Goal: Task Accomplishment & Management: Use online tool/utility

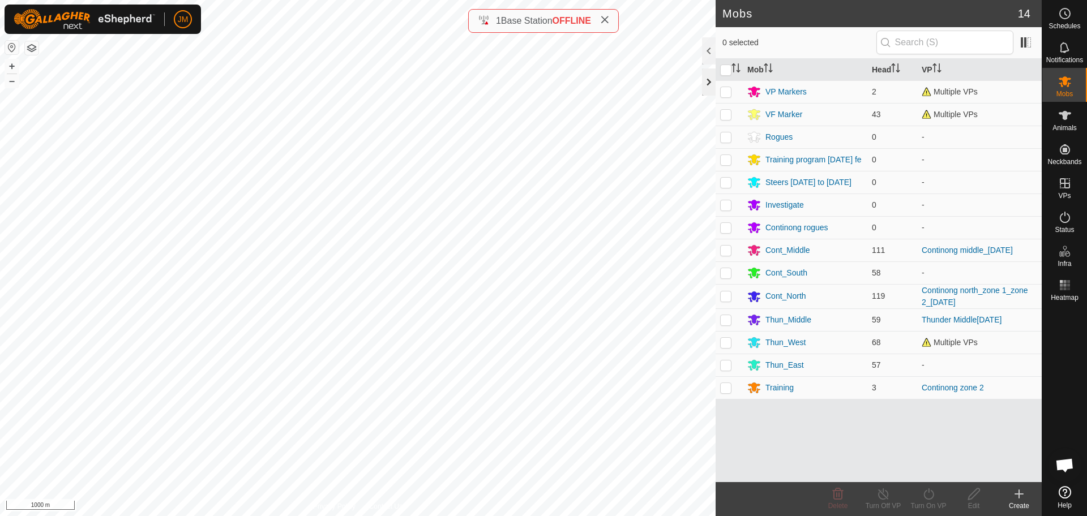
click at [707, 83] on div at bounding box center [709, 81] width 14 height 27
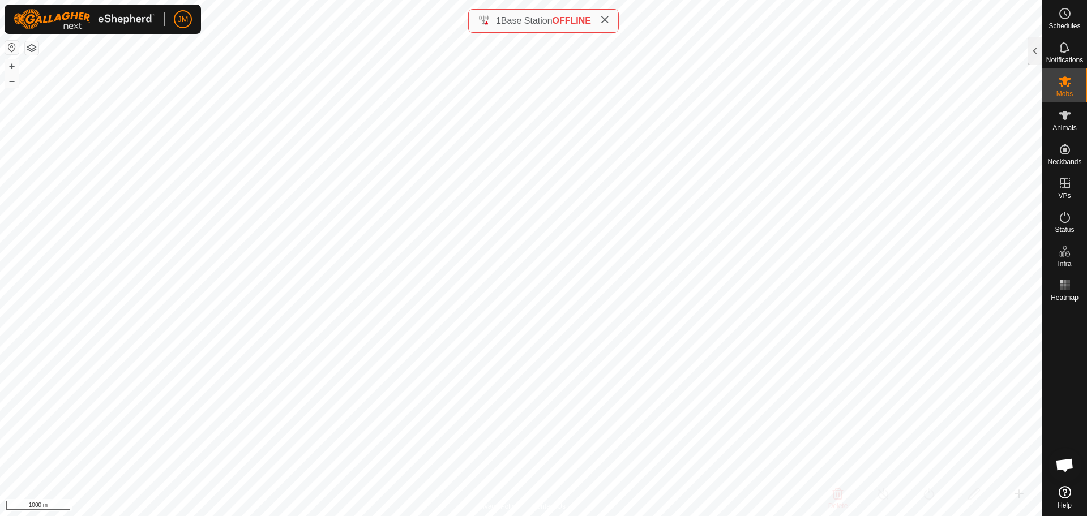
click at [612, 21] on div "1 Base Station OFFLINE" at bounding box center [543, 21] width 151 height 24
click at [604, 21] on icon at bounding box center [604, 19] width 9 height 9
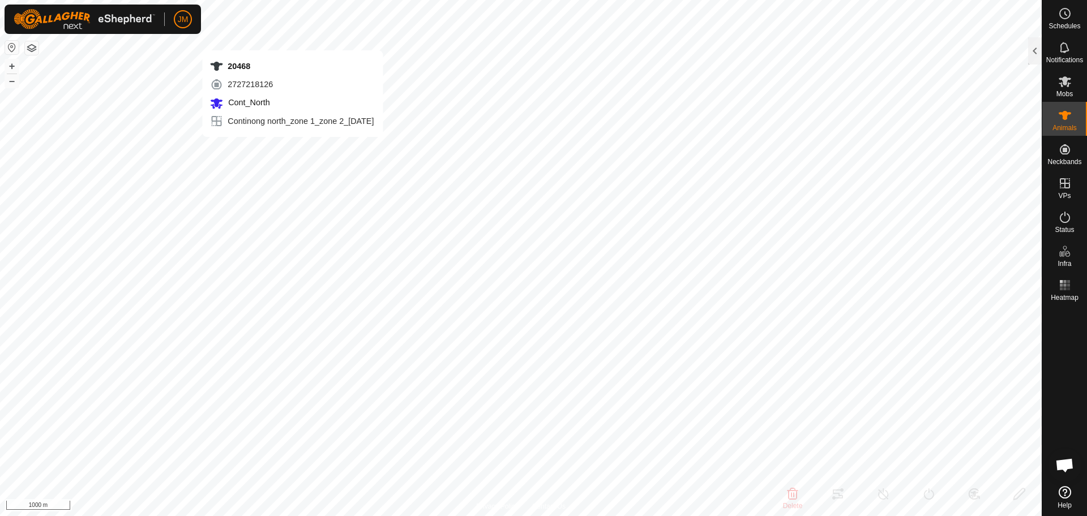
type input "20468"
type input "-"
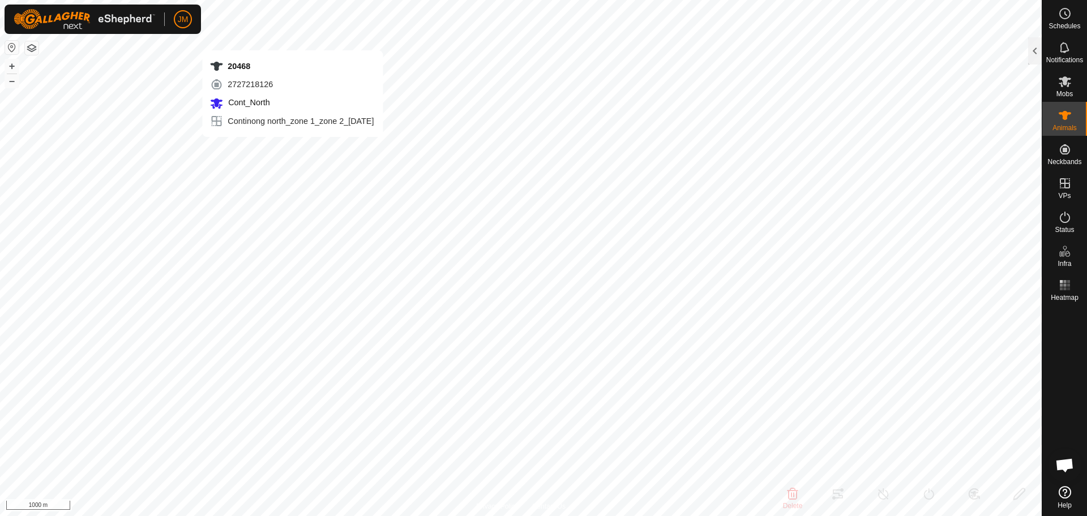
type input "-"
click at [10, 69] on button "+" at bounding box center [12, 66] width 14 height 14
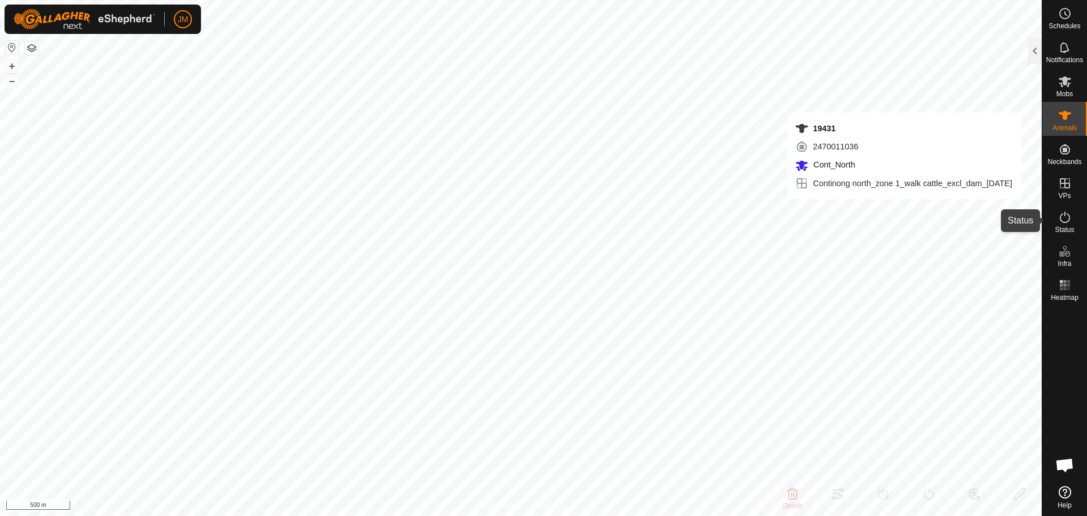
click at [1065, 220] on icon at bounding box center [1065, 218] width 14 height 14
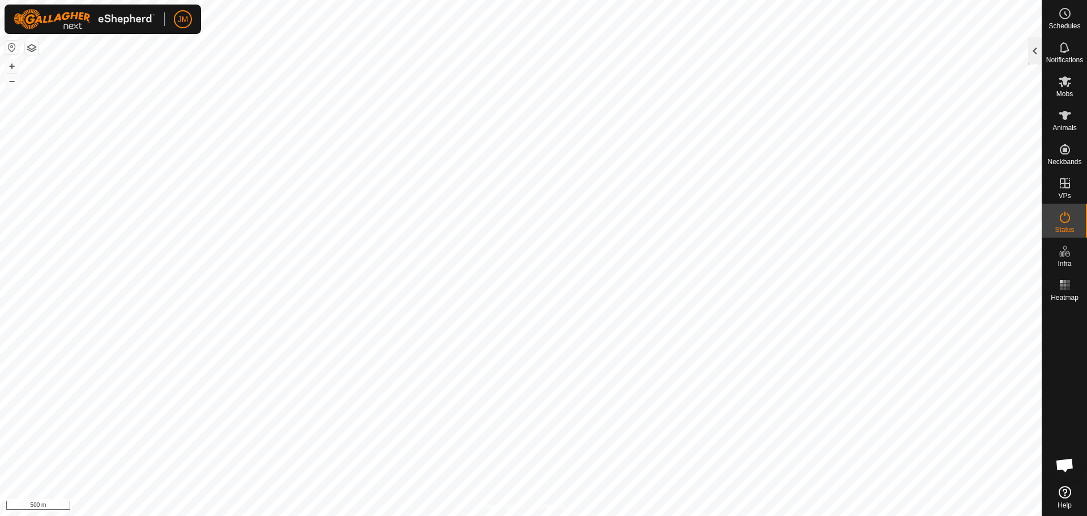
click at [1031, 52] on div at bounding box center [1035, 50] width 14 height 27
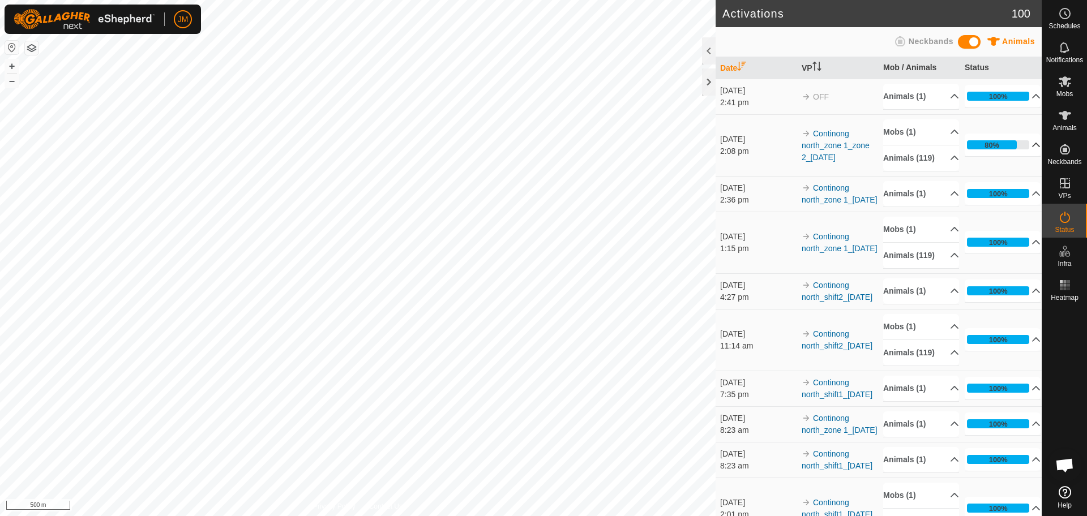
click at [1016, 152] on p-accordion-header "80%" at bounding box center [1002, 145] width 76 height 23
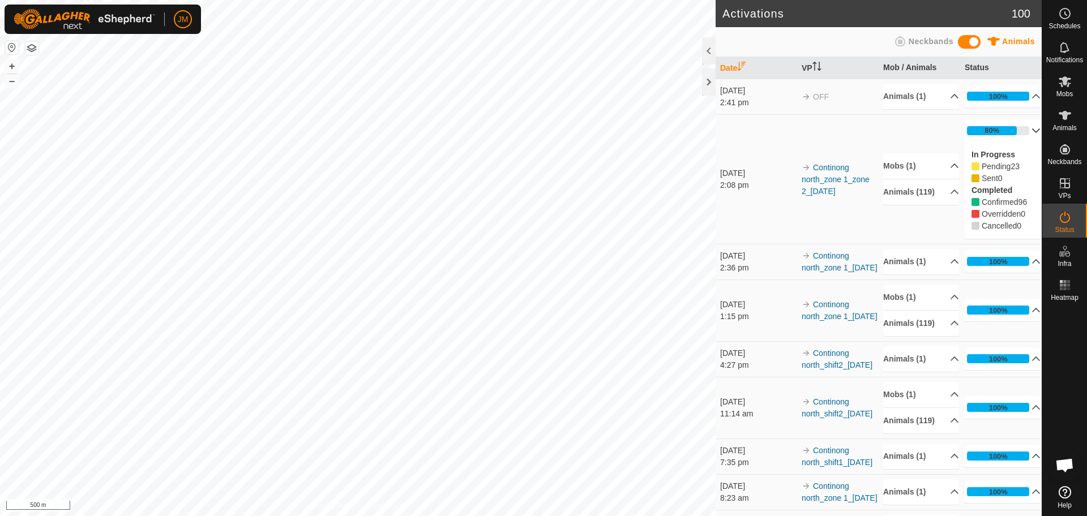
drag, startPoint x: 971, startPoint y: 158, endPoint x: 1020, endPoint y: 226, distance: 84.3
click at [1020, 226] on div "In Progress Pending 23 Sent 0 Completed Confirmed 96 Overridden 0 Cancelled 0" at bounding box center [1002, 190] width 76 height 97
click at [1020, 226] on div "Cancelled 0" at bounding box center [1002, 226] width 62 height 12
click at [946, 204] on p-accordion-header "Animals (119)" at bounding box center [921, 191] width 76 height 25
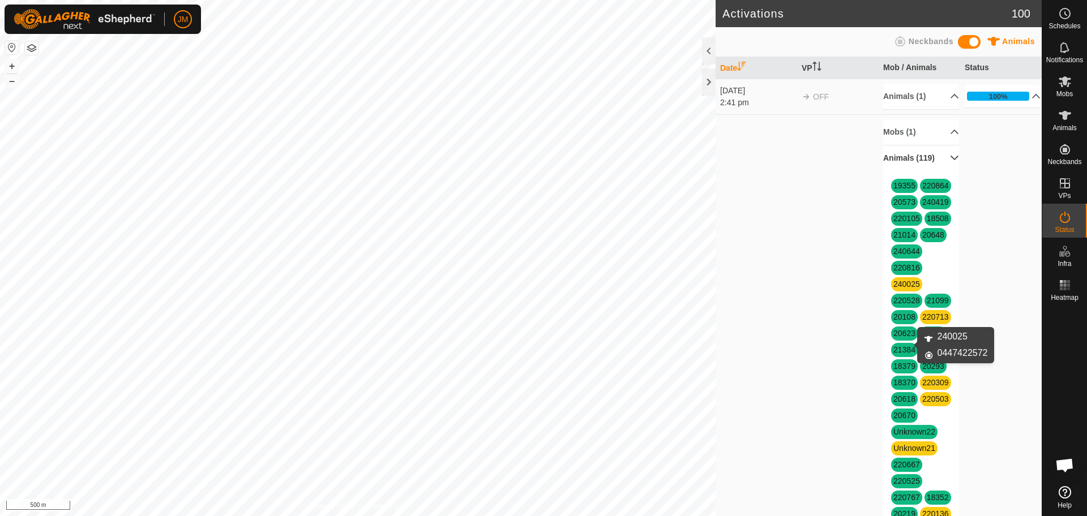
click at [907, 289] on link "240025" at bounding box center [906, 284] width 27 height 9
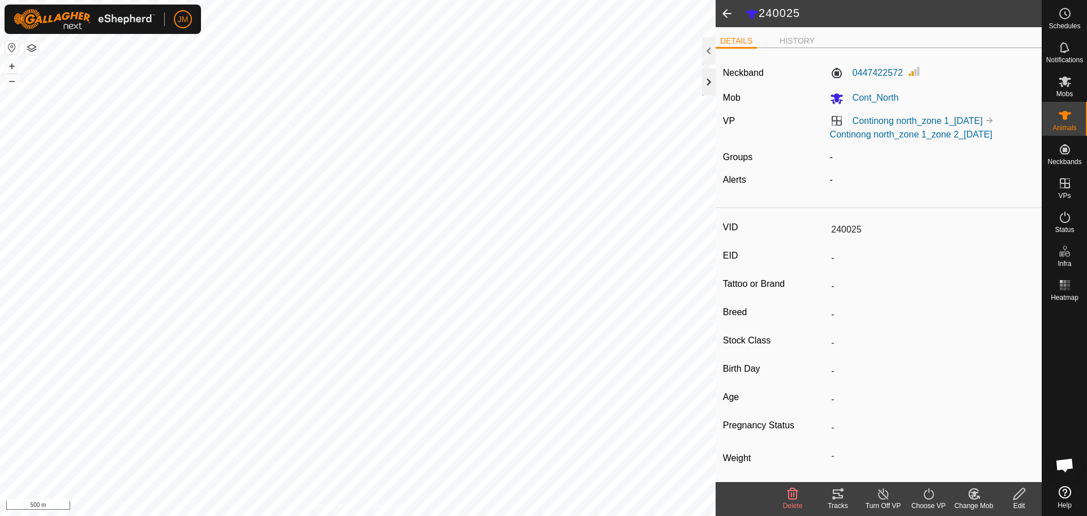
click at [711, 81] on div at bounding box center [709, 81] width 14 height 27
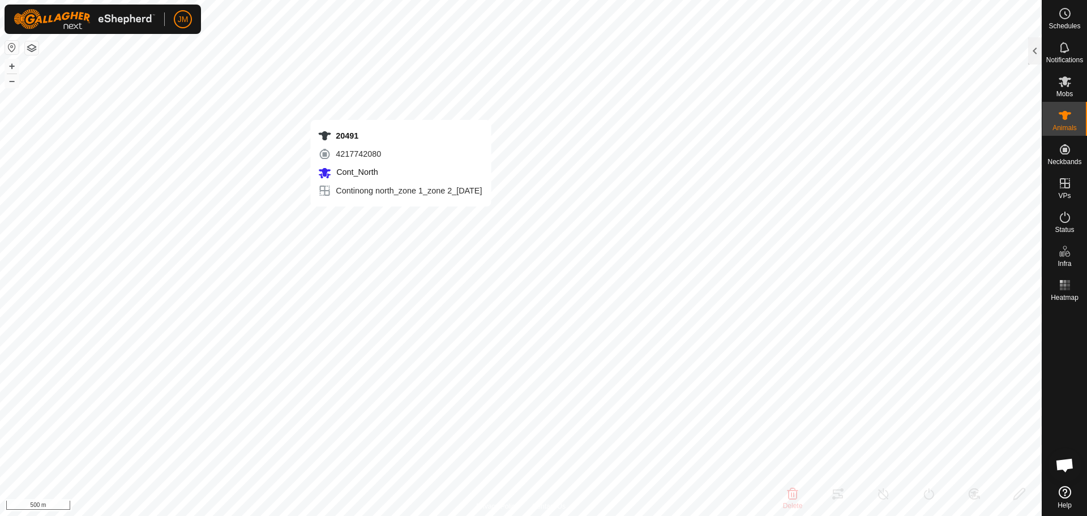
type input "20491"
type input "-"
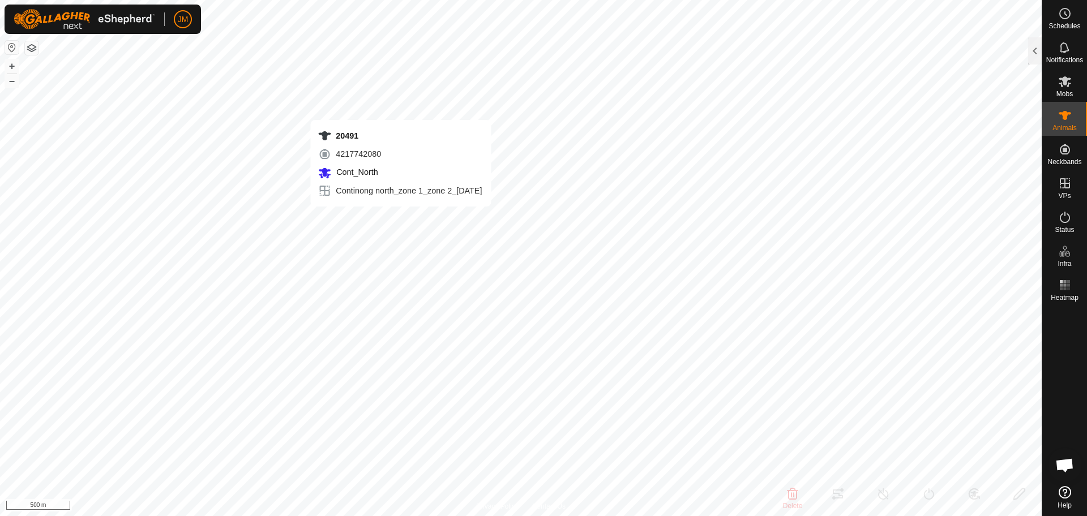
type input "-"
type input "240333"
type input "-"
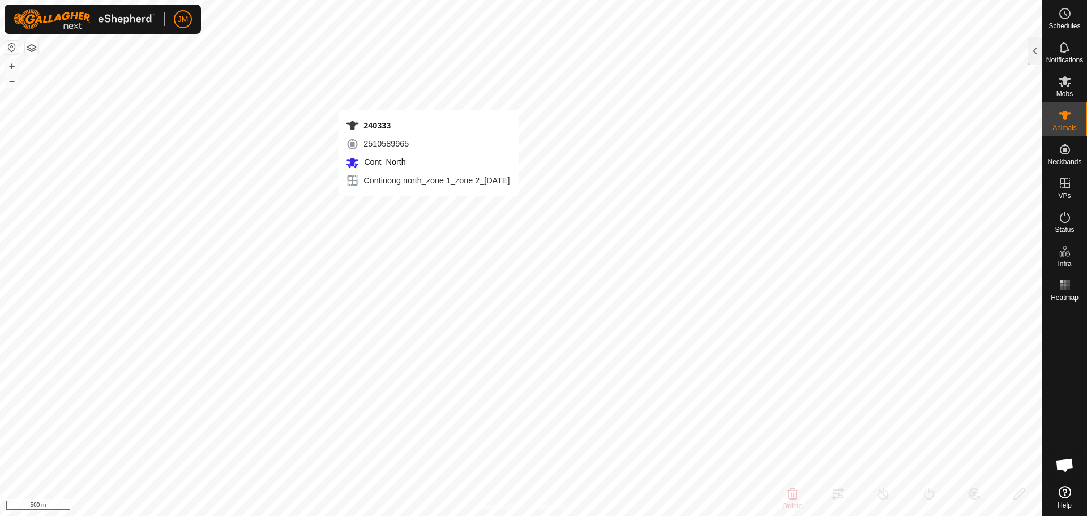
type input "-"
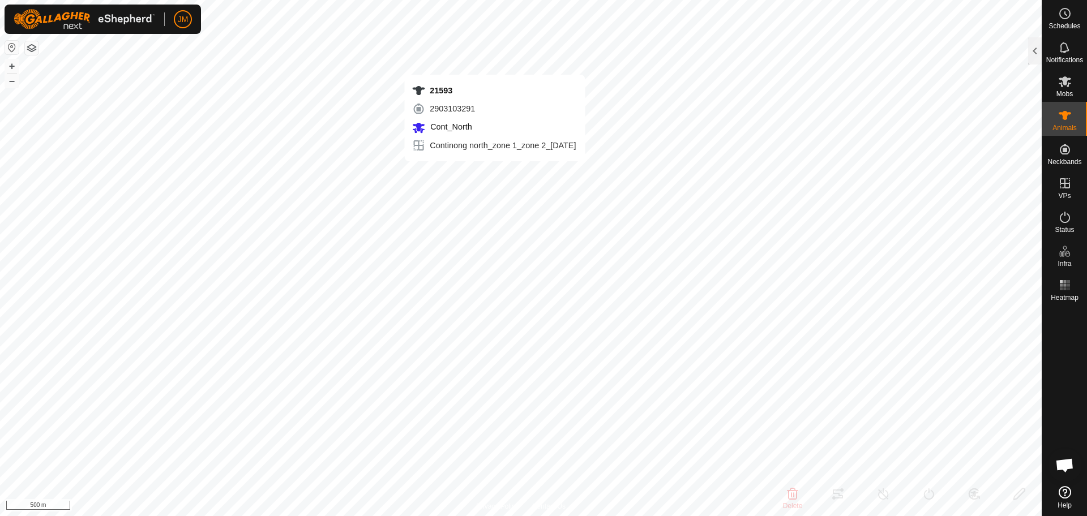
type input "21593"
type input "-"
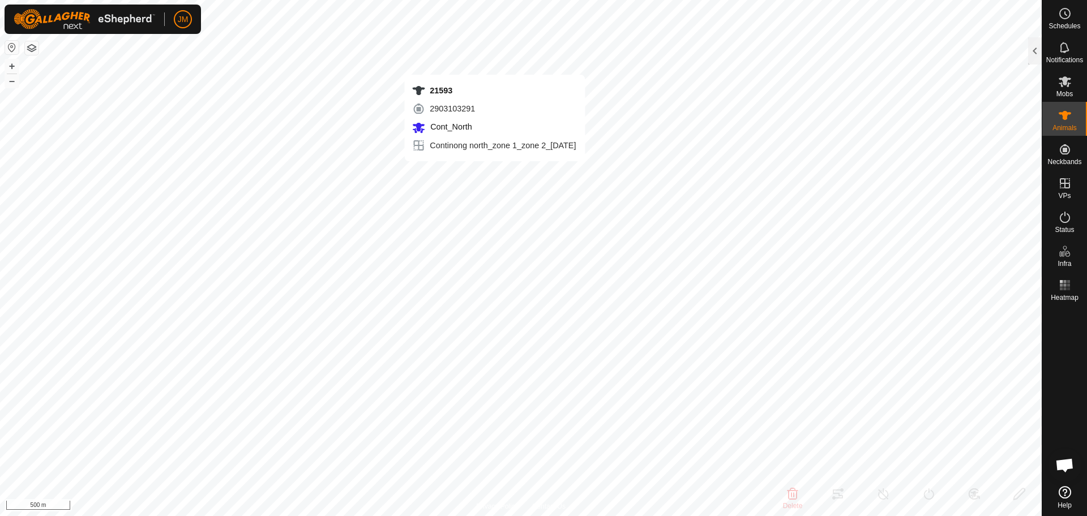
type input "-"
click at [1032, 58] on div at bounding box center [1035, 50] width 14 height 27
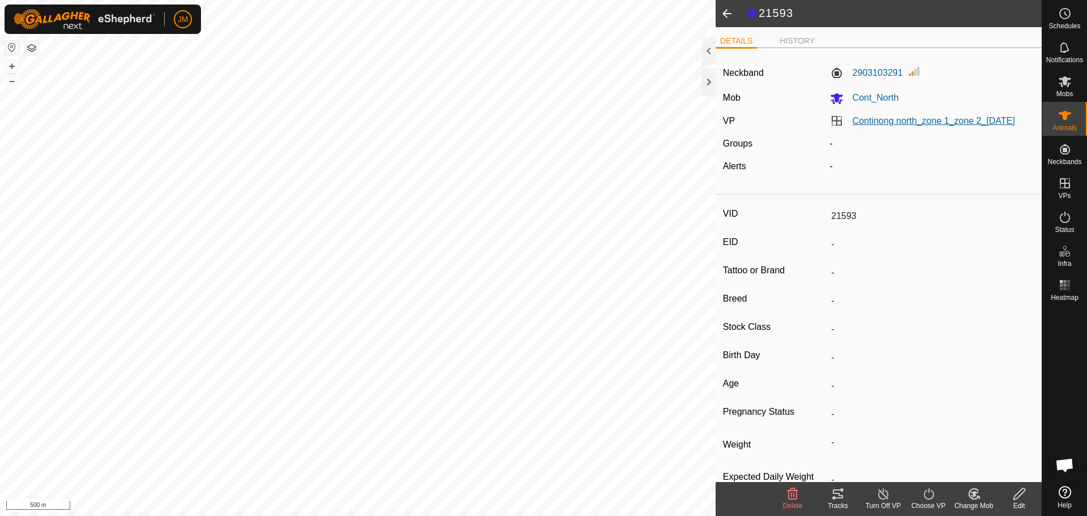
click at [942, 122] on link "Continong north_zone 1_zone 2_[DATE]" at bounding box center [933, 121] width 162 height 10
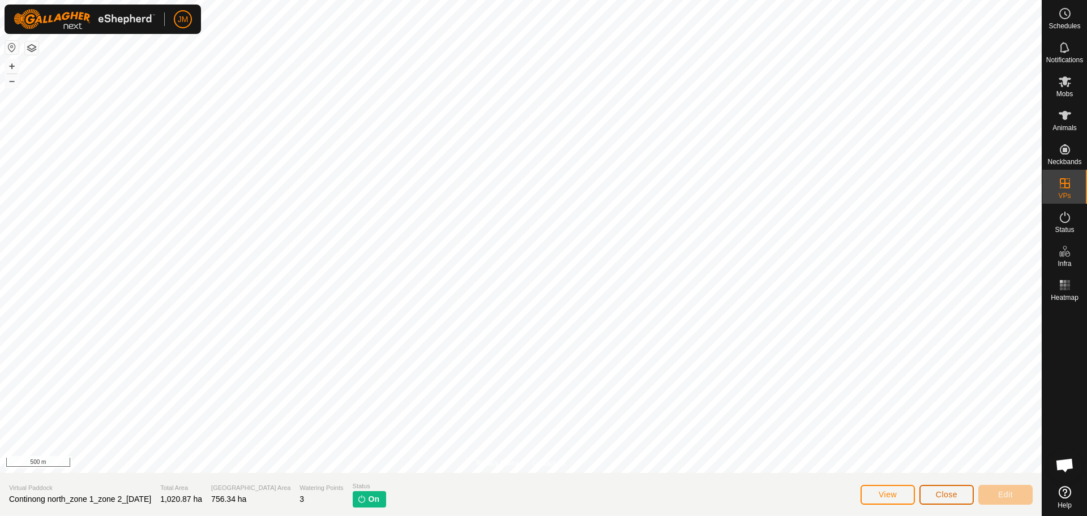
click at [949, 499] on span "Close" at bounding box center [947, 494] width 22 height 9
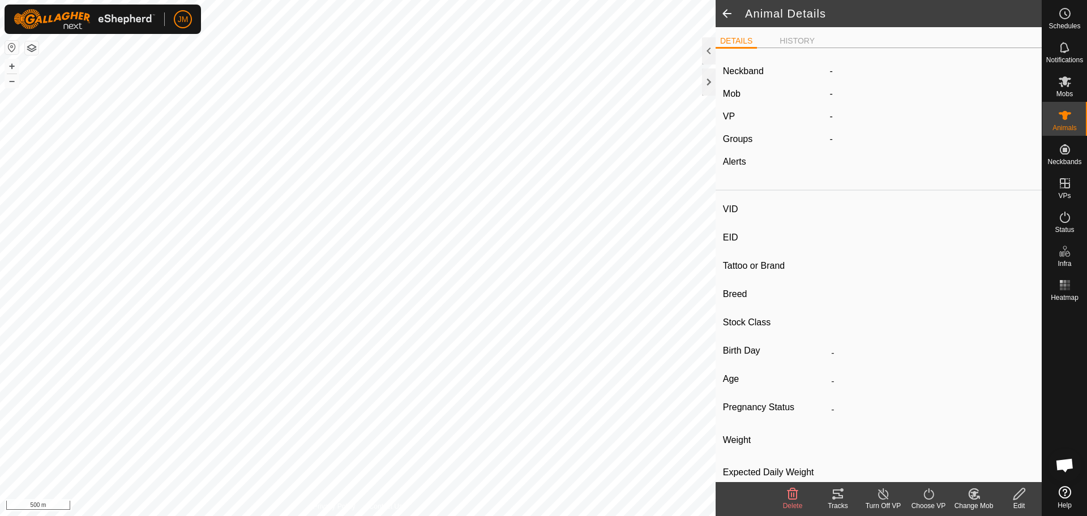
type input "21593"
type input "-"
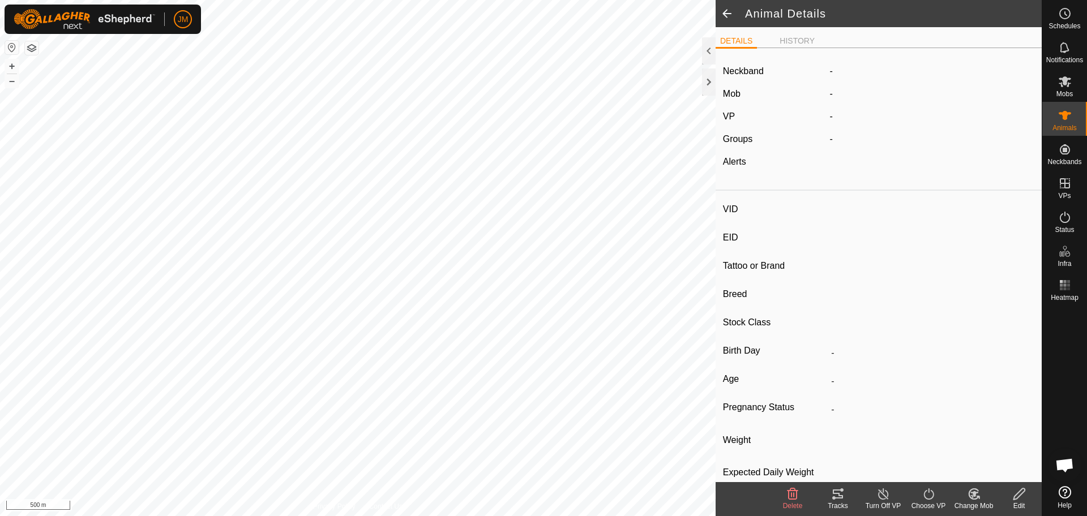
type input "-"
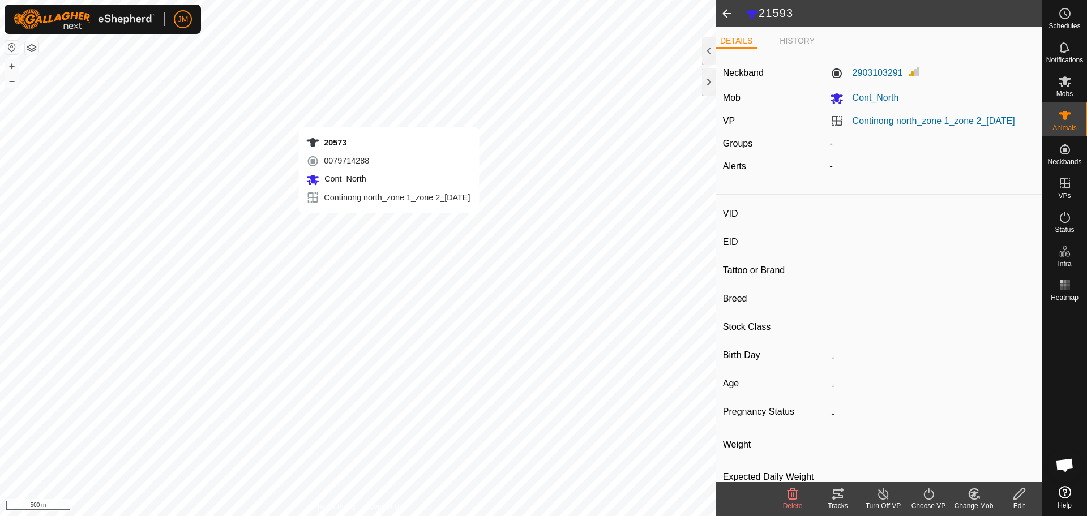
type input "20573"
type input "-"
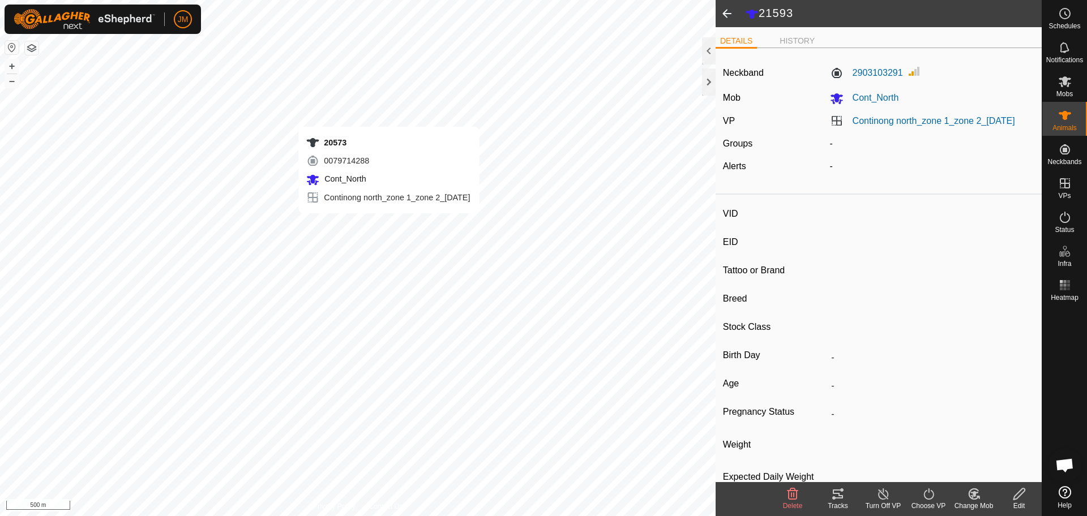
type input "-"
click at [711, 78] on div at bounding box center [709, 81] width 14 height 27
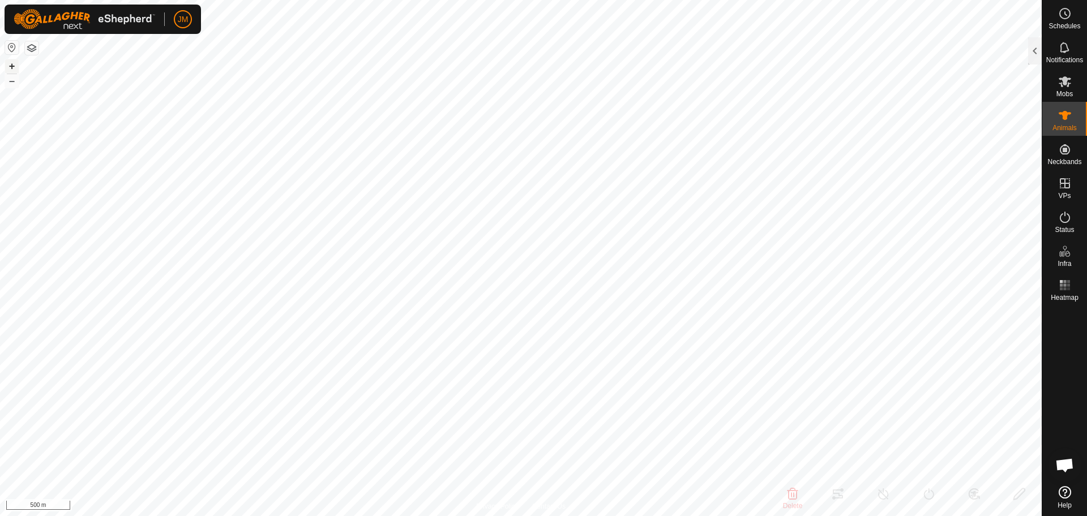
click at [10, 63] on button "+" at bounding box center [12, 66] width 14 height 14
type input "220935"
type input "-"
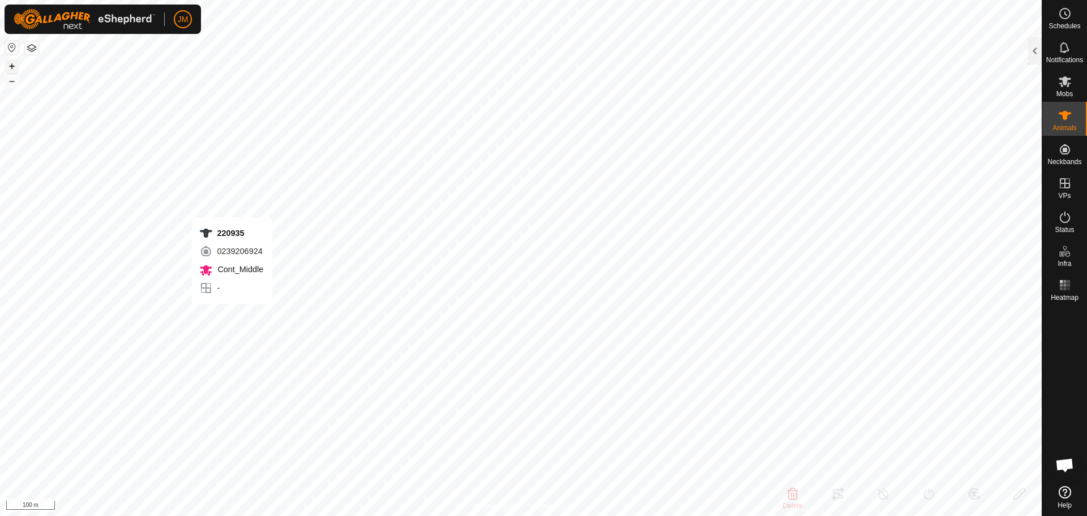
type input "-"
type input "0 kg"
type input "-"
click at [1037, 58] on div at bounding box center [1035, 50] width 14 height 27
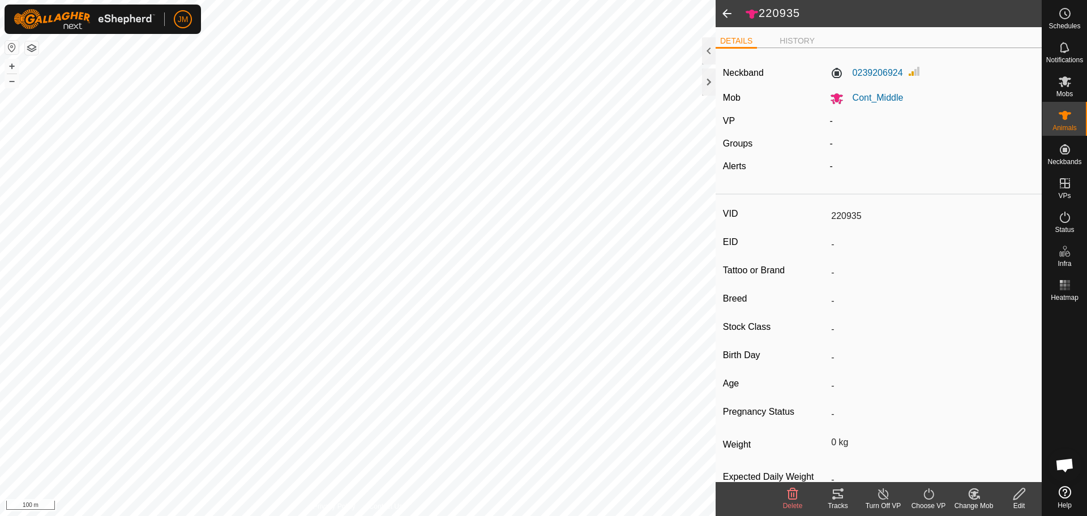
click at [835, 498] on icon at bounding box center [838, 494] width 10 height 9
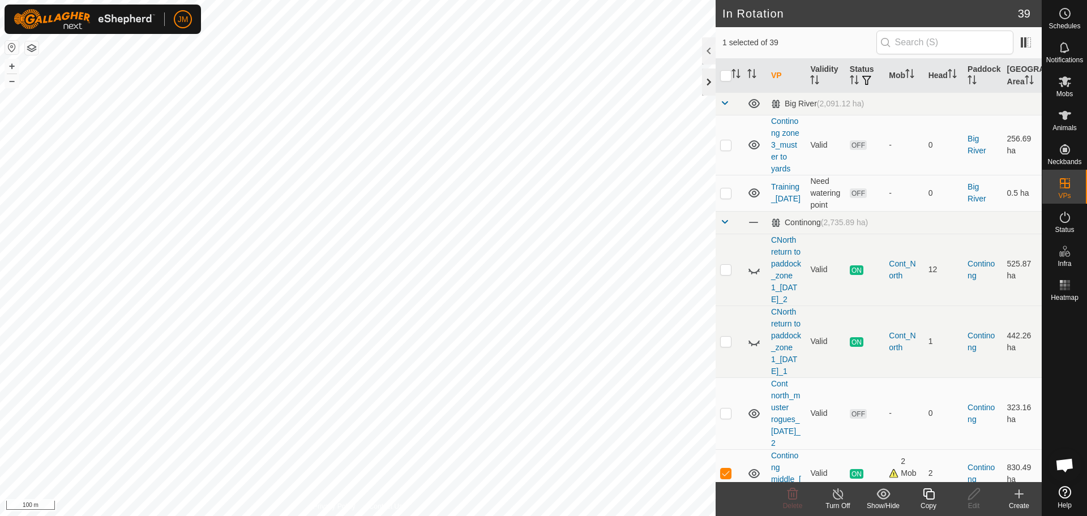
click at [710, 84] on div at bounding box center [709, 81] width 14 height 27
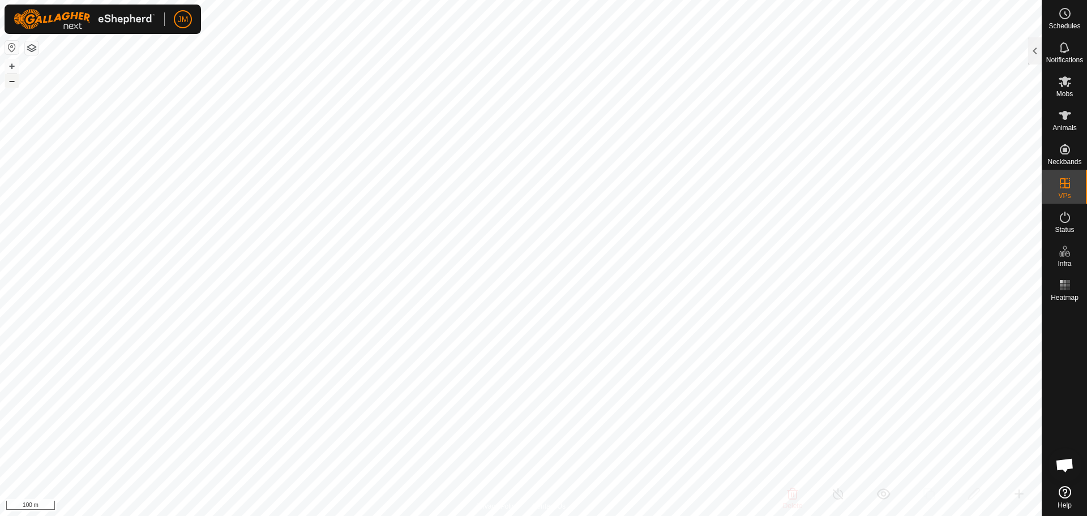
click at [15, 83] on button "–" at bounding box center [12, 81] width 14 height 14
checkbox input "false"
type input "Unknown53"
type input "-"
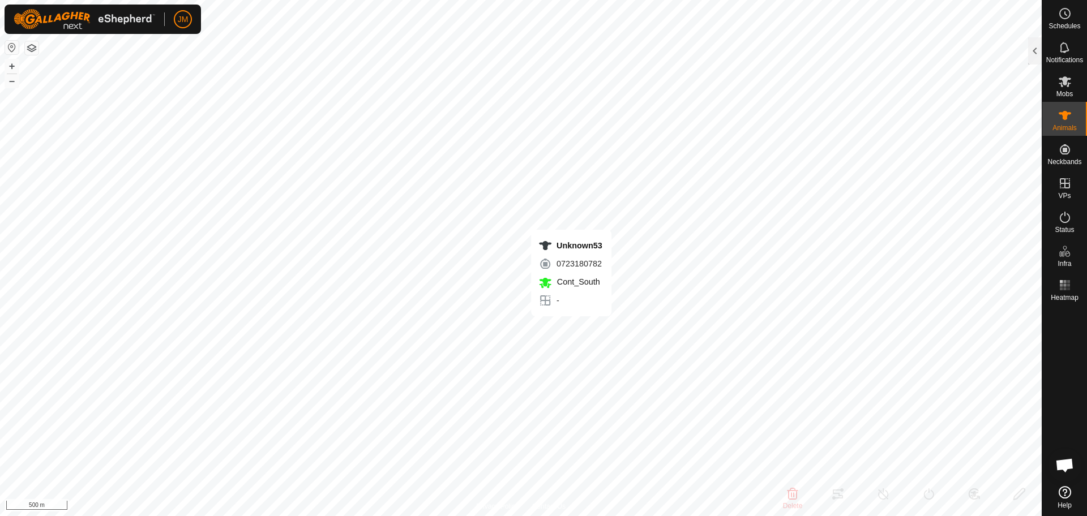
type input "-"
type input "0 kg"
type input "-"
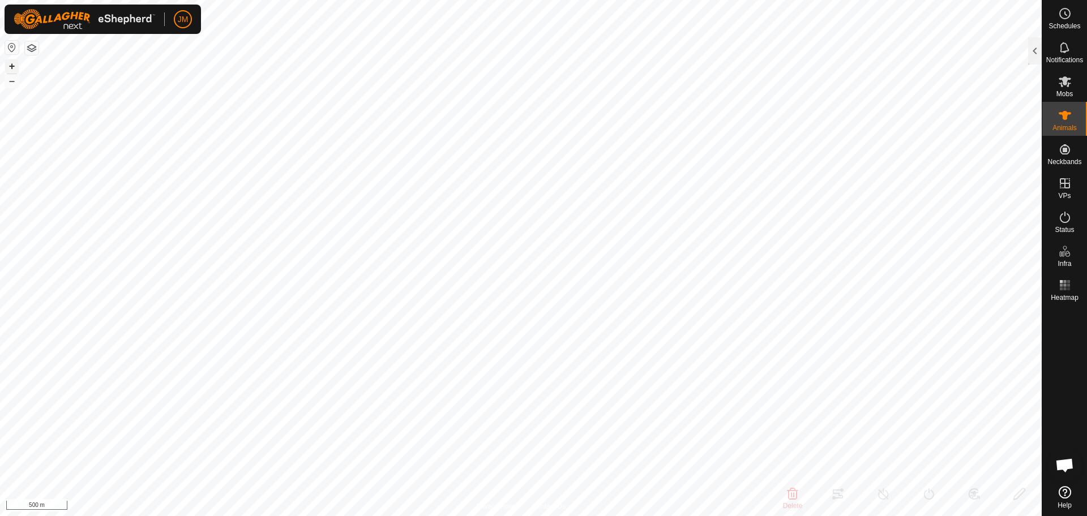
click at [13, 62] on button "+" at bounding box center [12, 66] width 14 height 14
type input "20348"
type input "-"
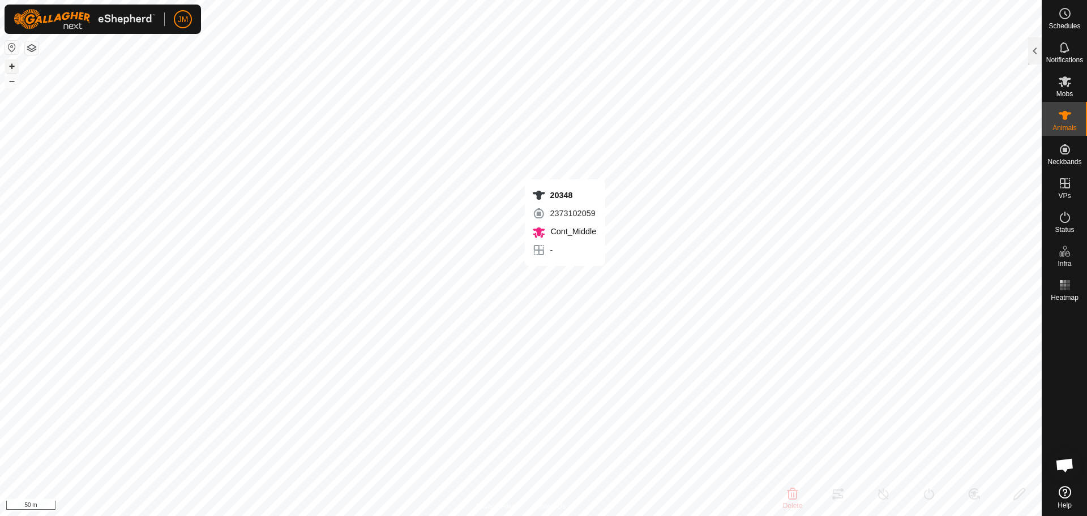
type input "-"
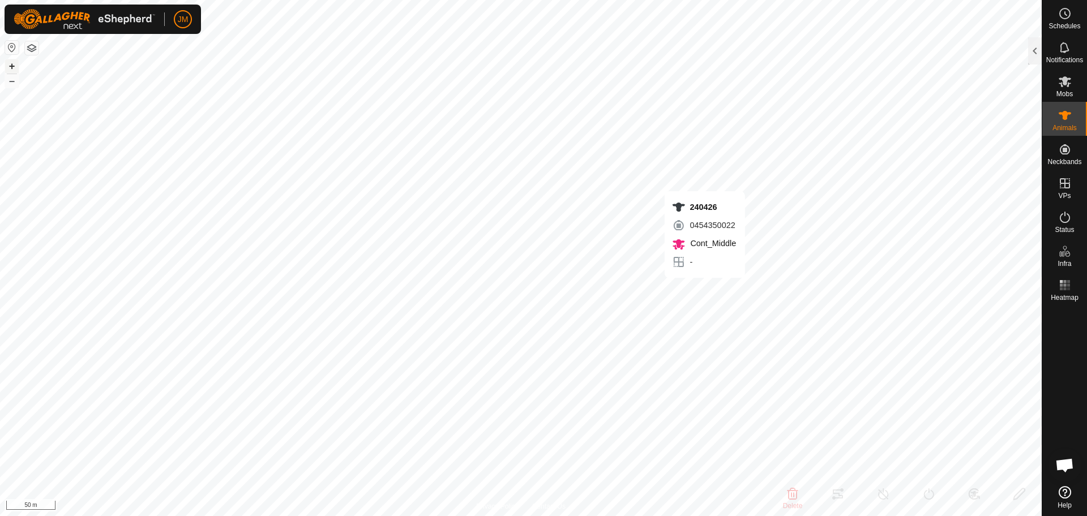
type input "240426"
type input "-"
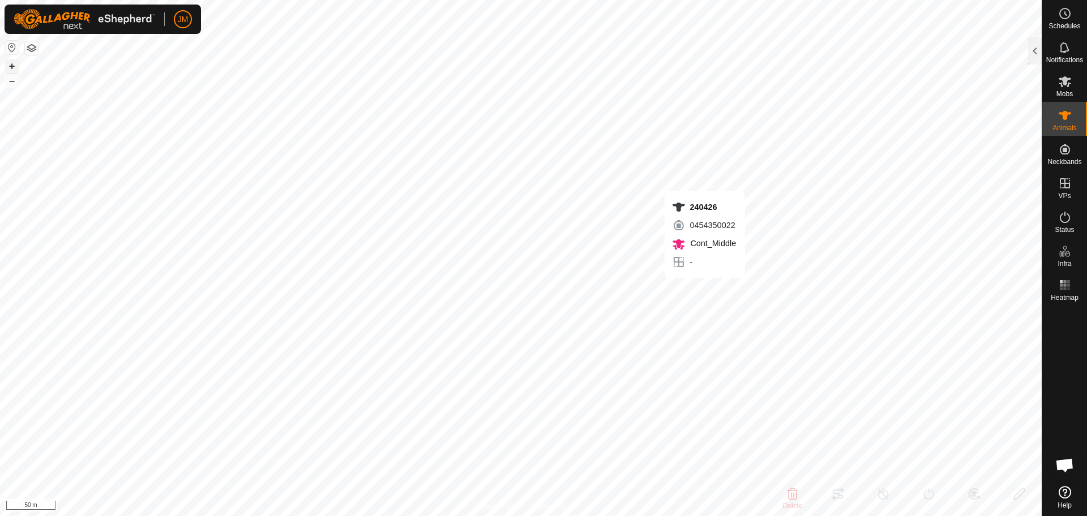
type input "-"
type input "220402"
type input "-"
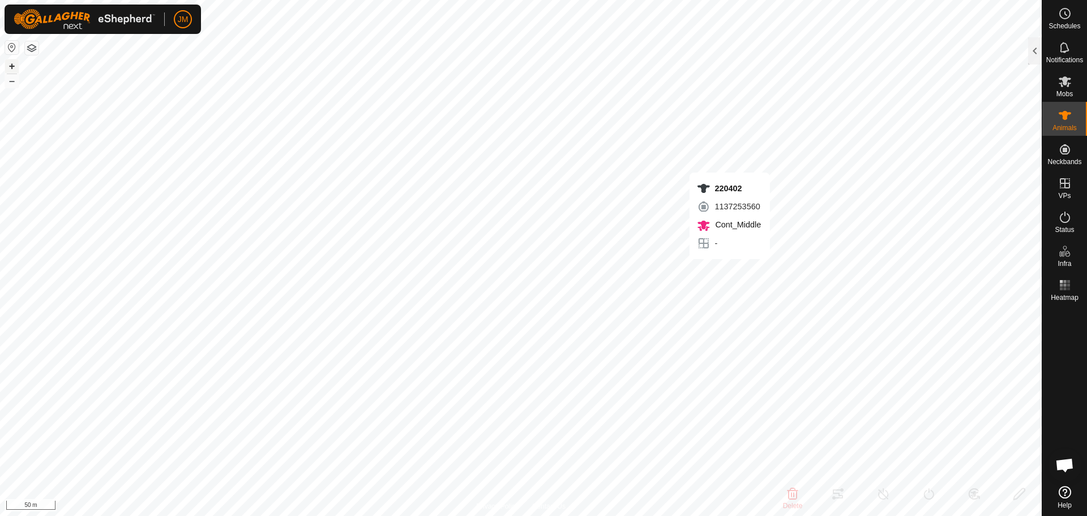
type input "-"
type input "220110"
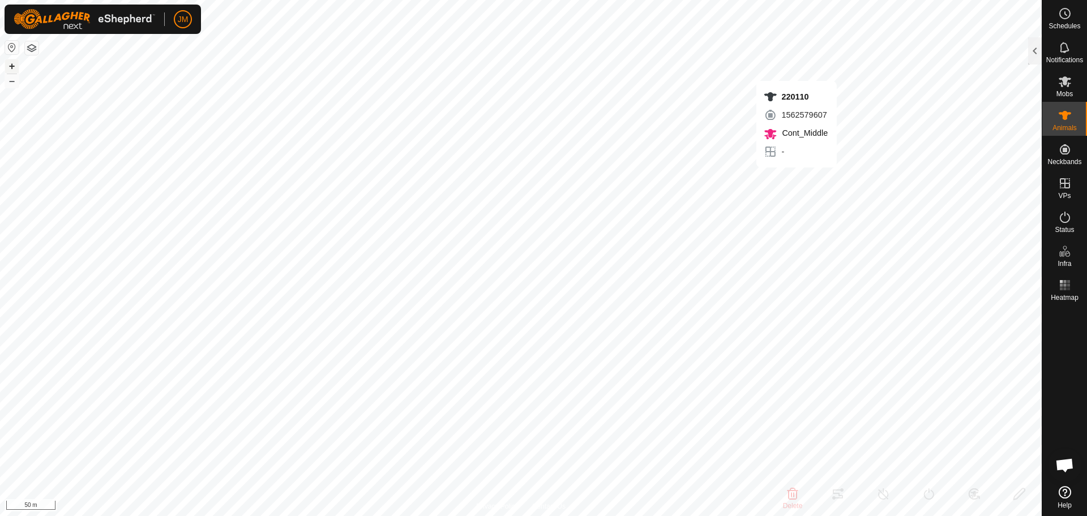
type input "-"
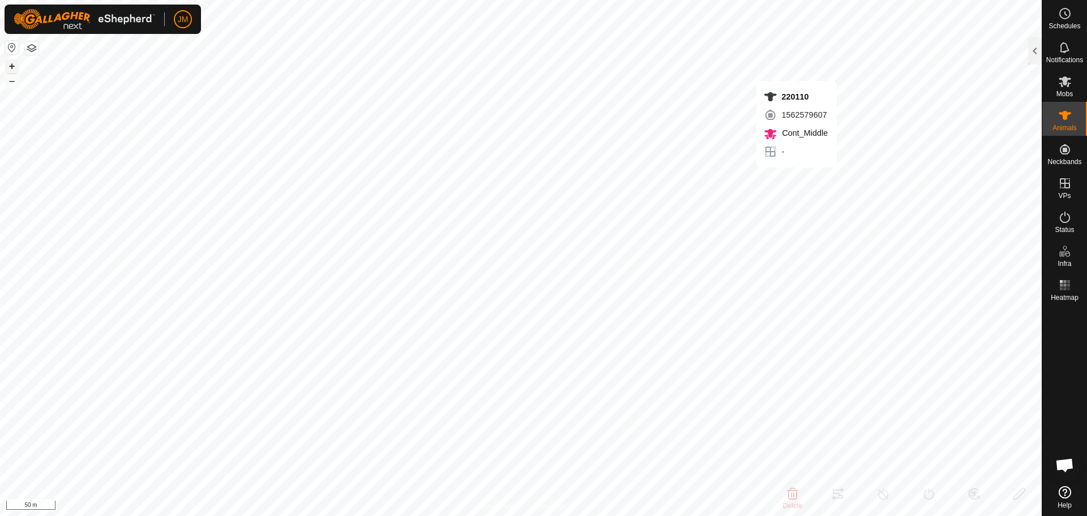
type input "-"
click at [14, 80] on button "–" at bounding box center [12, 81] width 14 height 14
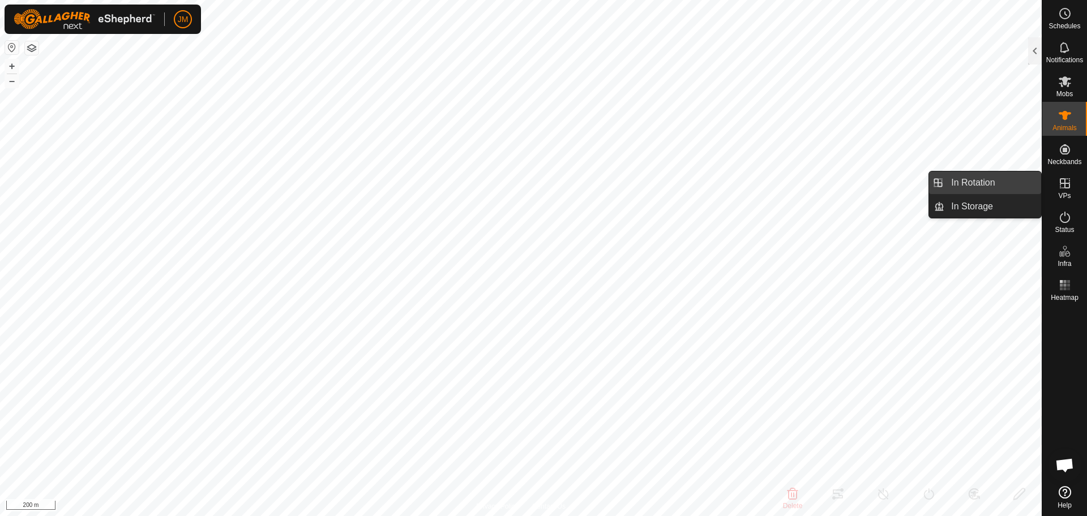
click at [1009, 186] on link "In Rotation" at bounding box center [992, 182] width 97 height 23
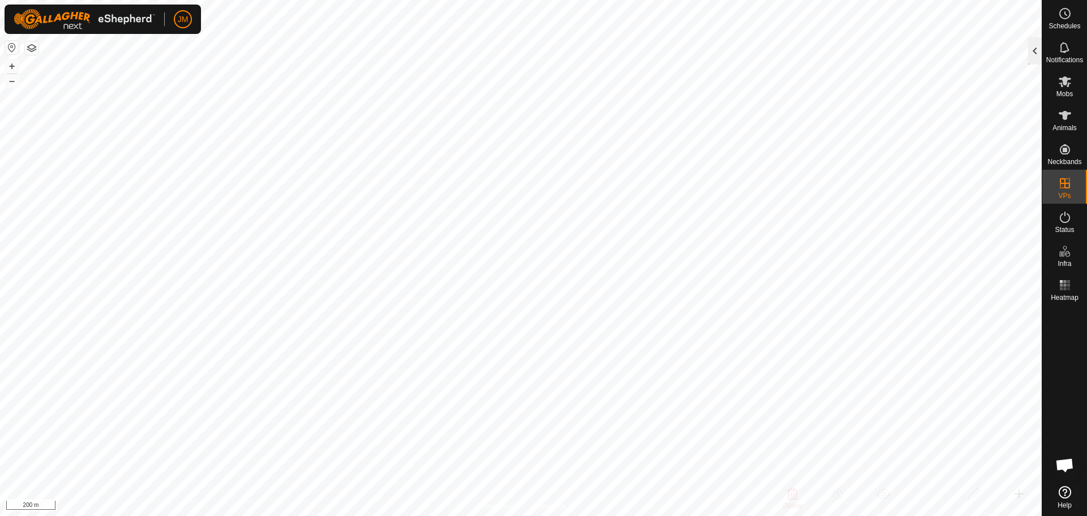
click at [1034, 50] on div at bounding box center [1035, 50] width 14 height 27
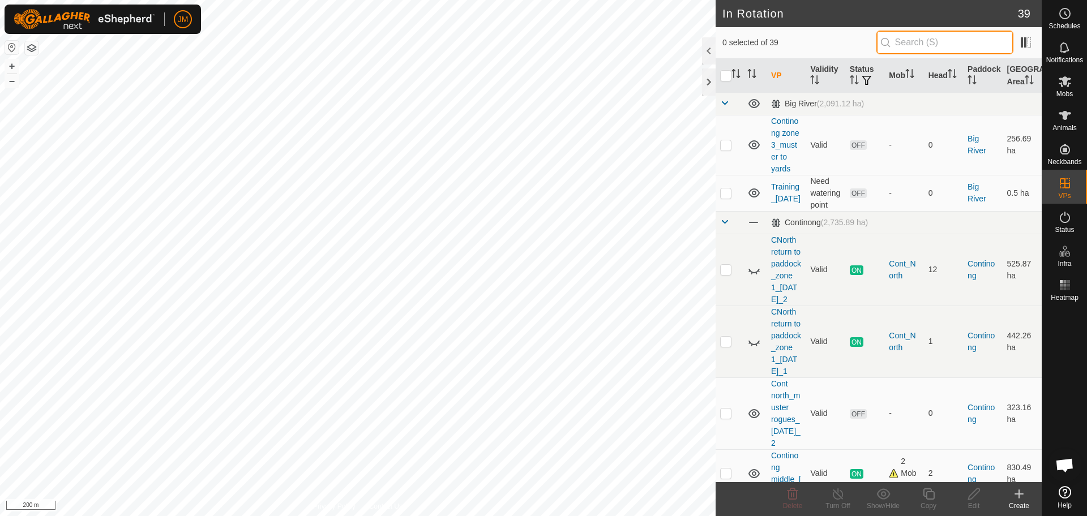
click at [963, 48] on input "text" at bounding box center [944, 43] width 137 height 24
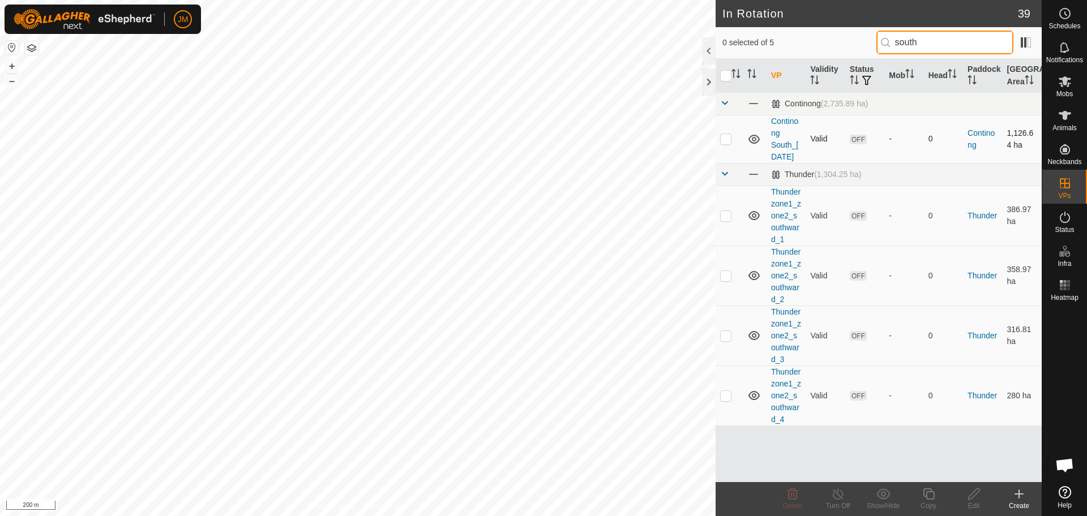
type input "south"
drag, startPoint x: 793, startPoint y: 182, endPoint x: 770, endPoint y: 136, distance: 51.4
click at [770, 136] on td "Continong South_[DATE]" at bounding box center [785, 139] width 39 height 48
copy link "Continong South_[DATE]"
click at [789, 161] on link "Continong South_[DATE]" at bounding box center [784, 139] width 27 height 45
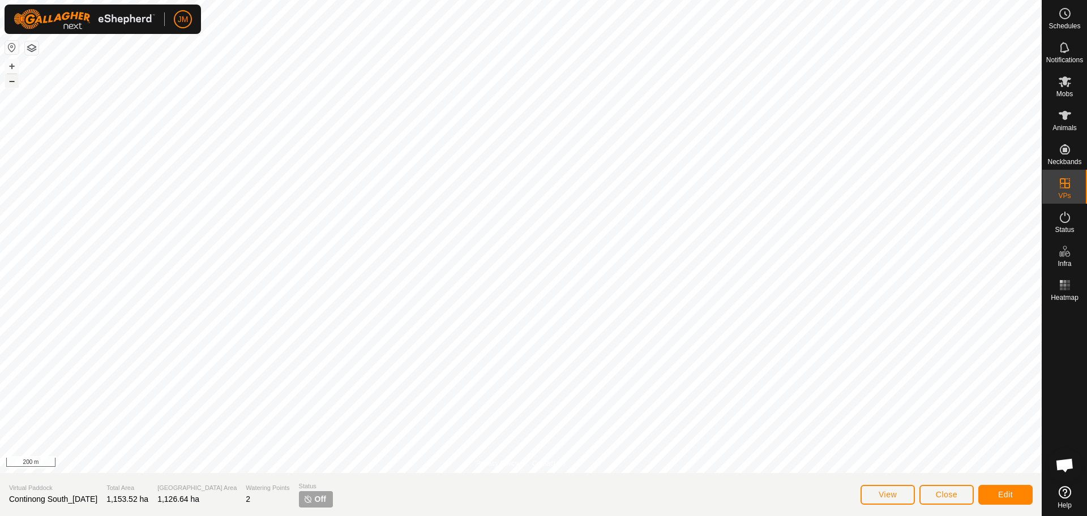
click at [15, 84] on button "–" at bounding box center [12, 81] width 14 height 14
click at [7, 66] on button "+" at bounding box center [12, 66] width 14 height 14
click at [948, 492] on span "Close" at bounding box center [947, 494] width 22 height 9
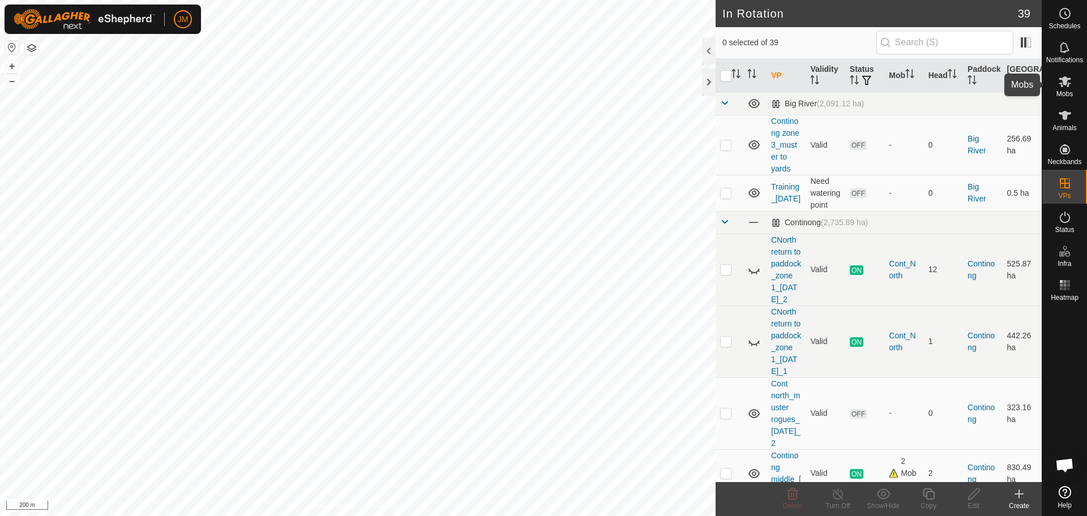
click at [1072, 85] on es-mob-svg-icon at bounding box center [1064, 81] width 20 height 18
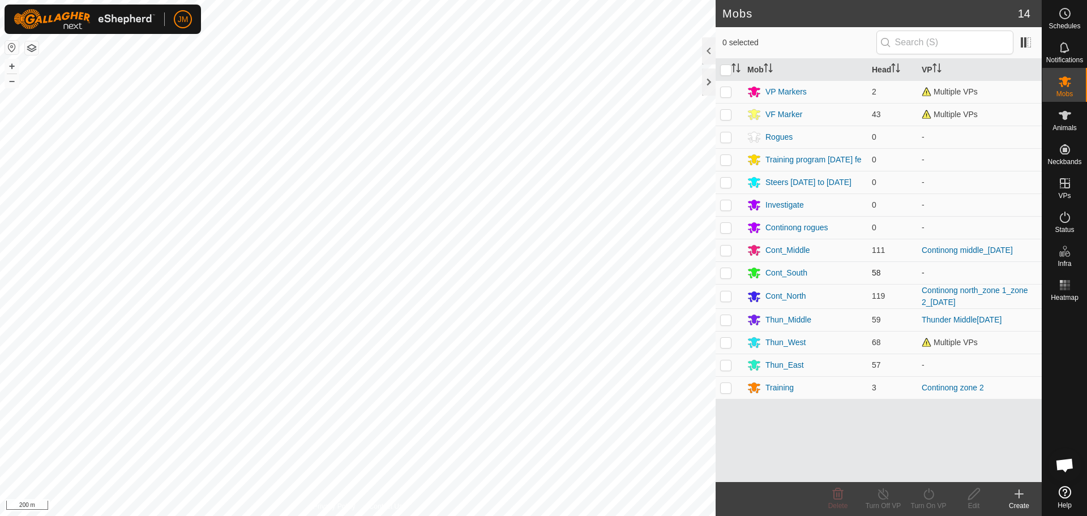
click at [725, 277] on p-checkbox at bounding box center [725, 272] width 11 height 9
checkbox input "true"
click at [736, 70] on icon "Activate to sort" at bounding box center [738, 71] width 4 height 2
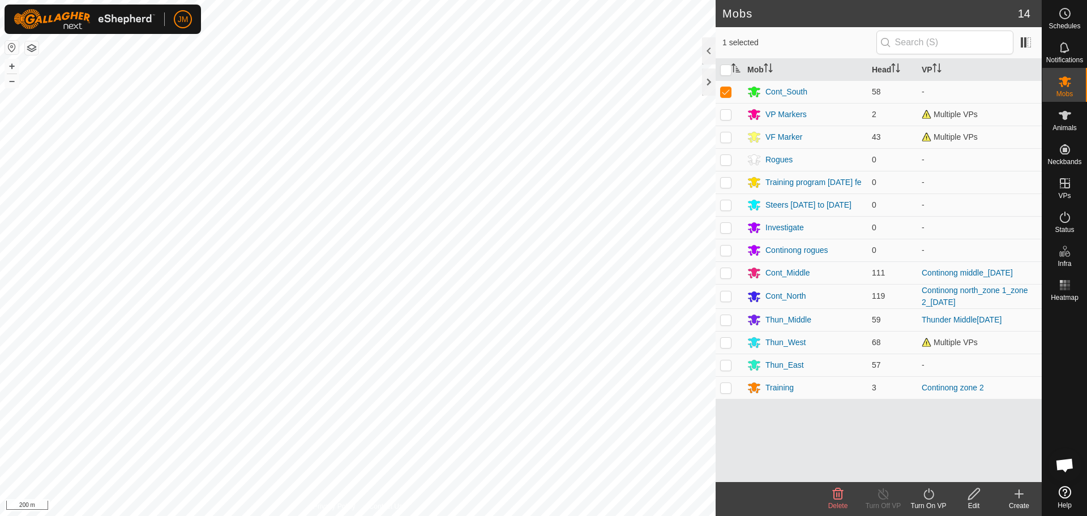
click at [933, 501] on div "Turn On VP" at bounding box center [928, 506] width 45 height 10
click at [939, 465] on link "Now" at bounding box center [962, 469] width 112 height 23
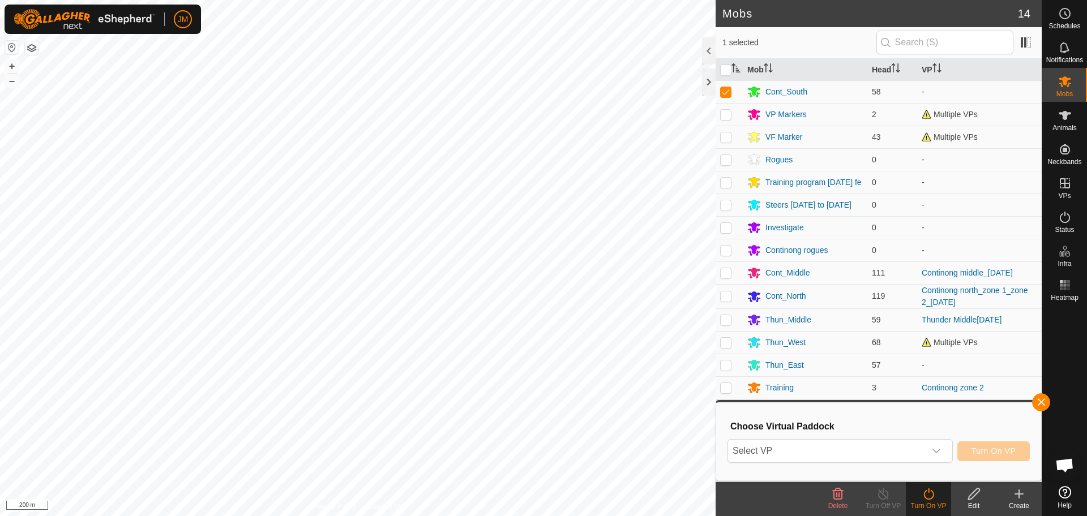
click at [942, 455] on div "dropdown trigger" at bounding box center [936, 451] width 23 height 23
type input "Continong South_[DATE]"
click at [856, 424] on li "Continong South_22Mar2025 1,126.64 ha" at bounding box center [840, 429] width 224 height 23
click at [964, 449] on button "Turn On VP" at bounding box center [993, 451] width 72 height 20
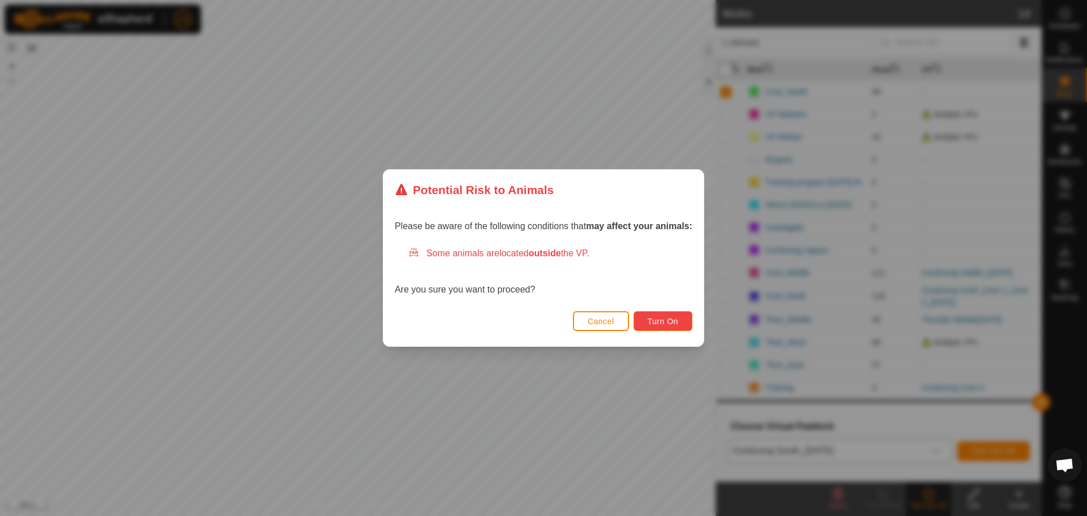
click at [676, 324] on span "Turn On" at bounding box center [662, 321] width 31 height 9
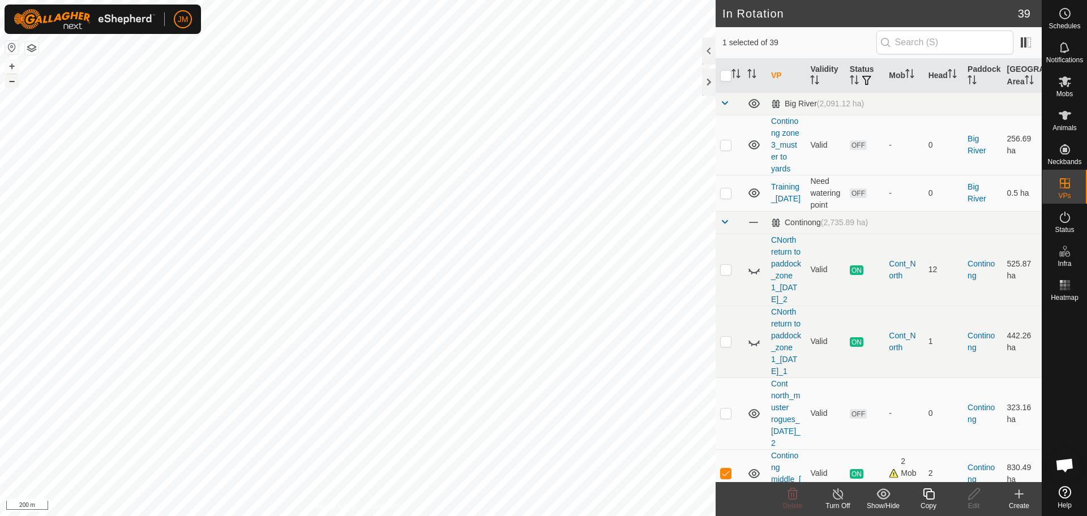
click at [14, 82] on button "–" at bounding box center [12, 81] width 14 height 14
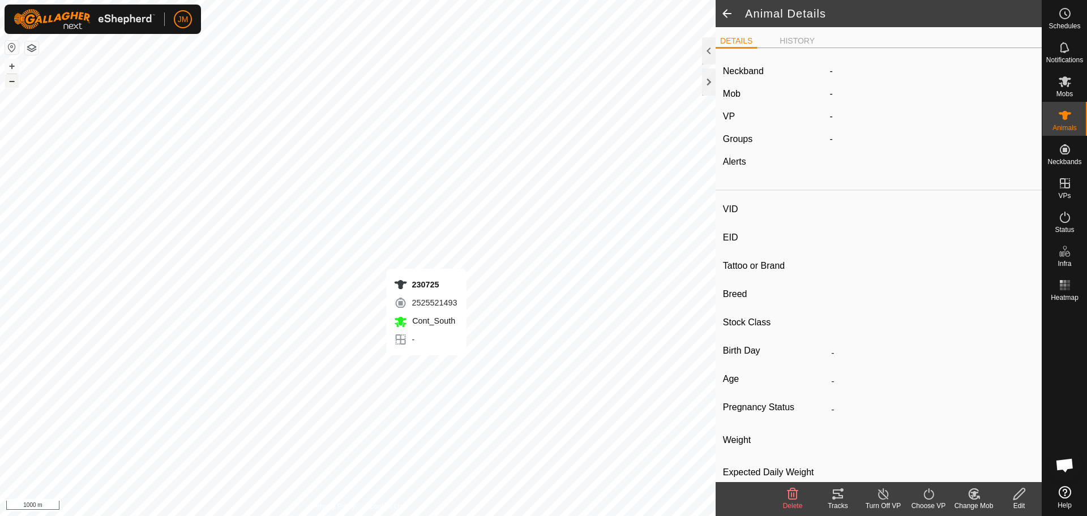
type input "230725"
type input "-"
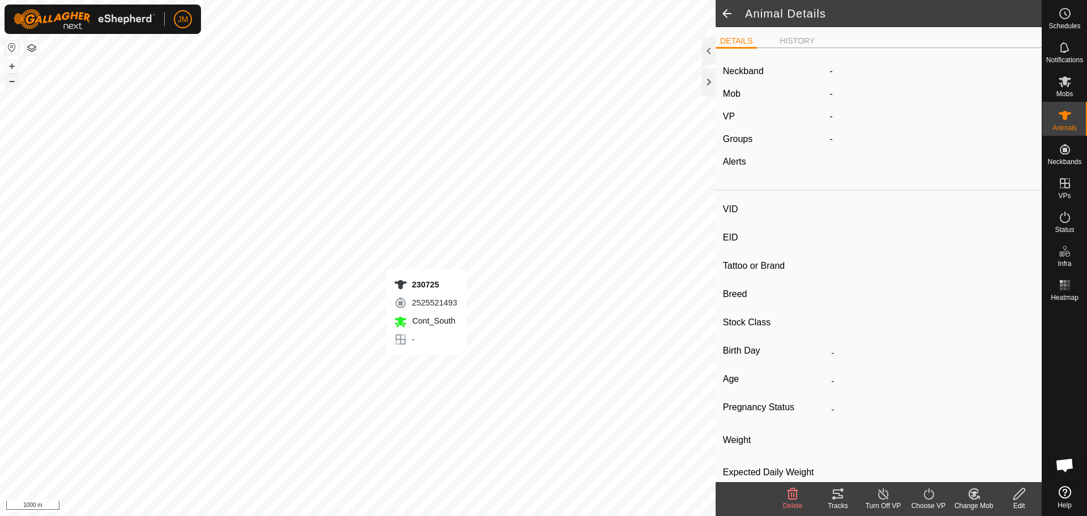
type input "0 kg"
type input "-"
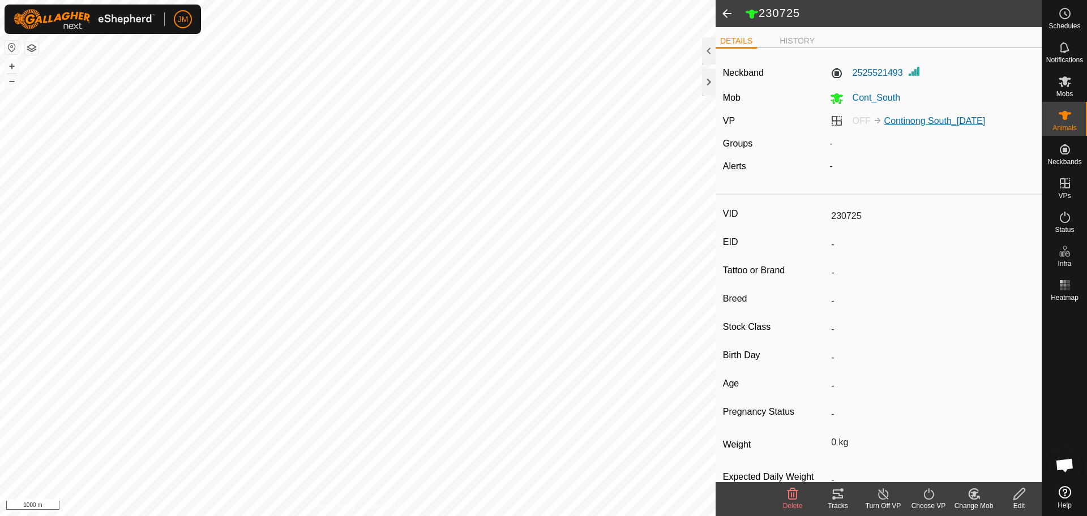
click at [916, 121] on link "Continong South_[DATE]" at bounding box center [934, 121] width 101 height 10
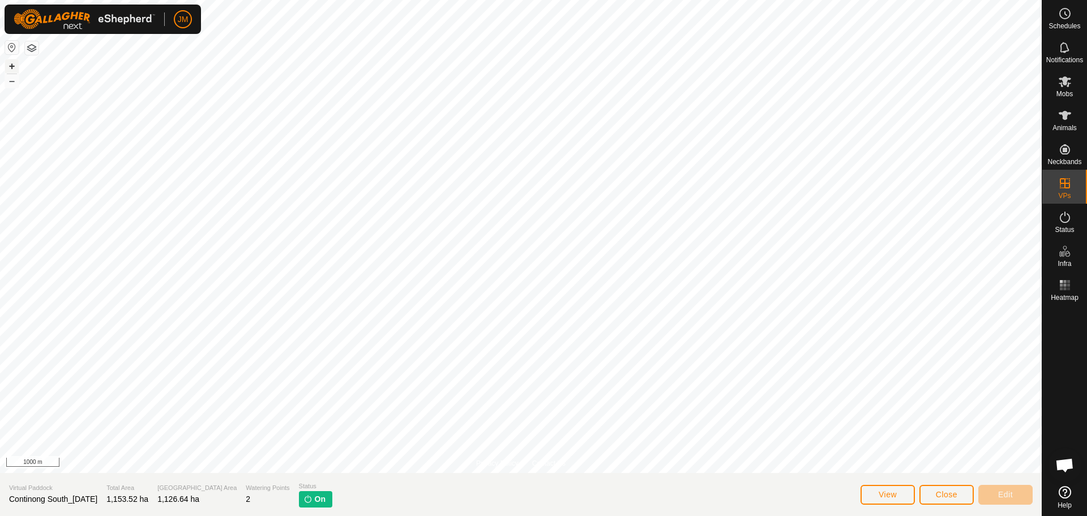
click at [12, 66] on button "+" at bounding box center [12, 66] width 14 height 14
click at [46, 498] on span "Continong South_[DATE]" at bounding box center [53, 499] width 88 height 9
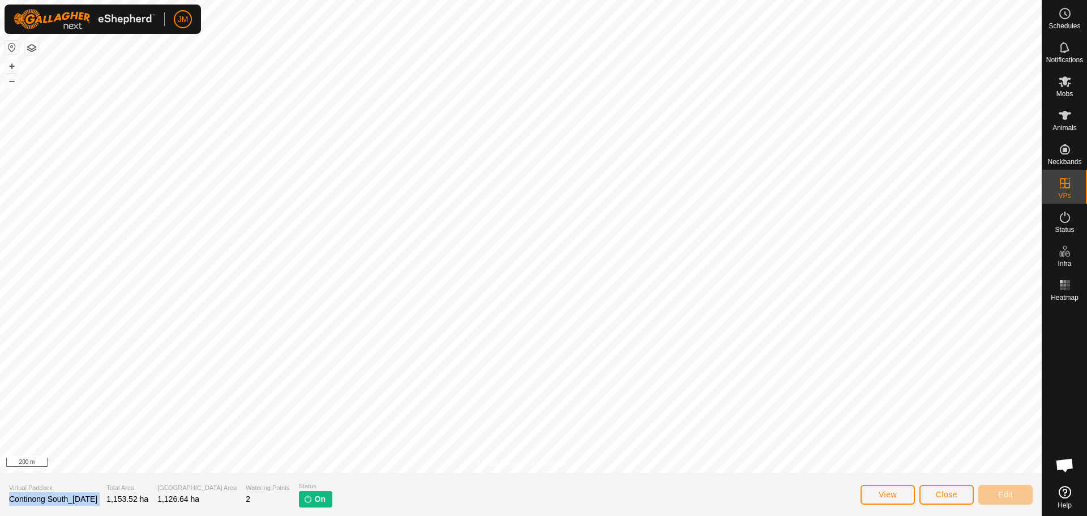
copy span "Continong South_[DATE]"
click at [947, 499] on button "Close" at bounding box center [946, 495] width 54 height 20
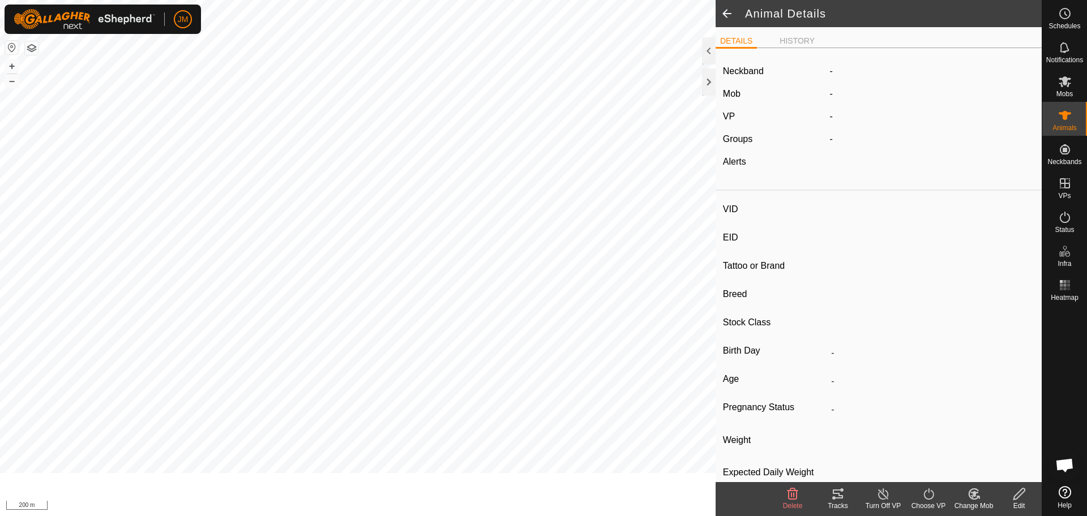
type input "230725"
type input "-"
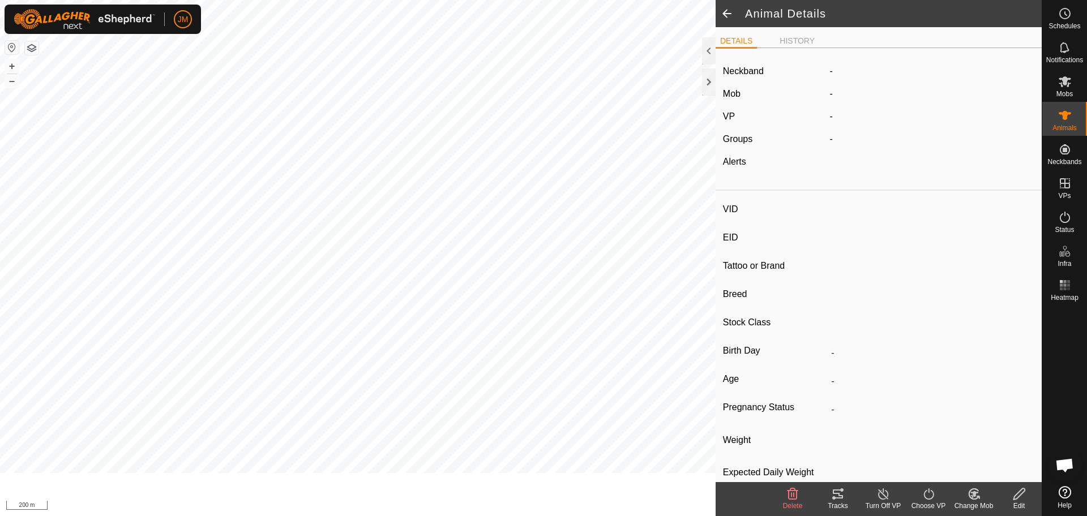
type input "0 kg"
type input "-"
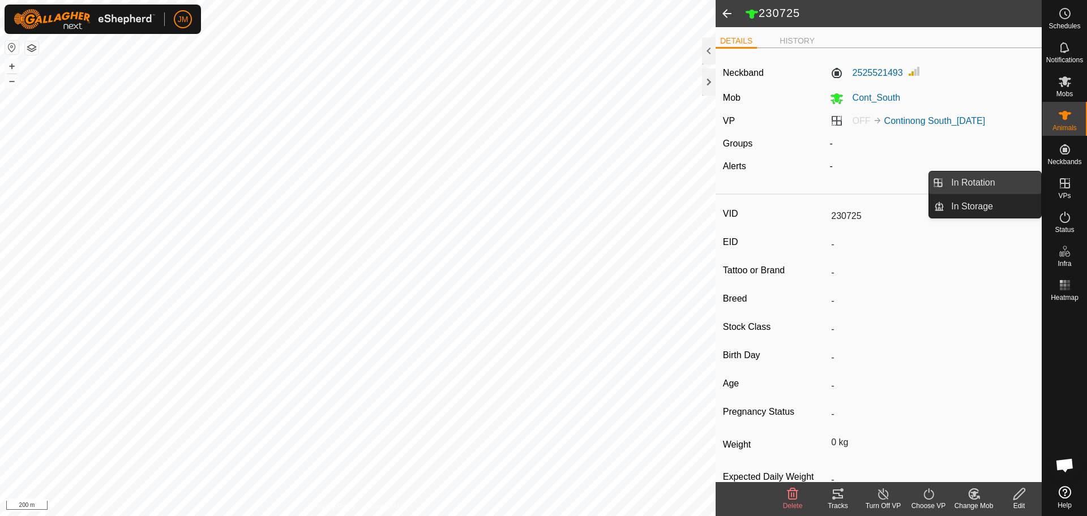
click at [1018, 183] on link "In Rotation" at bounding box center [992, 182] width 97 height 23
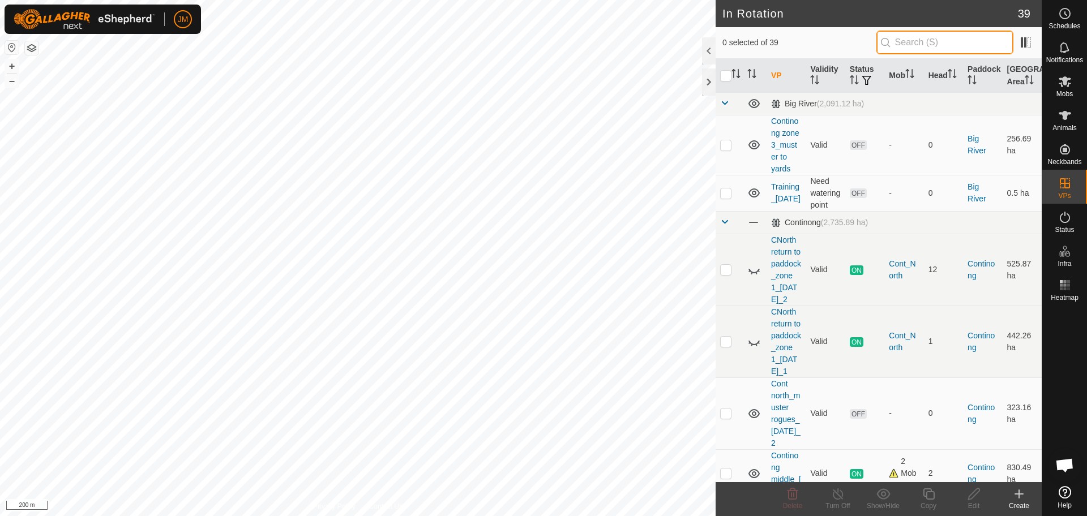
click at [930, 46] on input "text" at bounding box center [944, 43] width 137 height 24
paste input "Continong South_[DATE]"
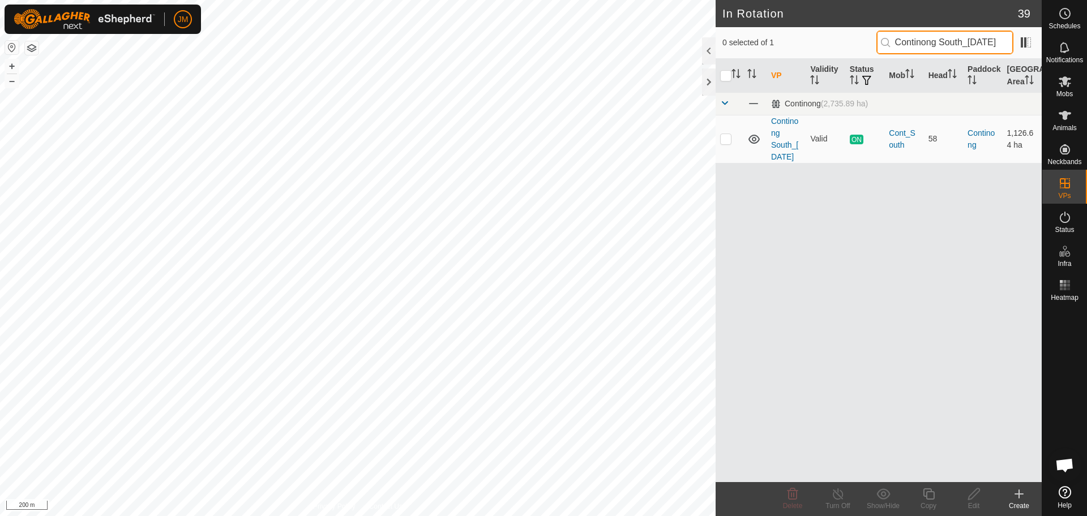
scroll to position [0, 7]
type input "Continong South_[DATE]"
click at [728, 143] on p-checkbox at bounding box center [725, 138] width 11 height 9
checkbox input "true"
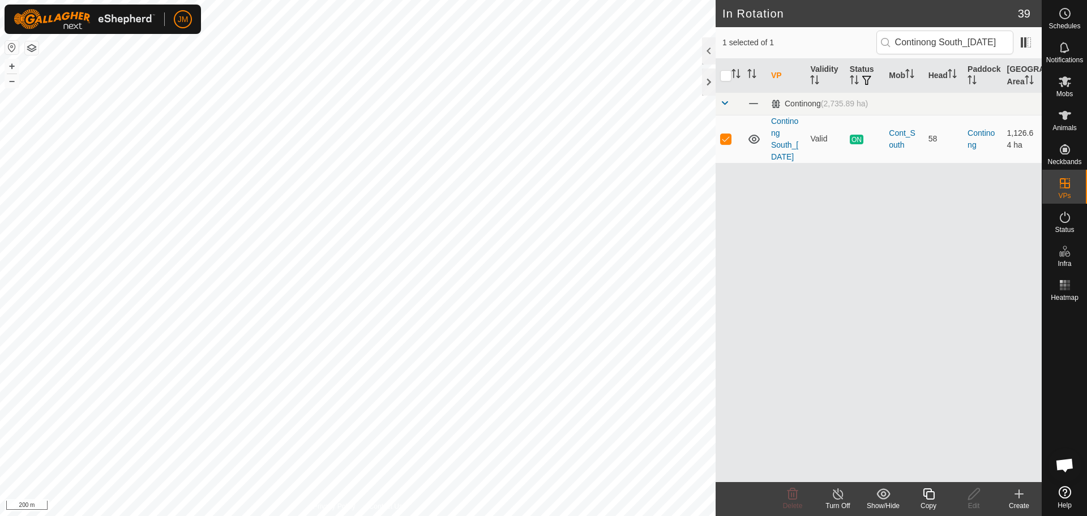
click at [930, 493] on icon at bounding box center [928, 494] width 14 height 14
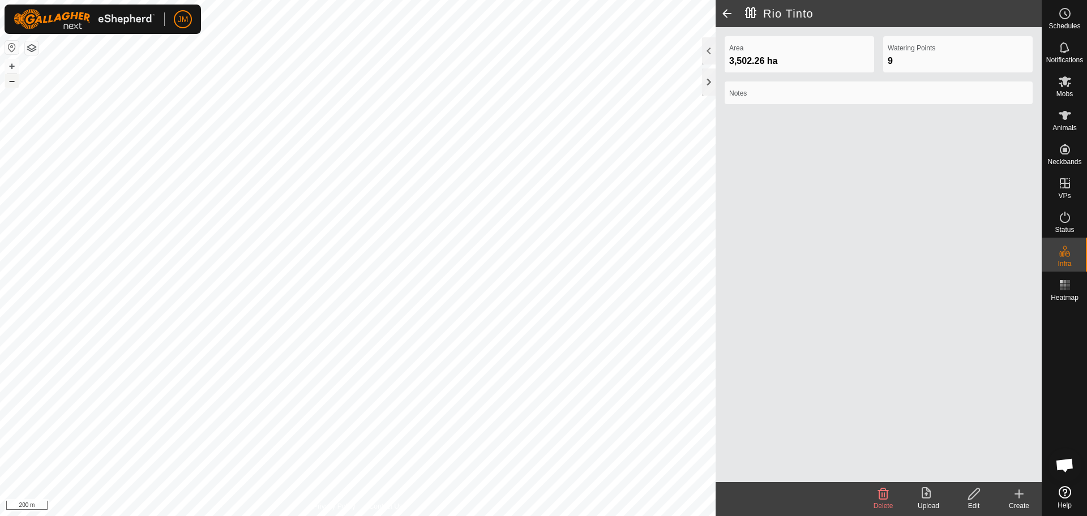
click at [12, 85] on button "–" at bounding box center [12, 81] width 14 height 14
click at [709, 87] on div at bounding box center [709, 81] width 14 height 27
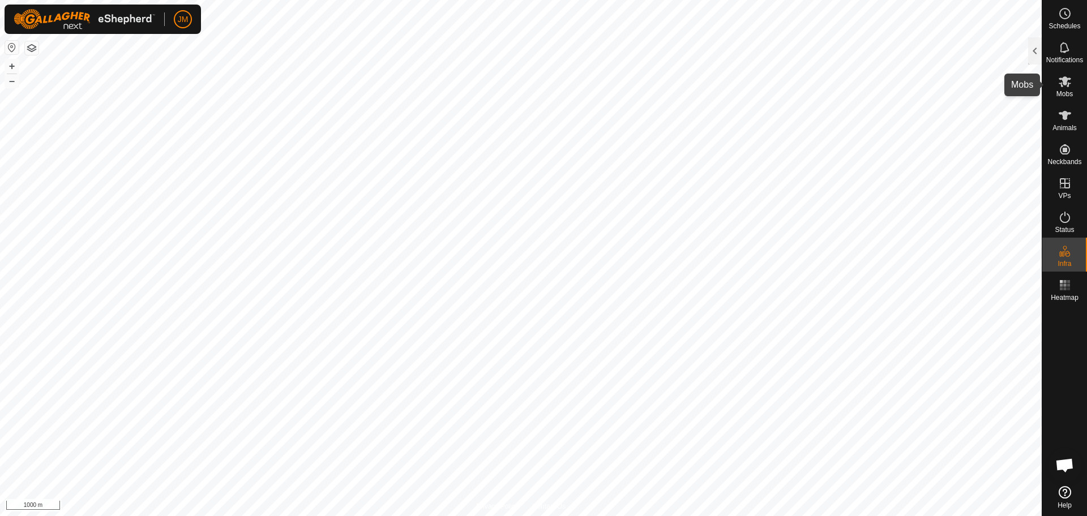
click at [1066, 92] on span "Mobs" at bounding box center [1064, 94] width 16 height 7
click at [11, 65] on button "+" at bounding box center [12, 66] width 14 height 14
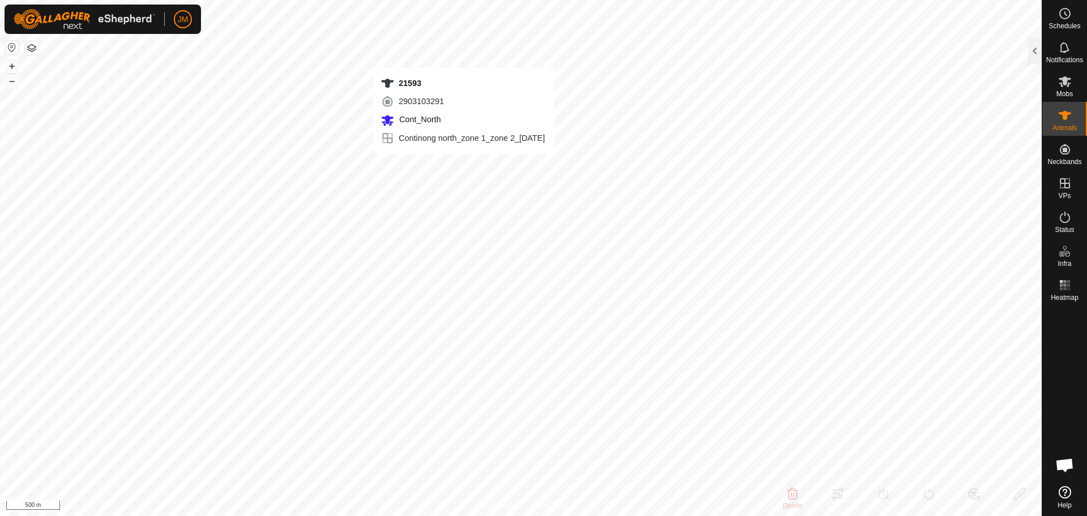
type input "21593"
type input "-"
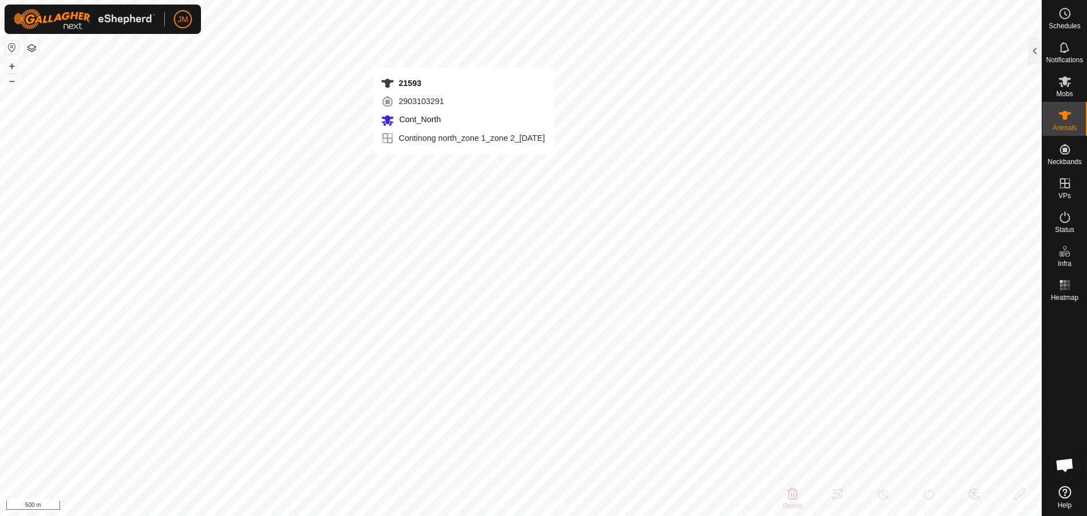
type input "-"
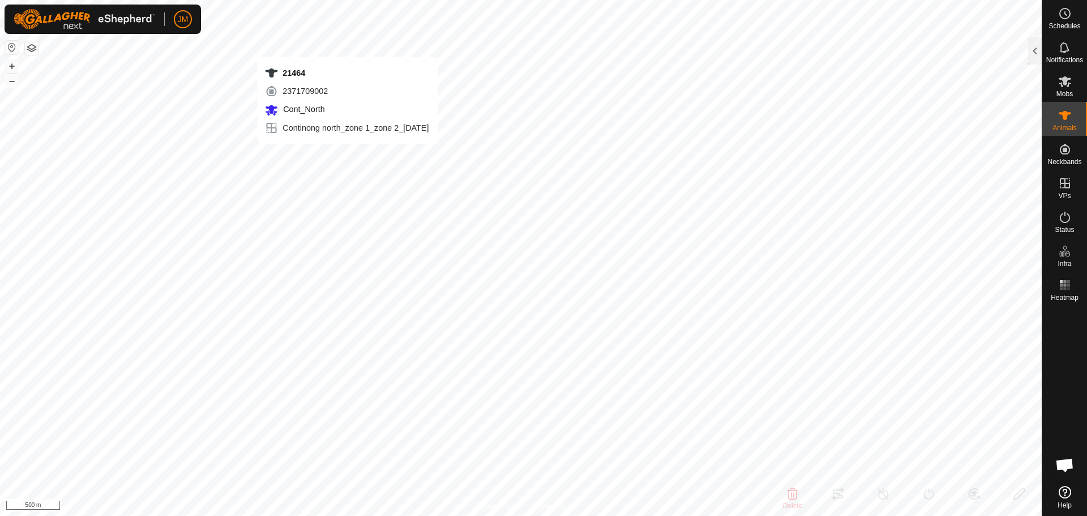
type input "21464"
type input "-"
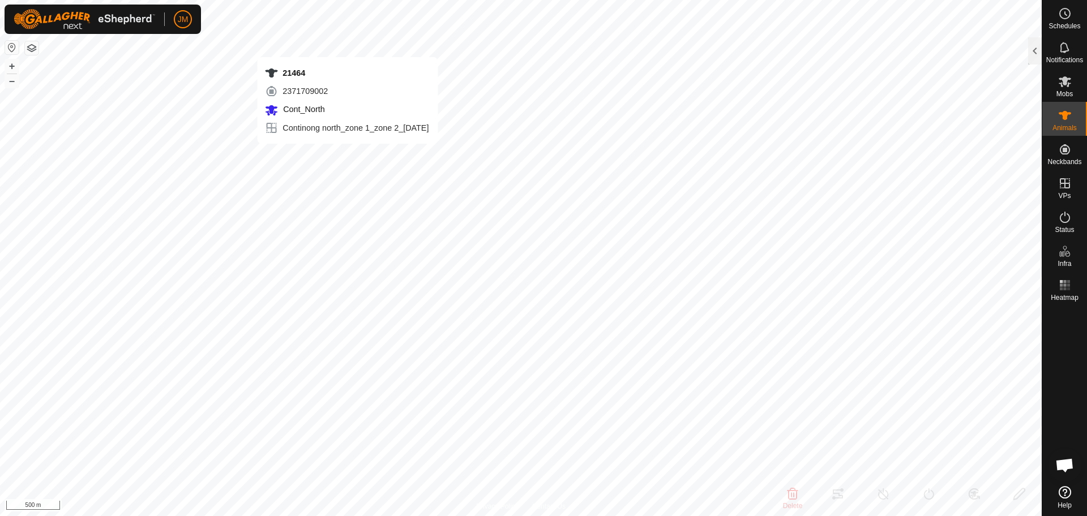
type input "-"
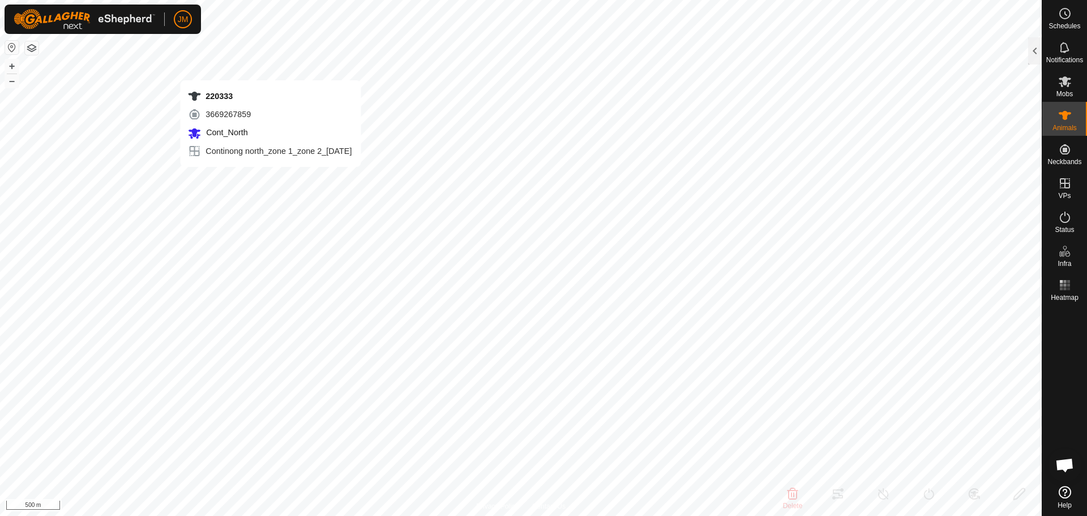
type input "220333"
type input "-"
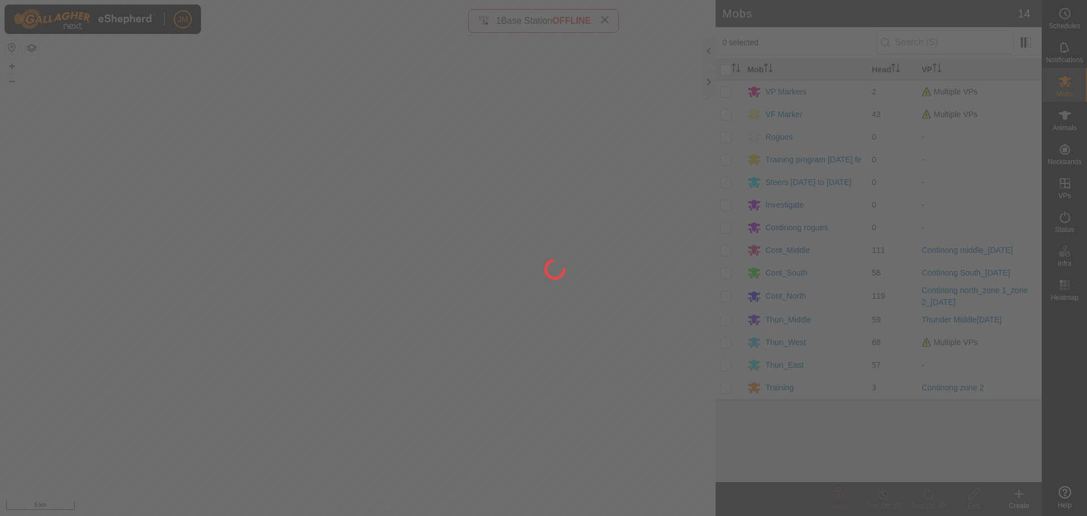
click at [707, 82] on div at bounding box center [543, 258] width 1087 height 516
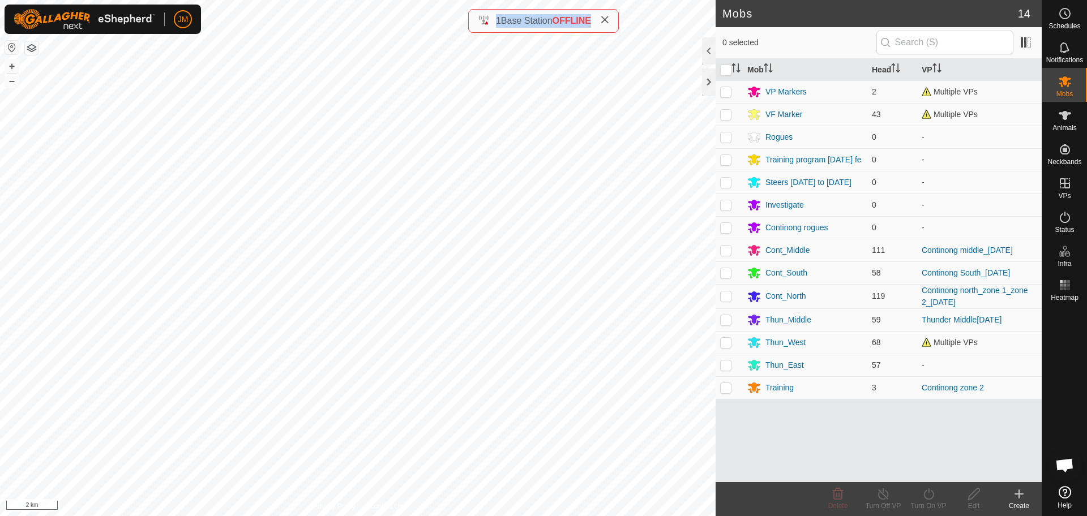
click at [707, 82] on div at bounding box center [709, 81] width 14 height 27
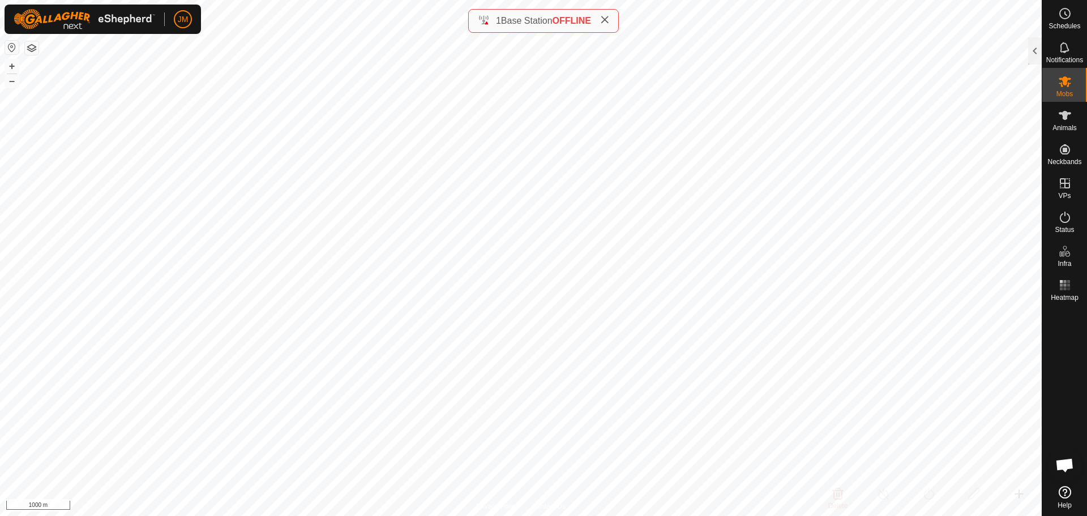
click at [609, 15] on icon at bounding box center [604, 19] width 9 height 9
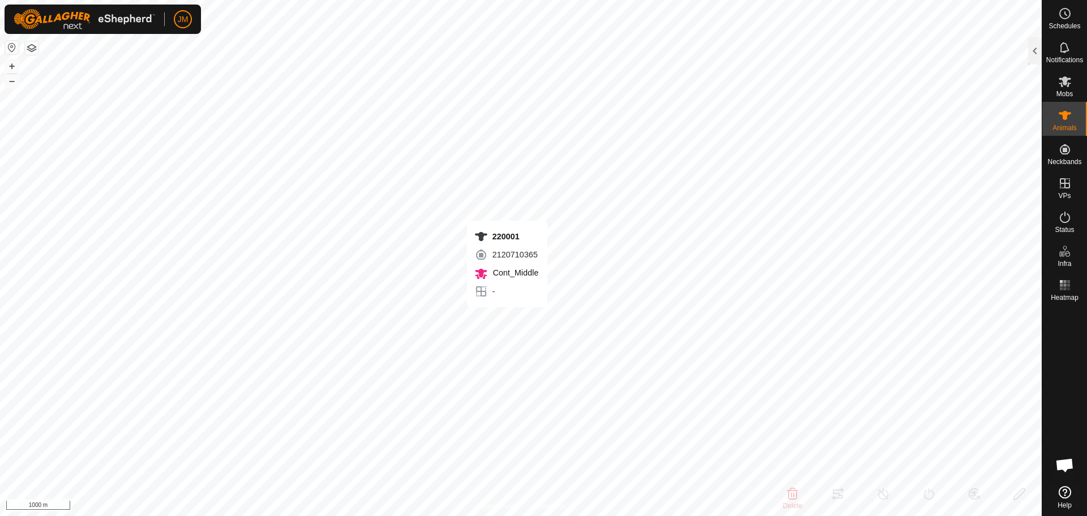
type input "220001"
type input "-"
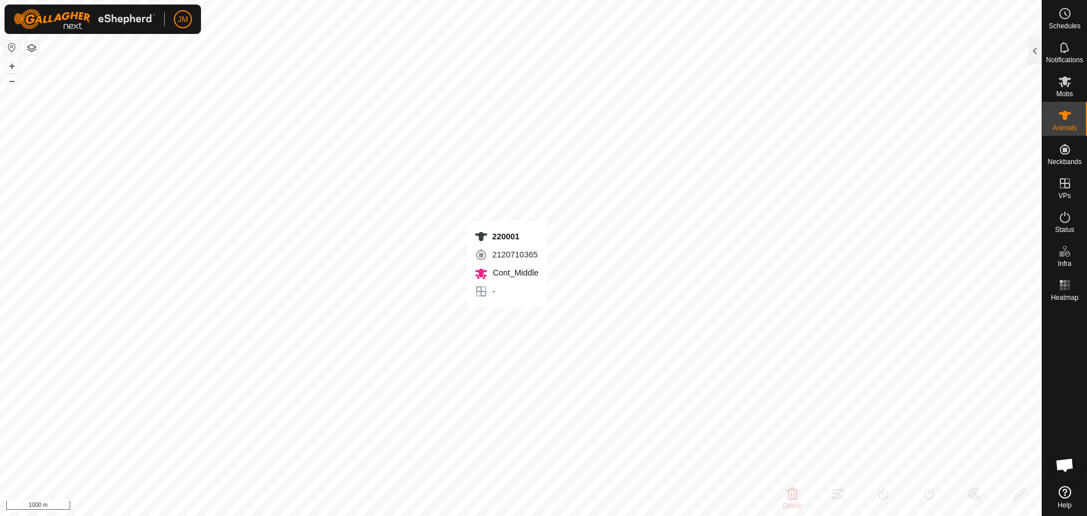
type input "-"
type input "18329"
type input "-"
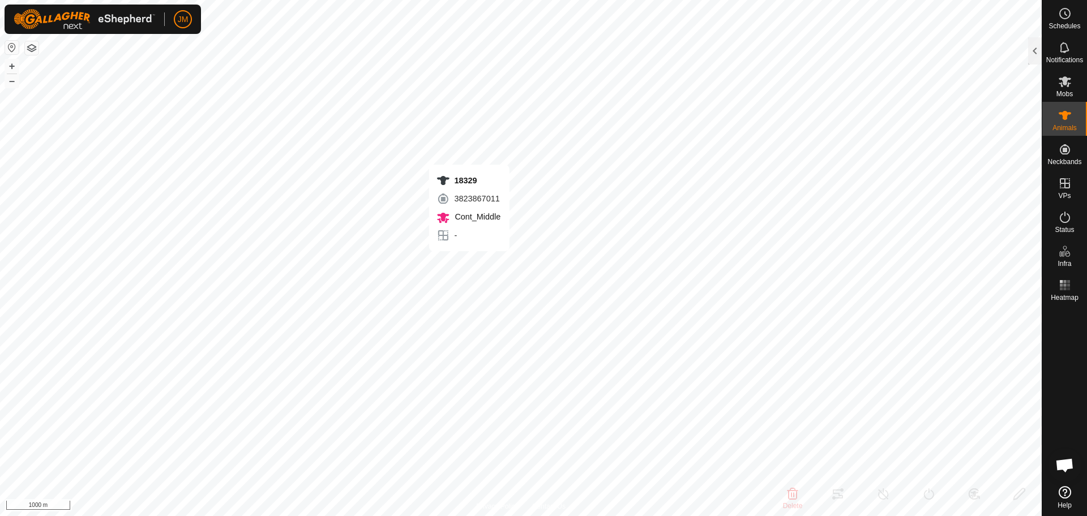
type input "-"
click at [1060, 85] on icon at bounding box center [1065, 82] width 14 height 14
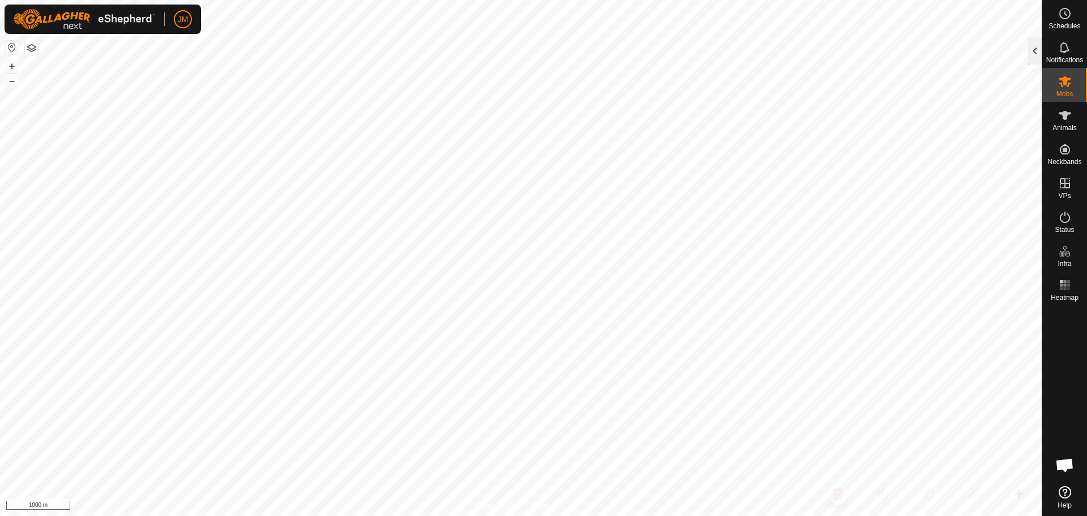
click at [1032, 52] on div at bounding box center [1035, 50] width 14 height 27
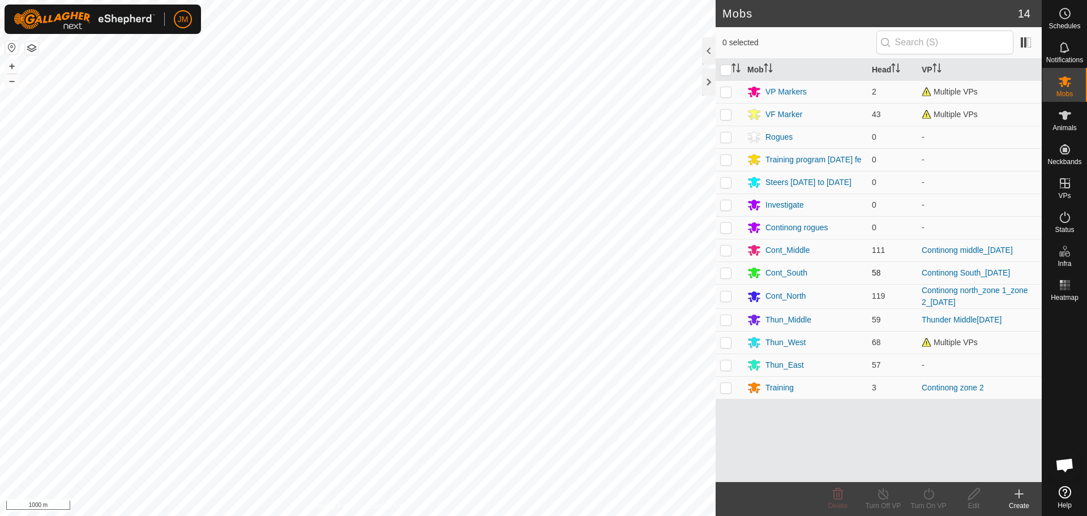
click at [727, 274] on p-checkbox at bounding box center [725, 272] width 11 height 9
checkbox input "true"
click at [886, 492] on icon at bounding box center [883, 494] width 14 height 14
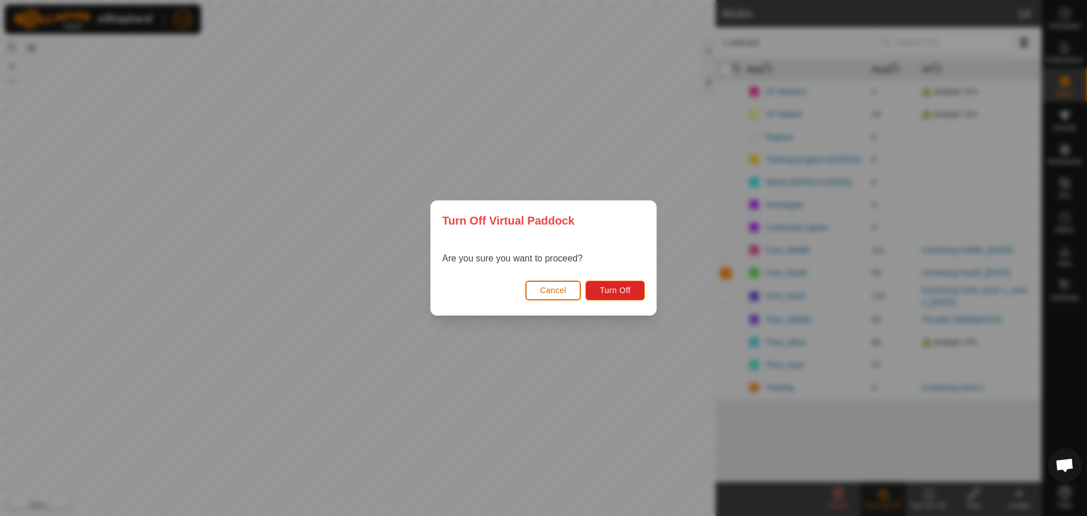
click at [573, 290] on button "Cancel" at bounding box center [553, 291] width 56 height 20
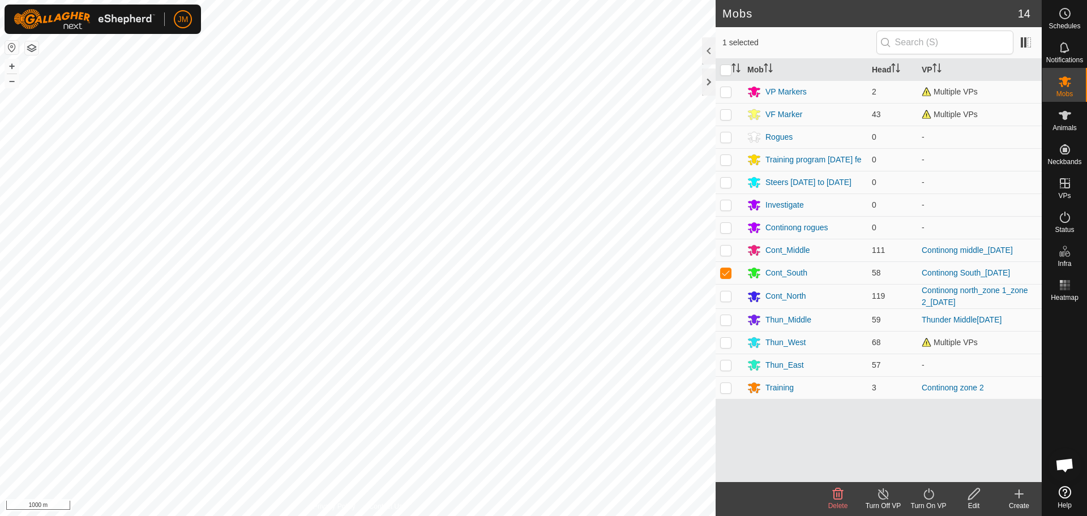
click at [882, 496] on icon at bounding box center [883, 494] width 14 height 14
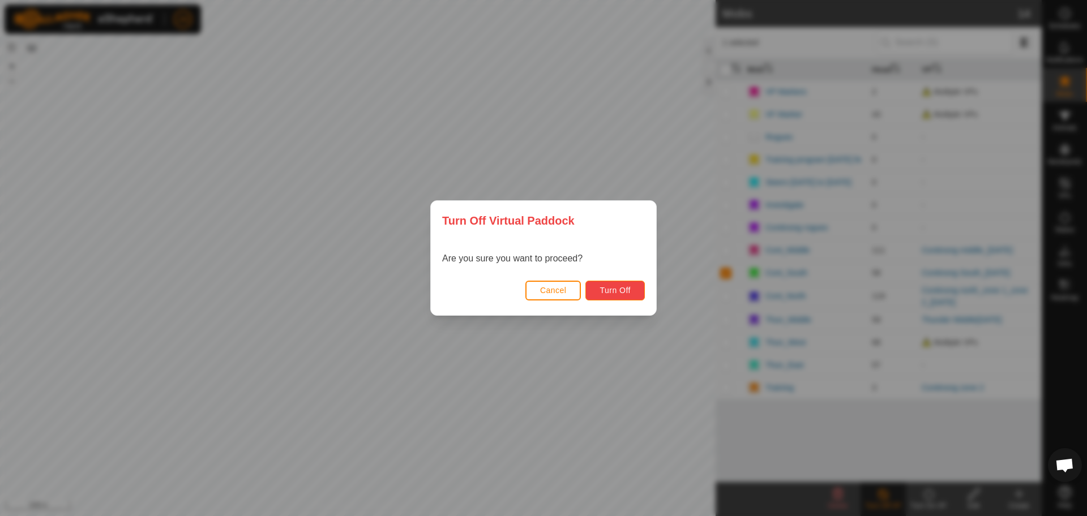
click at [614, 293] on span "Turn Off" at bounding box center [614, 290] width 31 height 9
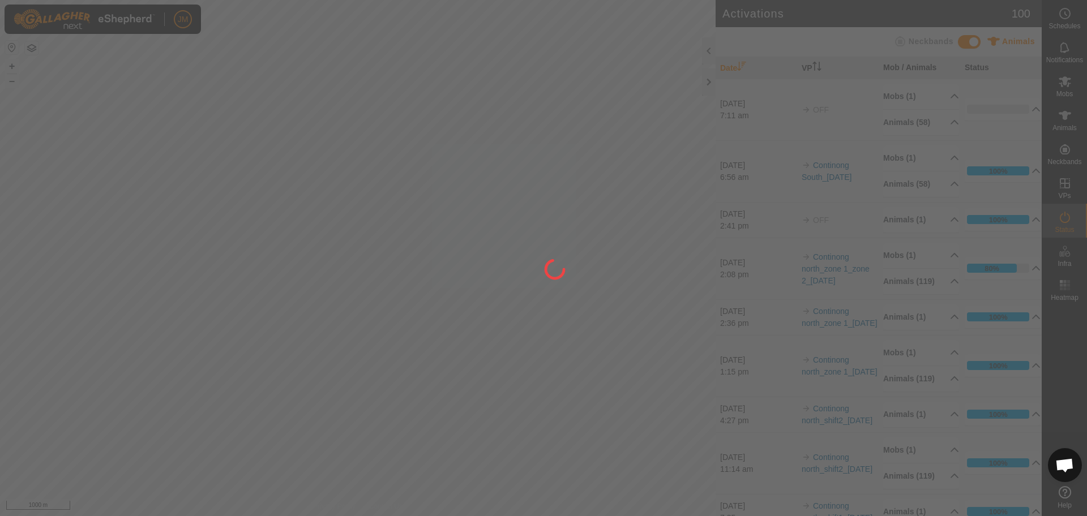
click at [707, 80] on div at bounding box center [543, 258] width 1087 height 516
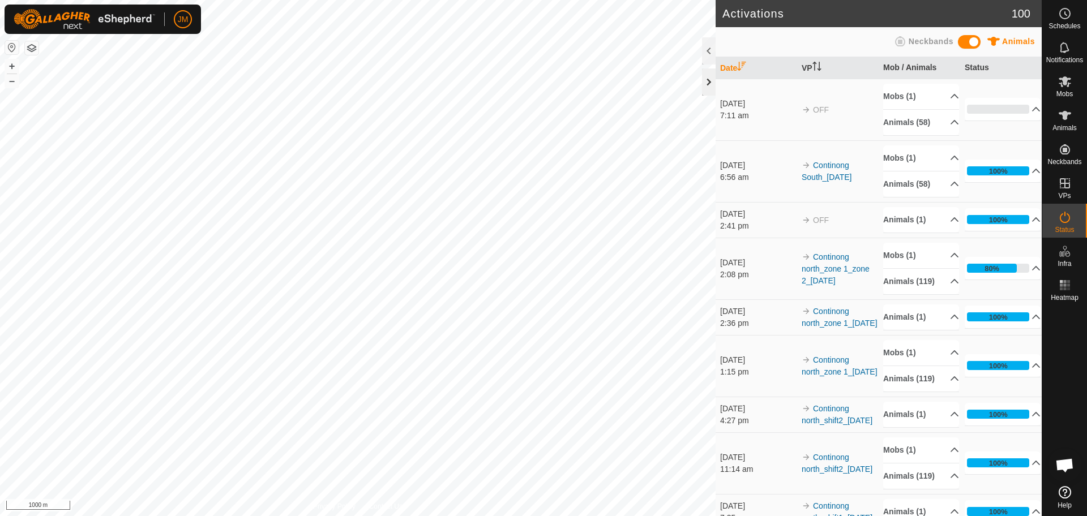
click at [710, 83] on div at bounding box center [709, 81] width 14 height 27
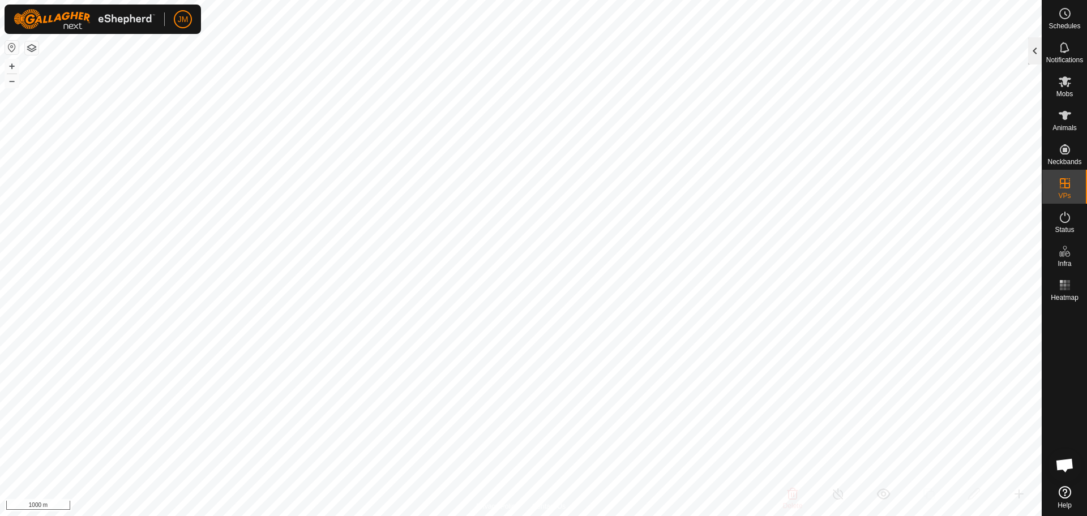
click at [1035, 54] on div at bounding box center [1035, 50] width 14 height 27
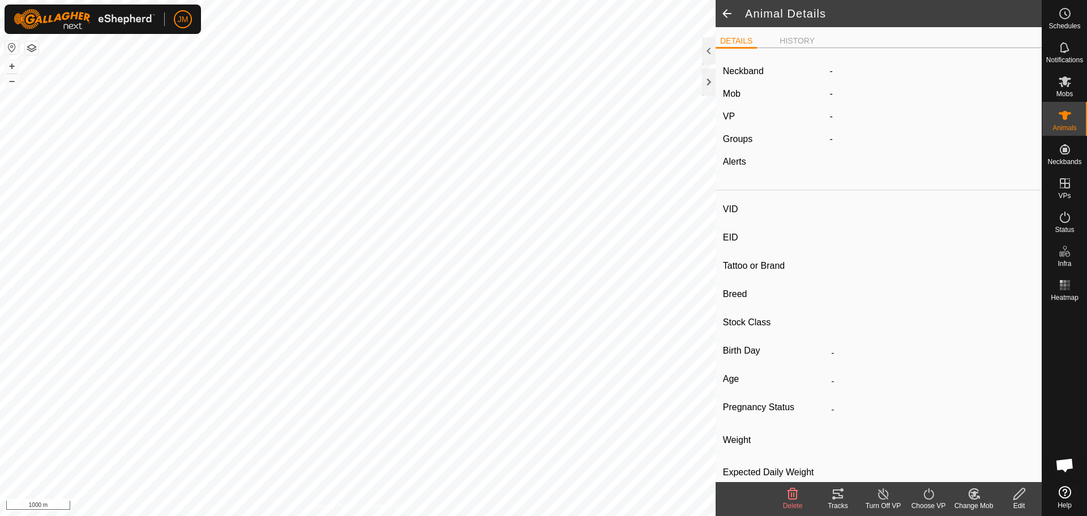
type input "21099"
type input "-"
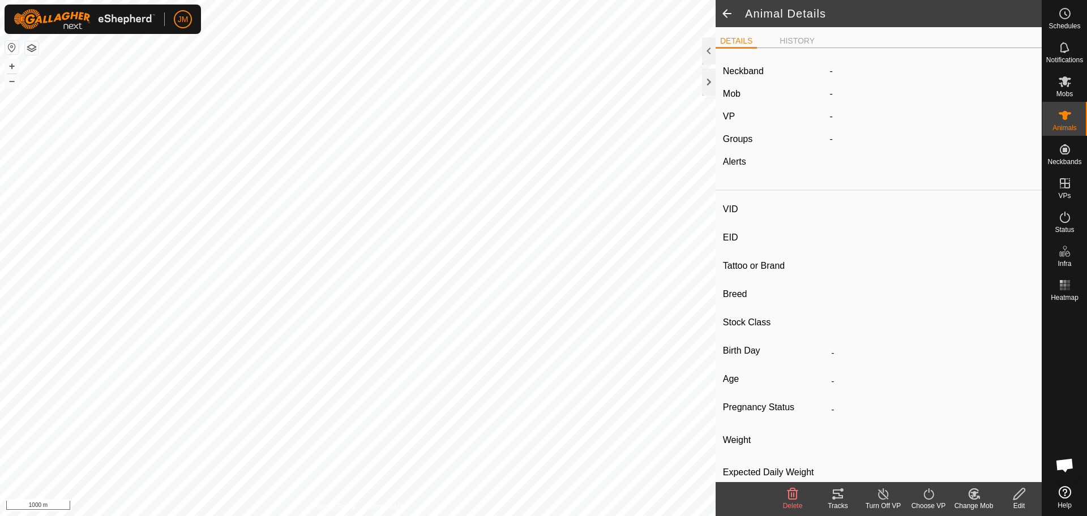
type input "-"
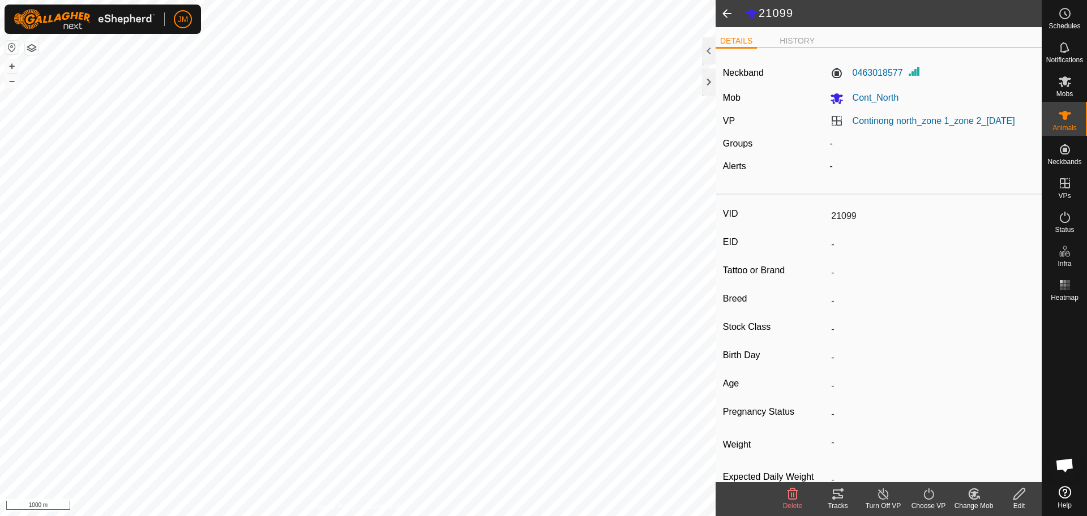
click at [836, 497] on icon at bounding box center [838, 494] width 10 height 9
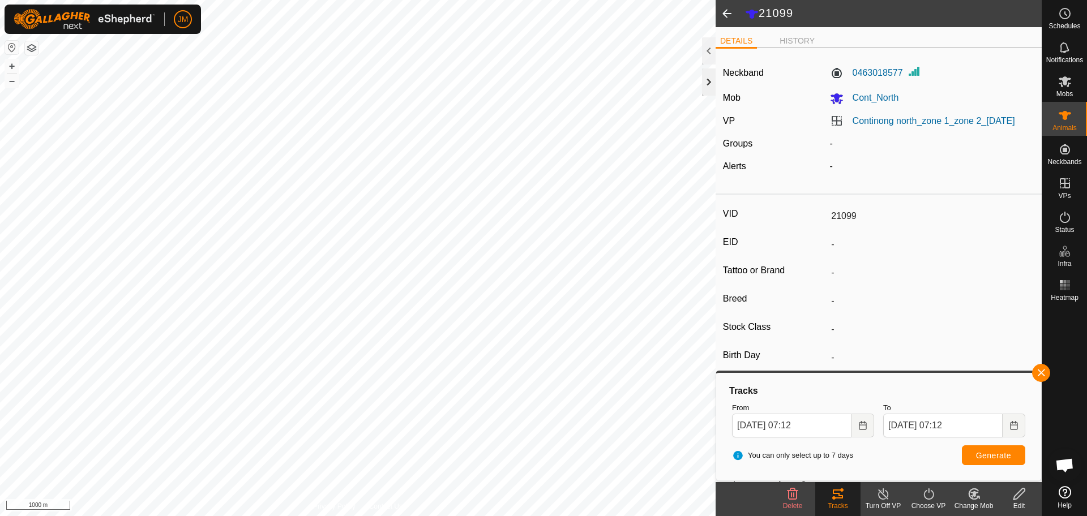
click at [703, 77] on div at bounding box center [709, 81] width 14 height 27
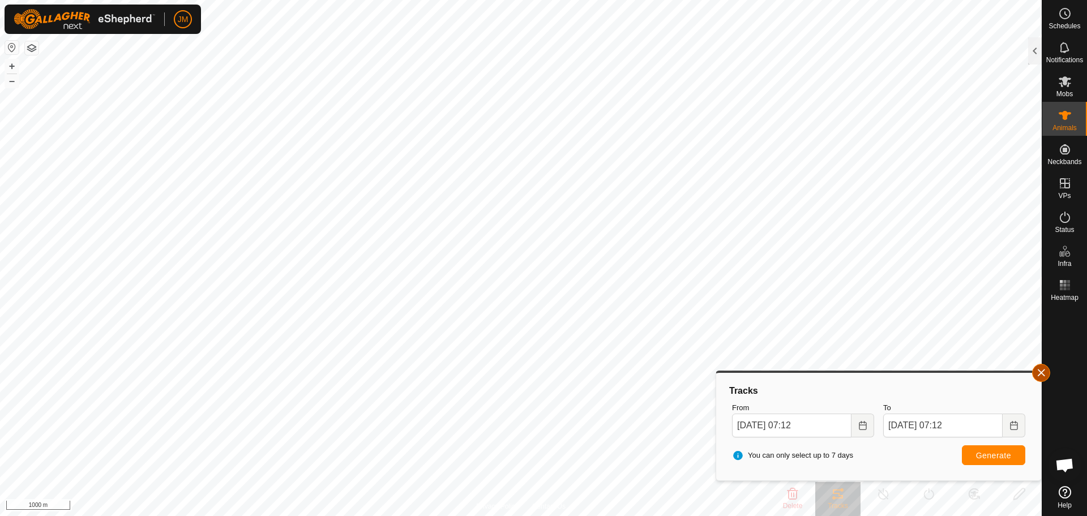
click at [1037, 376] on button "button" at bounding box center [1041, 373] width 18 height 18
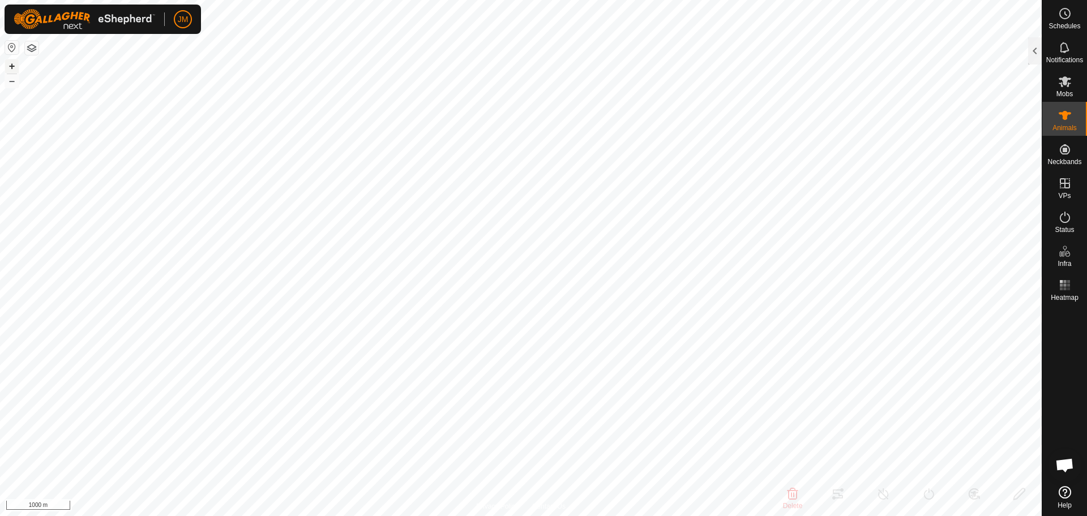
click at [15, 70] on button "+" at bounding box center [12, 66] width 14 height 14
type input "220668"
type input "-"
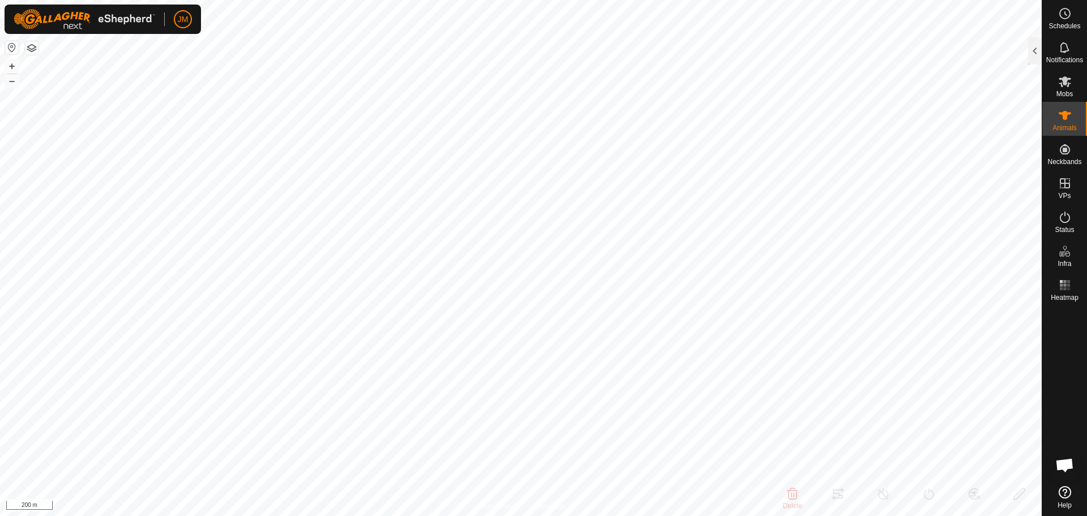
type input "-"
click at [15, 71] on button "+" at bounding box center [12, 66] width 14 height 14
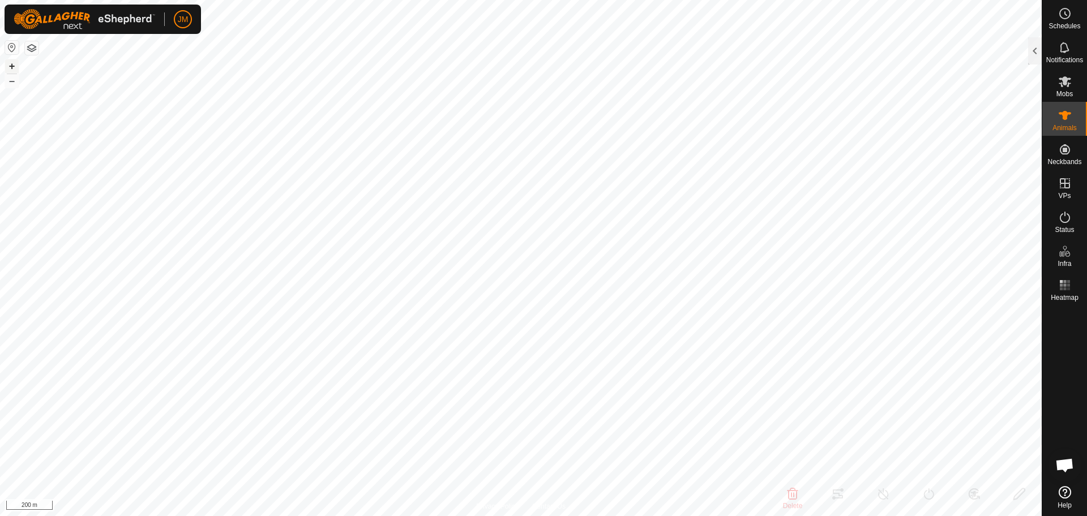
click at [15, 71] on button "+" at bounding box center [12, 66] width 14 height 14
type input "220516"
type input "-"
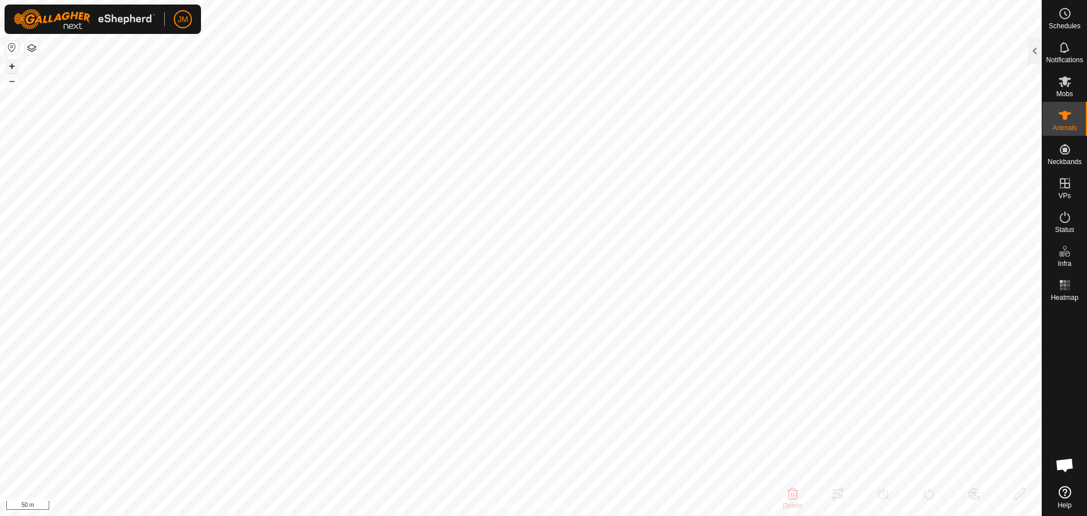
type input "-"
click at [1035, 48] on div at bounding box center [1035, 50] width 14 height 27
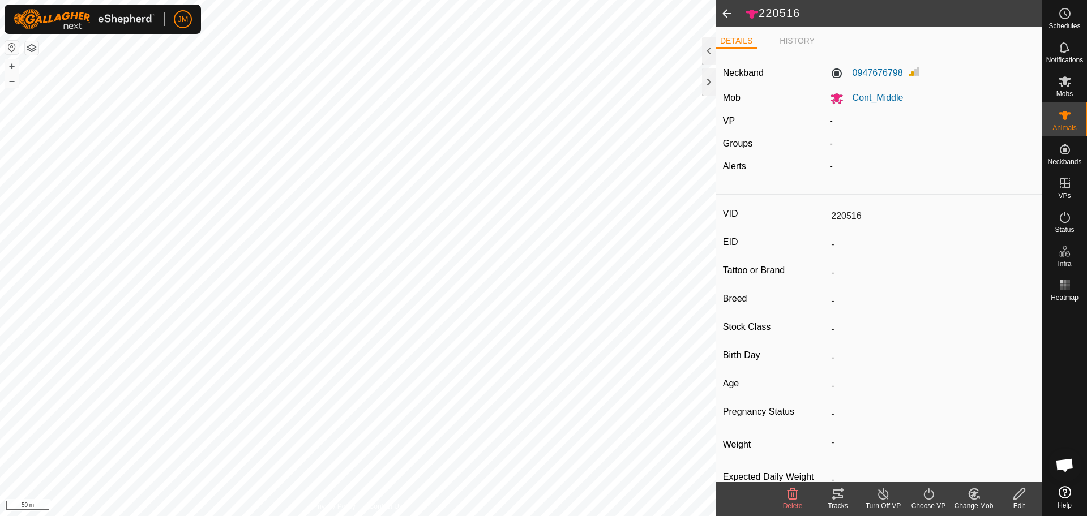
click at [837, 500] on icon at bounding box center [838, 494] width 14 height 14
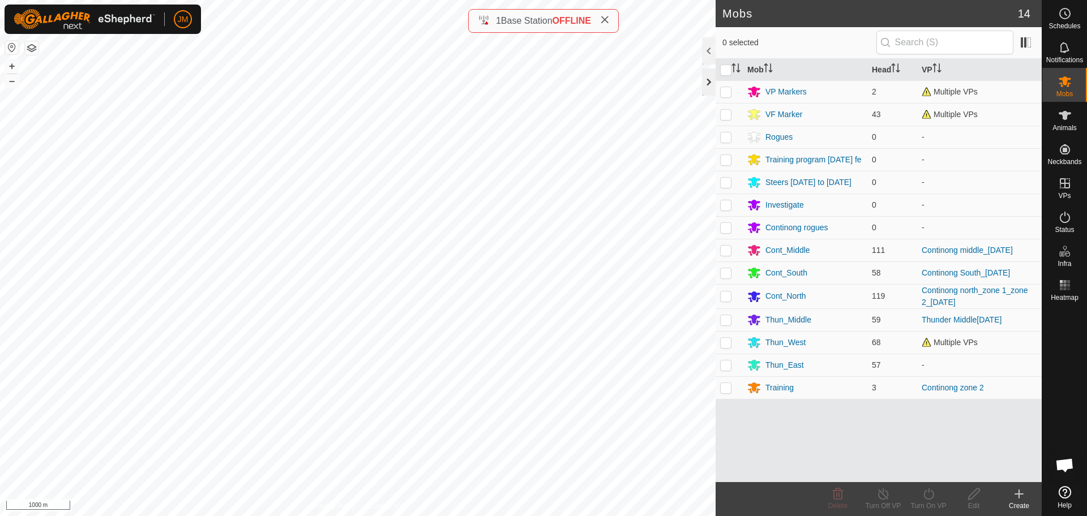
click at [711, 91] on div at bounding box center [709, 81] width 14 height 27
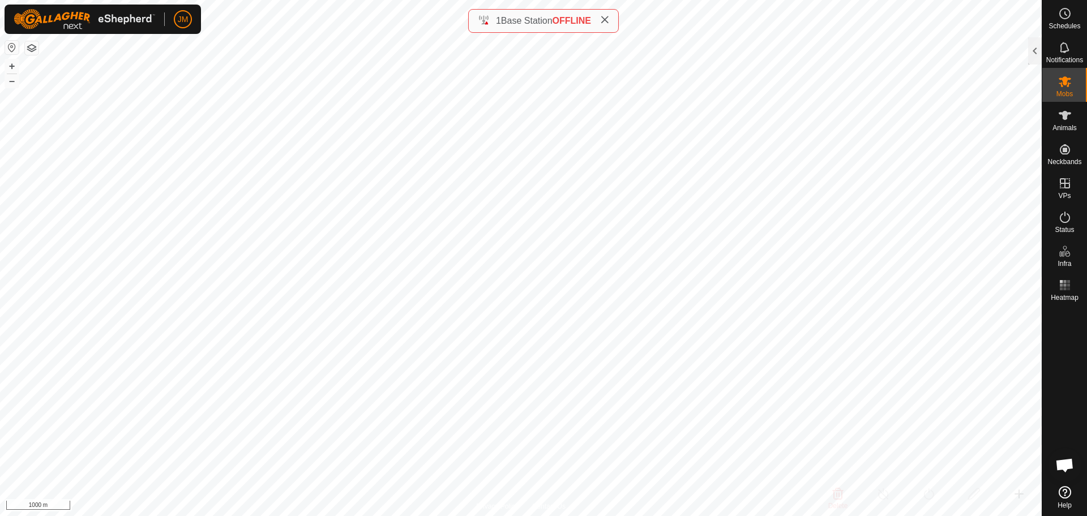
click at [609, 22] on icon at bounding box center [604, 19] width 9 height 9
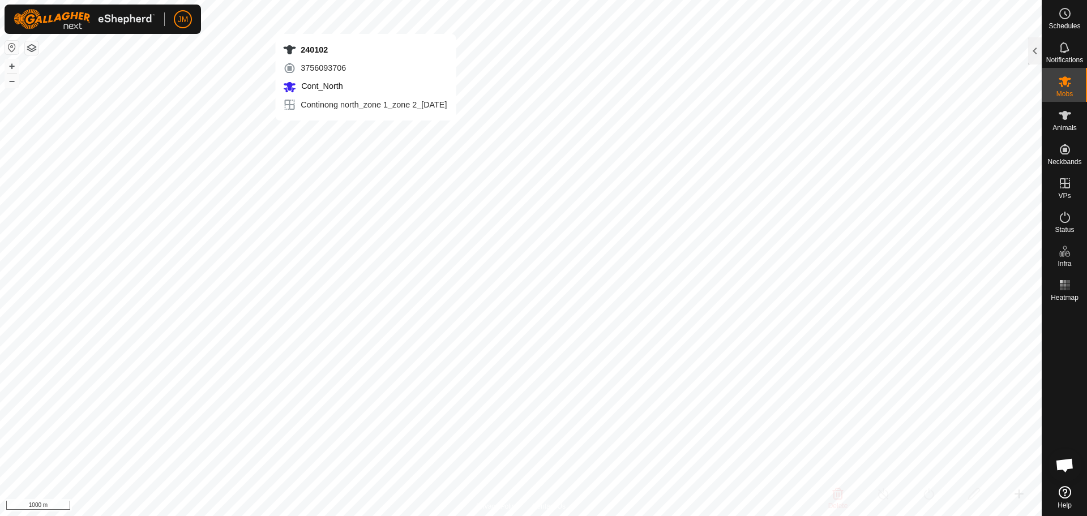
click at [366, 132] on div "JM Schedules Notifications Mobs Animals Neckbands VPs Status Infra Heatmap Help…" at bounding box center [543, 258] width 1087 height 516
click at [9, 69] on button "+" at bounding box center [12, 66] width 14 height 14
click at [11, 84] on button "–" at bounding box center [12, 81] width 14 height 14
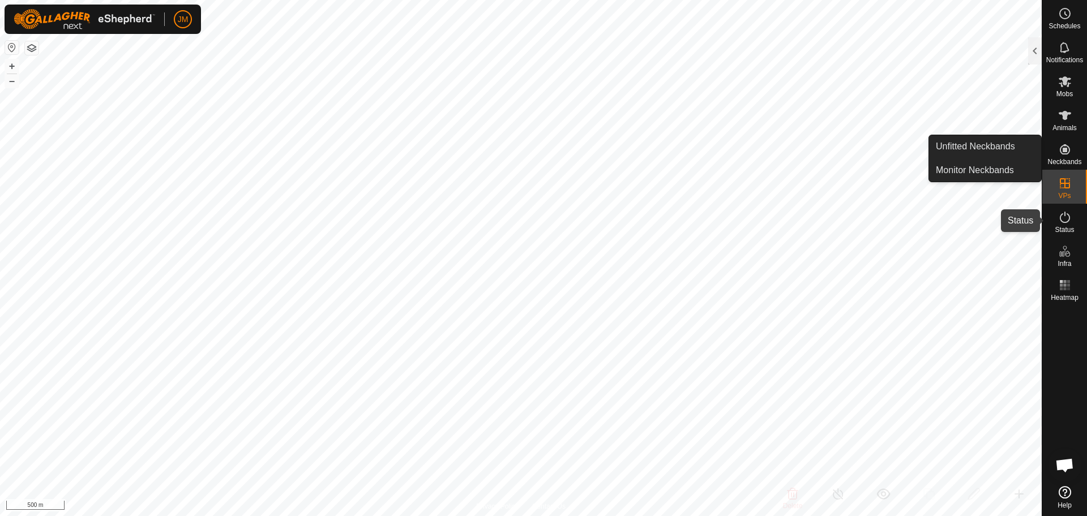
click at [1066, 217] on icon at bounding box center [1065, 218] width 14 height 14
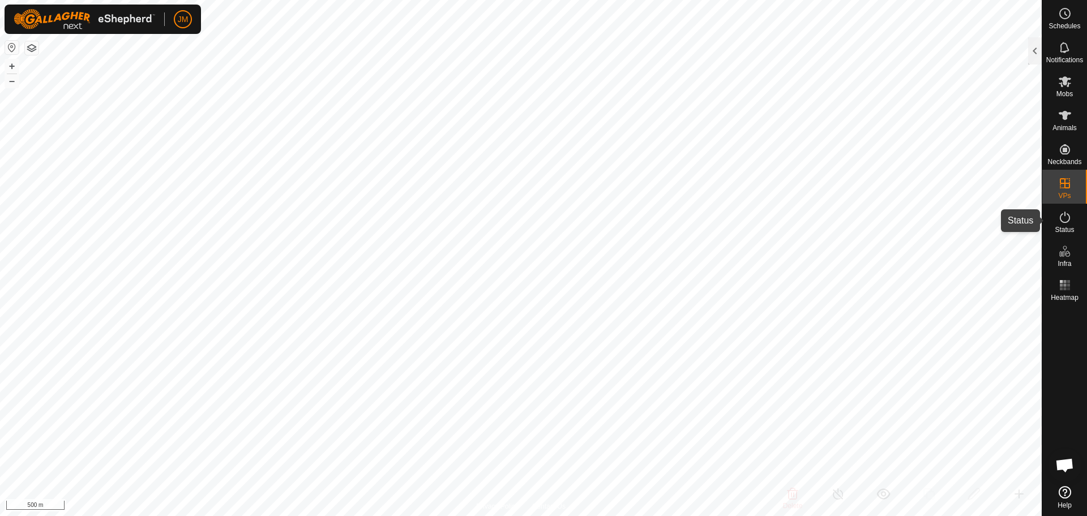
click at [1066, 217] on icon at bounding box center [1065, 218] width 14 height 14
click at [1035, 59] on div at bounding box center [1035, 50] width 14 height 27
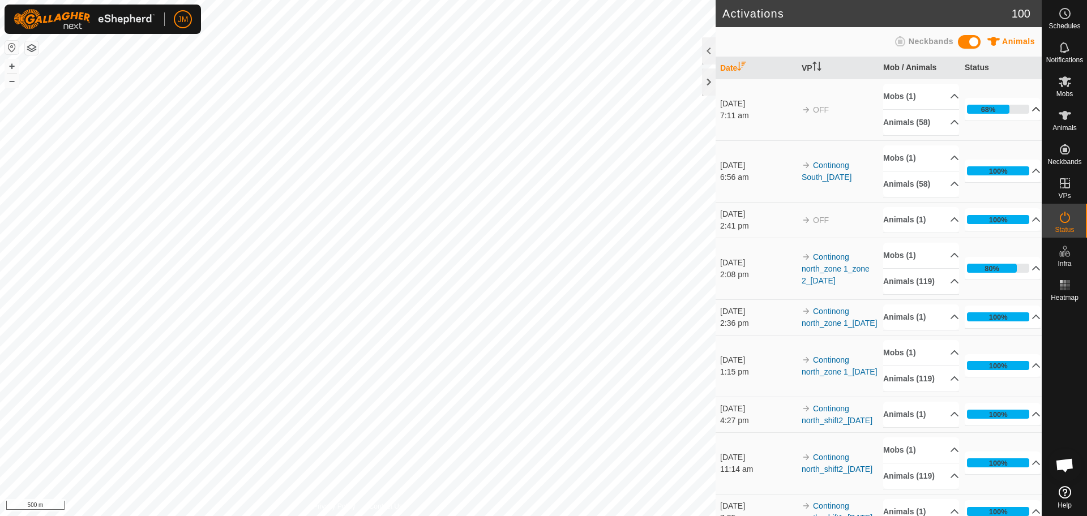
click at [1015, 110] on p-accordion-header "68%" at bounding box center [1002, 109] width 76 height 23
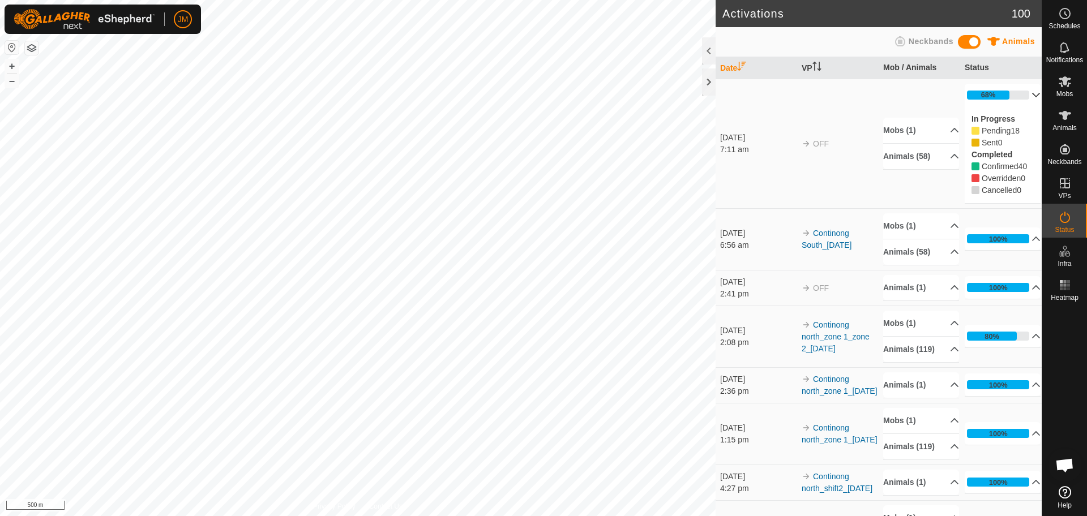
click at [1018, 94] on p-accordion-header "68%" at bounding box center [1002, 95] width 76 height 23
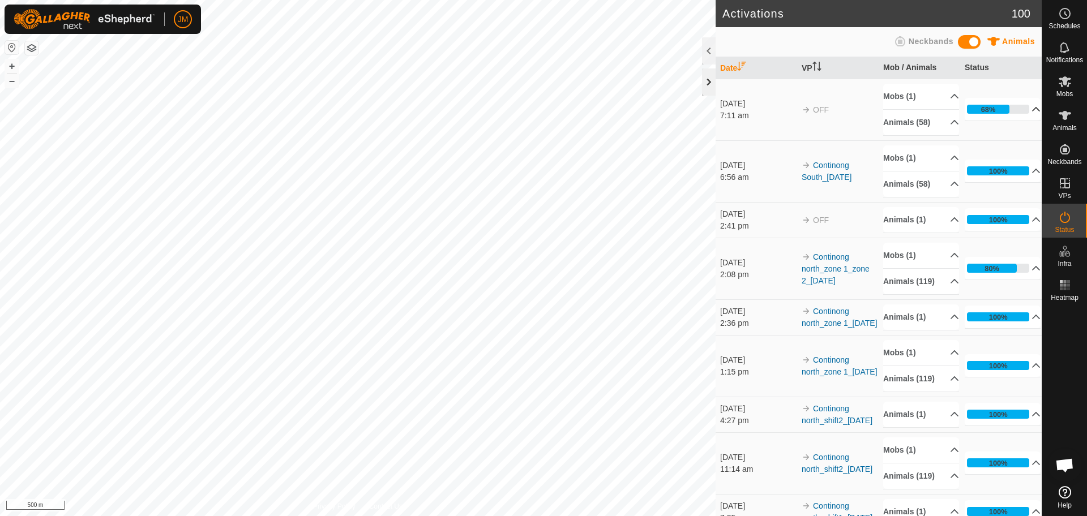
click at [705, 88] on div at bounding box center [709, 81] width 14 height 27
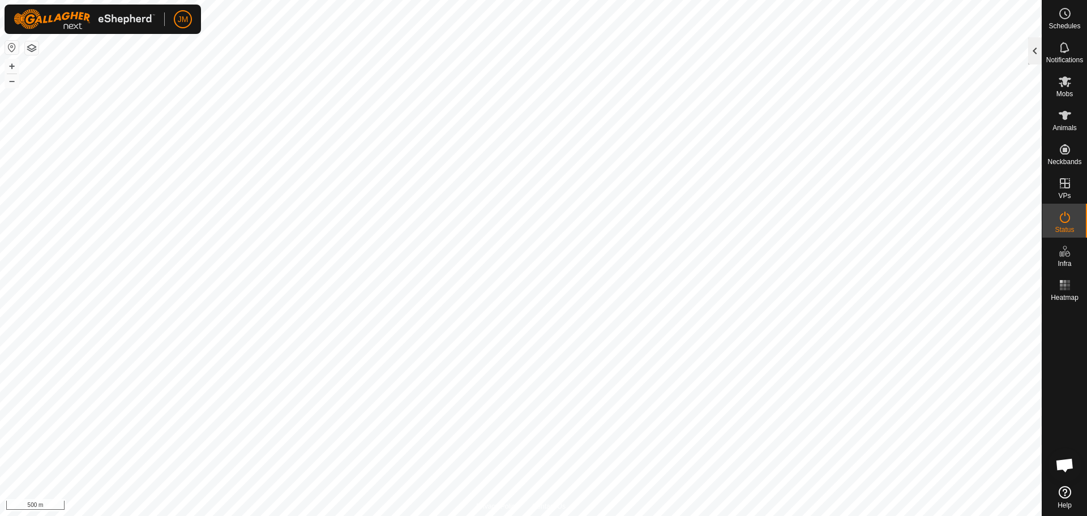
click at [1036, 62] on div at bounding box center [1035, 50] width 14 height 27
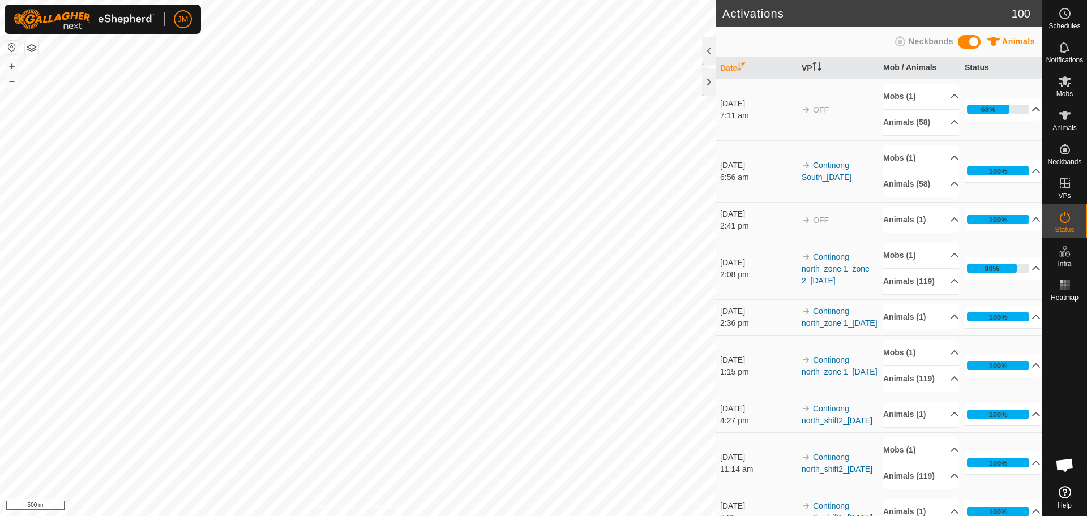
drag, startPoint x: 859, startPoint y: 344, endPoint x: 806, endPoint y: 327, distance: 55.5
click at [806, 327] on td "Continong north_zone 1_[DATE]" at bounding box center [837, 317] width 81 height 36
copy link "Continong north_zone 1_[DATE]"
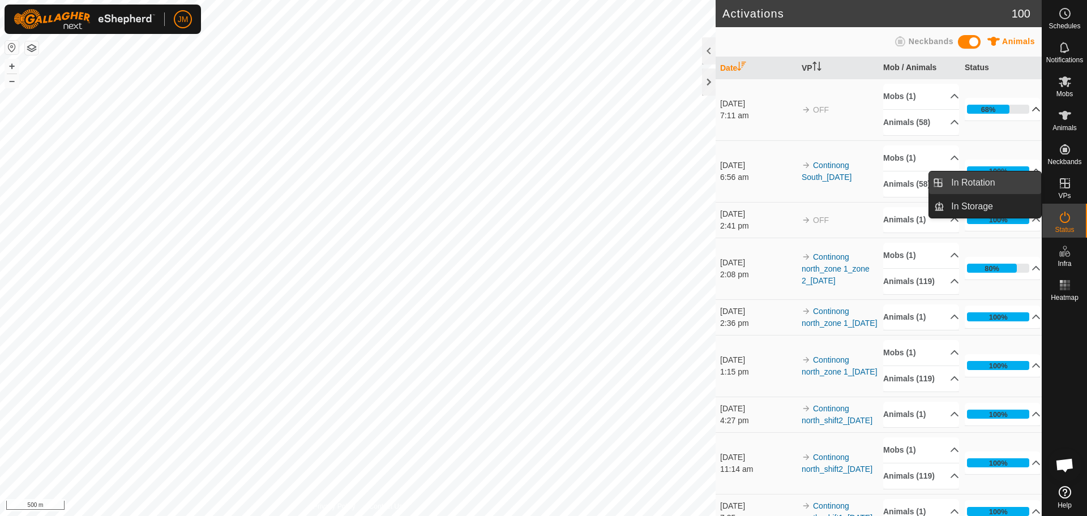
click at [1020, 183] on link "In Rotation" at bounding box center [992, 182] width 97 height 23
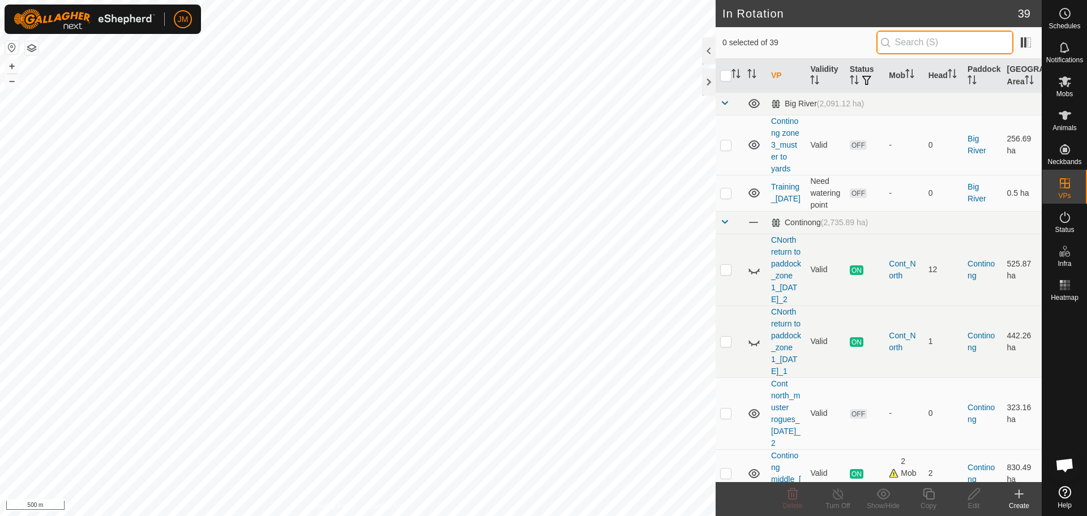
click at [966, 49] on input "text" at bounding box center [944, 43] width 137 height 24
paste input "Continong north_zone 1_[DATE]"
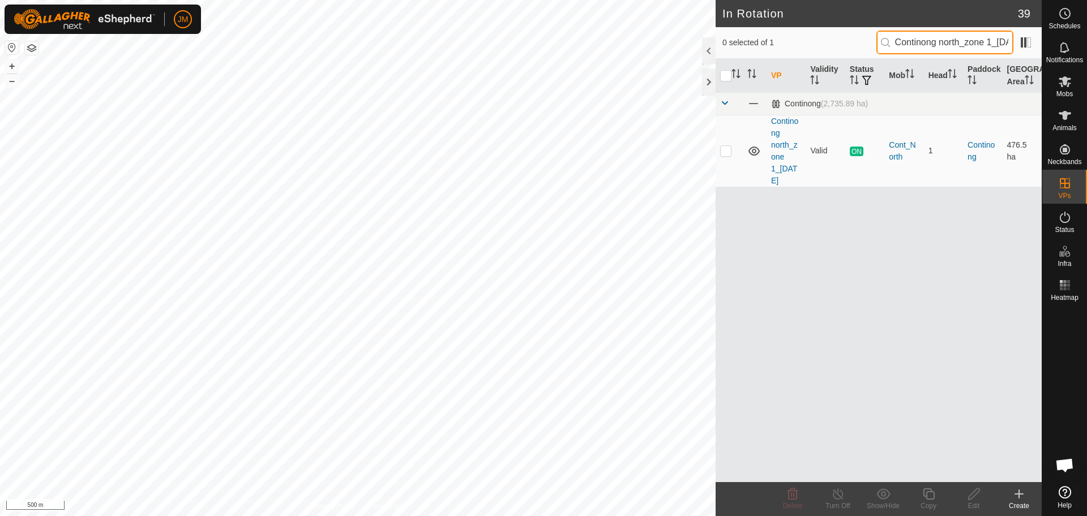
scroll to position [0, 40]
type input "Continong north_zone 1_[DATE]"
click at [728, 151] on p-checkbox at bounding box center [725, 150] width 11 height 9
checkbox input "true"
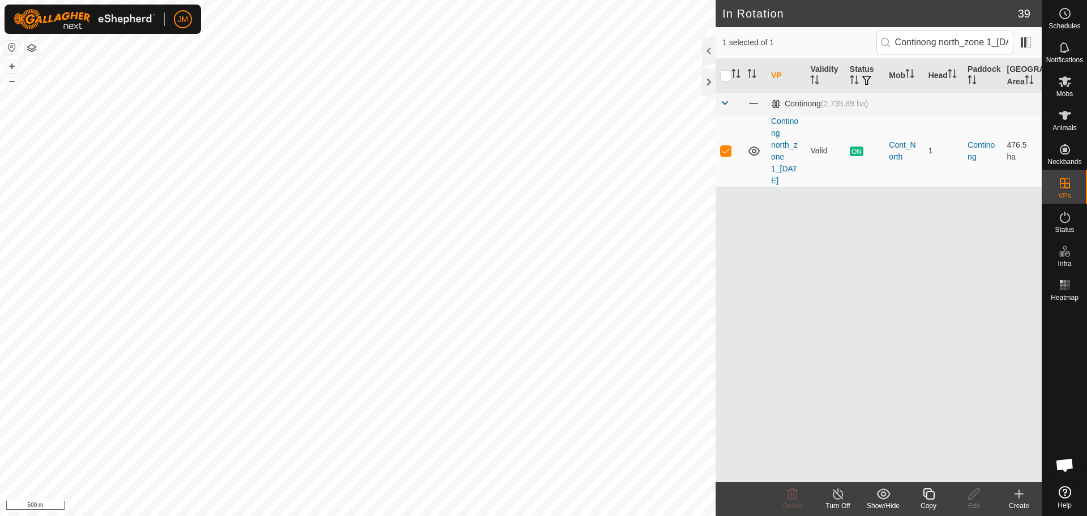
click at [929, 494] on icon at bounding box center [928, 494] width 14 height 14
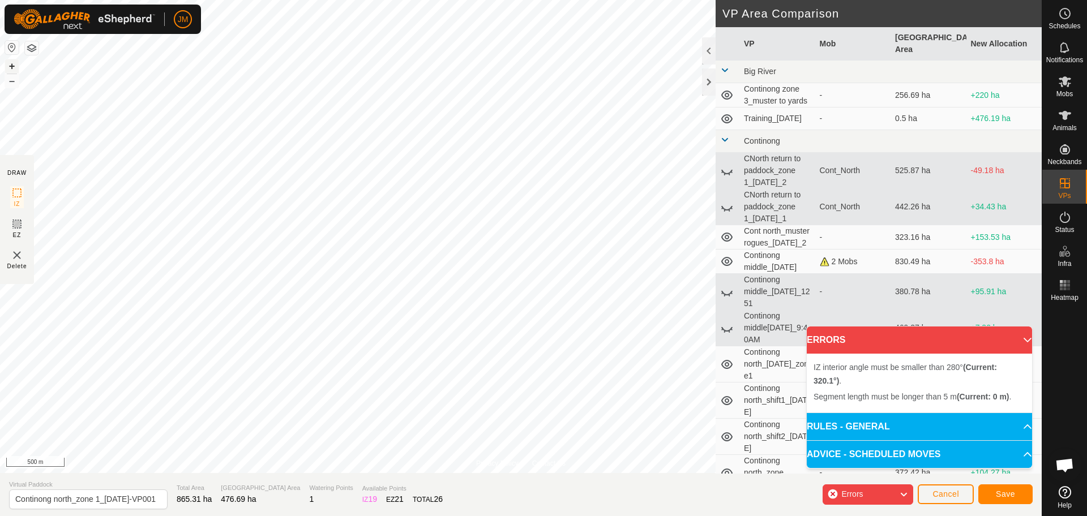
click at [14, 66] on button "+" at bounding box center [12, 66] width 14 height 14
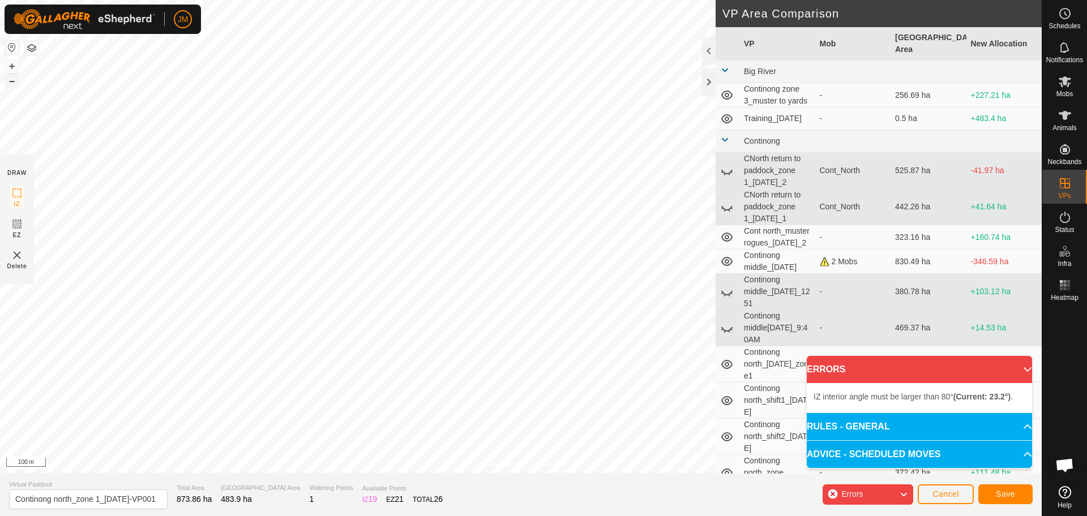
click at [9, 79] on button "–" at bounding box center [12, 81] width 14 height 14
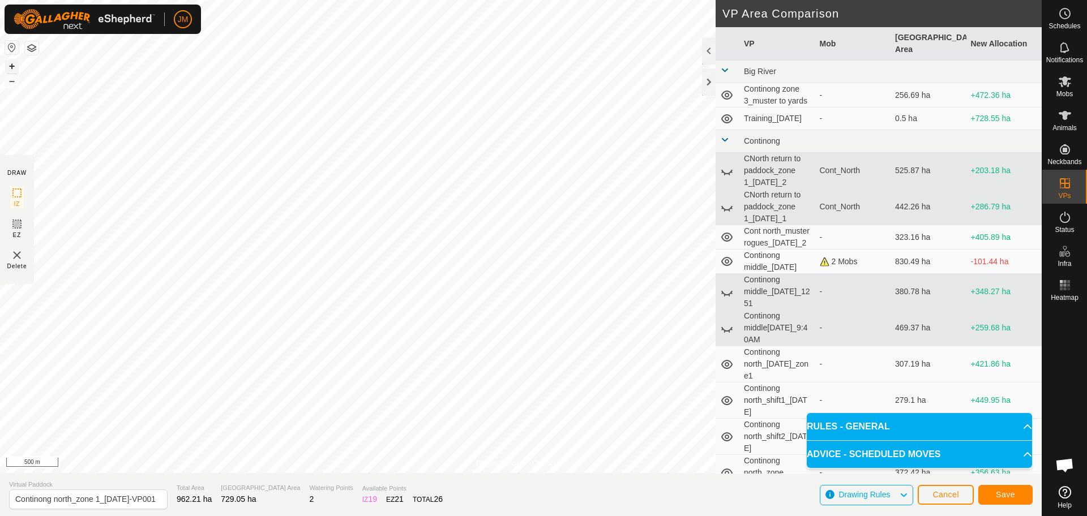
click at [12, 68] on button "+" at bounding box center [12, 66] width 14 height 14
click at [104, 500] on input "Continong north_zone 1_[DATE]-VP001" at bounding box center [88, 500] width 158 height 20
drag, startPoint x: 139, startPoint y: 500, endPoint x: 149, endPoint y: 500, distance: 10.2
click at [149, 500] on input "Continong north_zone 1_zone 2_[DATE]-VP001" at bounding box center [88, 500] width 158 height 20
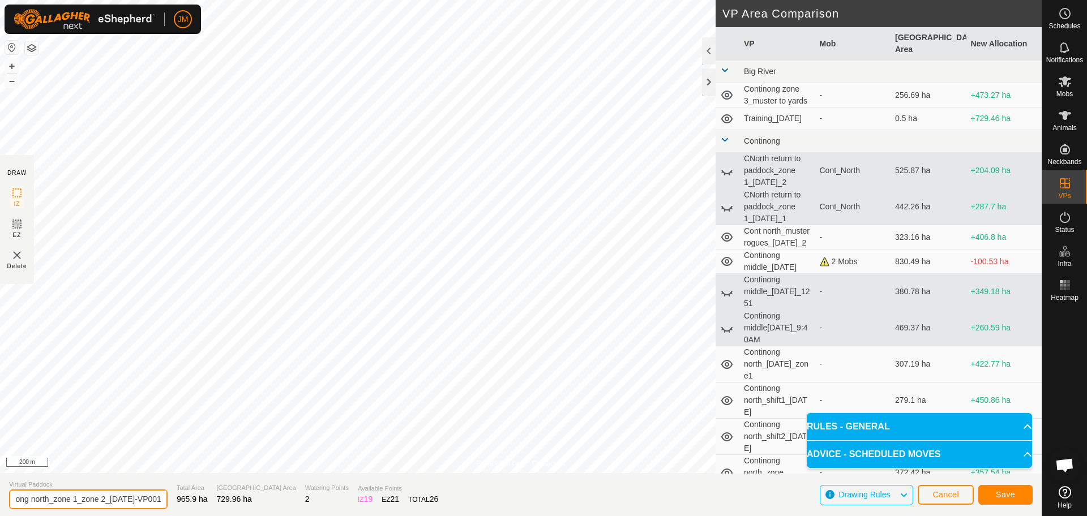
click at [97, 504] on input "Continong north_zone 1_zone 2_[DATE]-VP001" at bounding box center [88, 500] width 158 height 20
drag, startPoint x: 92, startPoint y: 500, endPoint x: 108, endPoint y: 501, distance: 16.5
click at [108, 501] on input "Continong north_zone 1_zone 2_[DATE]-VP001" at bounding box center [88, 500] width 158 height 20
drag, startPoint x: 132, startPoint y: 498, endPoint x: 168, endPoint y: 495, distance: 35.8
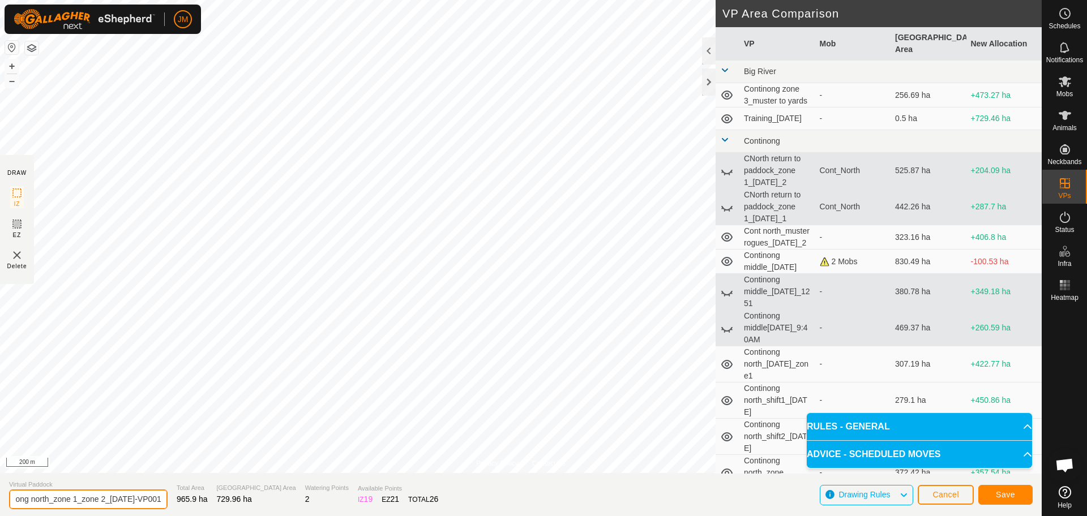
click at [168, 495] on section "Virtual Paddock Continong north_zone 1_zone 2_[DATE]-VP001 Total Area 965.9 ha …" at bounding box center [520, 494] width 1041 height 43
drag, startPoint x: 148, startPoint y: 500, endPoint x: 0, endPoint y: 508, distance: 148.5
click at [0, 508] on section "Virtual Paddock Continong north_zone 1_zone 2_[DATE] Total Area 965.9 ha Grazin…" at bounding box center [520, 494] width 1041 height 43
type input "Continong north_zone 1_zone 2_[DATE]"
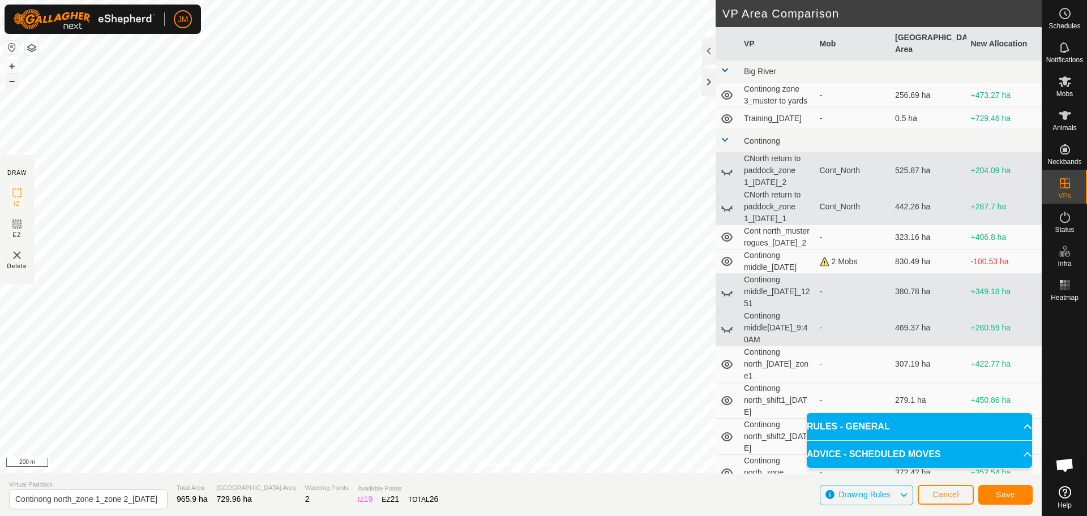
click at [14, 84] on button "–" at bounding box center [12, 81] width 14 height 14
click at [10, 67] on button "+" at bounding box center [12, 66] width 14 height 14
click at [69, 495] on input "Continong north_zone 1_zone 2_[DATE]" at bounding box center [88, 500] width 158 height 20
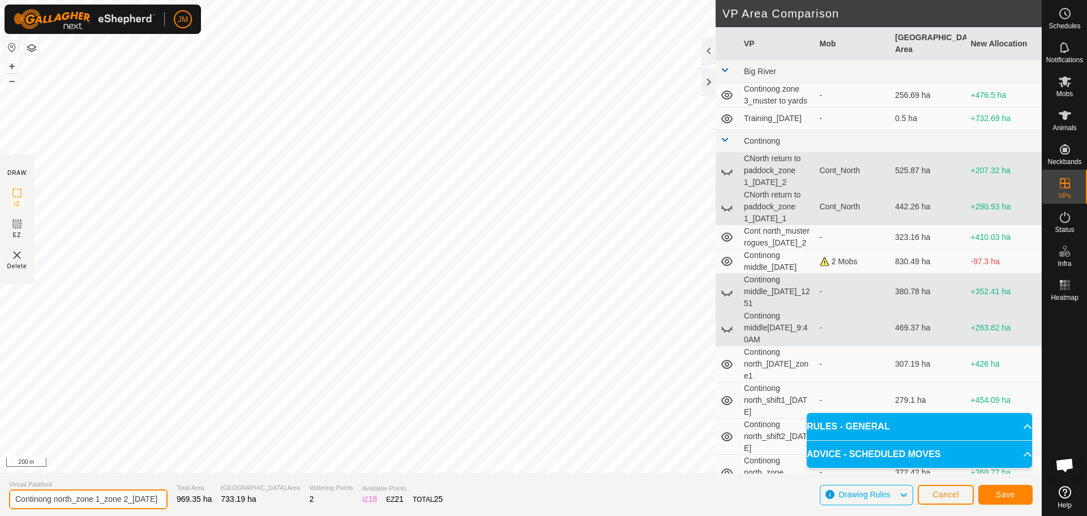
scroll to position [0, 20]
drag, startPoint x: 54, startPoint y: 501, endPoint x: 188, endPoint y: 503, distance: 133.6
click at [188, 503] on section "Virtual Paddock Continong north_zone 1_zone 2_[DATE] Total Area 969.35 ha Grazi…" at bounding box center [520, 494] width 1041 height 43
click at [84, 501] on input "Continong north_zone 1_zone 2_[DATE]" at bounding box center [88, 500] width 158 height 20
drag, startPoint x: 104, startPoint y: 497, endPoint x: 167, endPoint y: 501, distance: 62.9
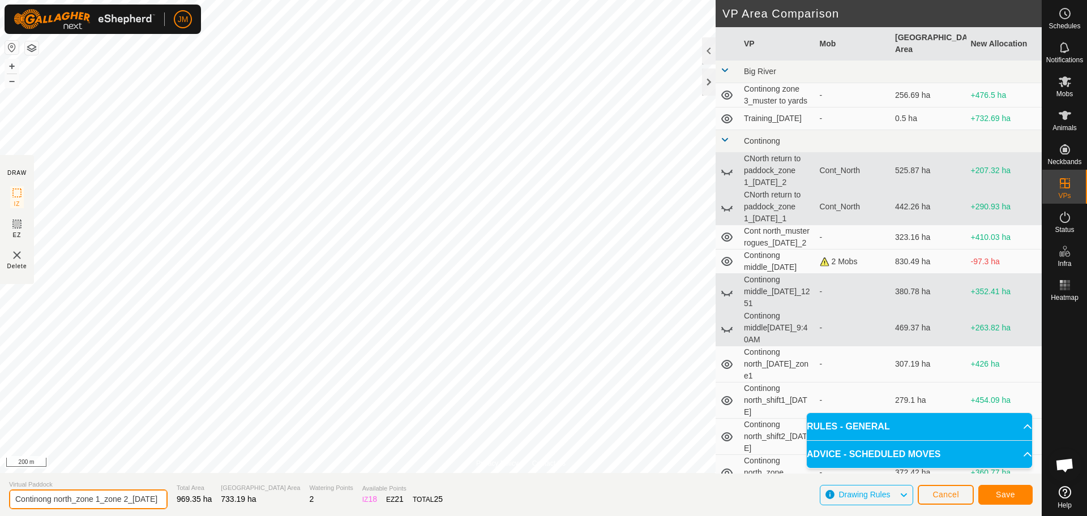
click at [167, 501] on section "Virtual Paddock Continong north_zone 1_zone 2_[DATE] Total Area 969.35 ha Grazi…" at bounding box center [520, 494] width 1041 height 43
click at [115, 504] on input "Continong north_zone 1_zone 2_[DATE]" at bounding box center [88, 500] width 158 height 20
drag, startPoint x: 115, startPoint y: 504, endPoint x: 215, endPoint y: 510, distance: 100.4
click at [215, 510] on section "Virtual Paddock Continong north_zone 1_zone 2_[DATE] Total Area 969.35 ha Grazi…" at bounding box center [520, 494] width 1041 height 43
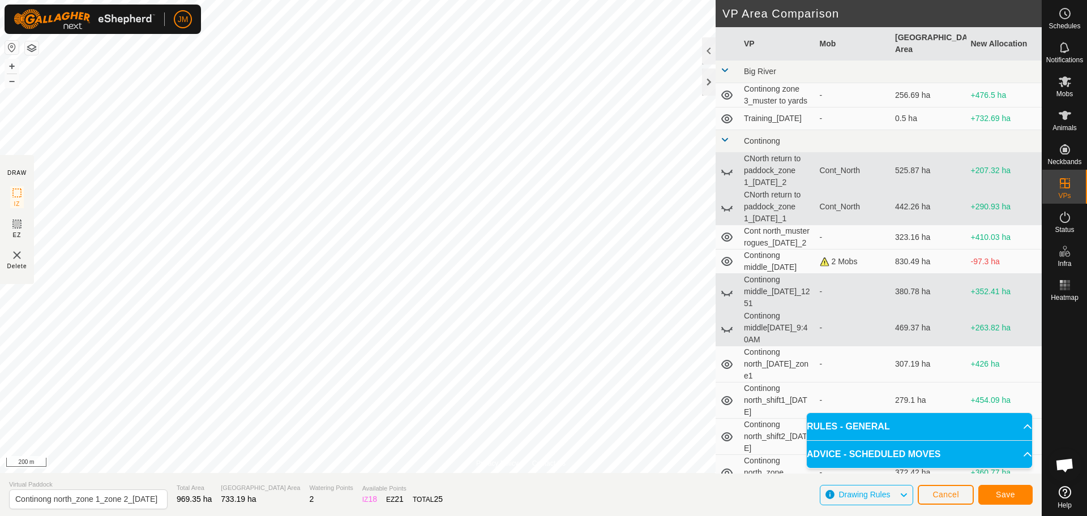
click at [443, 0] on html "JM Schedules Notifications Mobs Animals Neckbands VPs Status Infra Heatmap Help…" at bounding box center [543, 258] width 1087 height 516
click at [123, 500] on input "Continong north_zone 1_zone 2_[DATE]" at bounding box center [88, 500] width 158 height 20
click at [1005, 497] on span "Save" at bounding box center [1005, 494] width 19 height 9
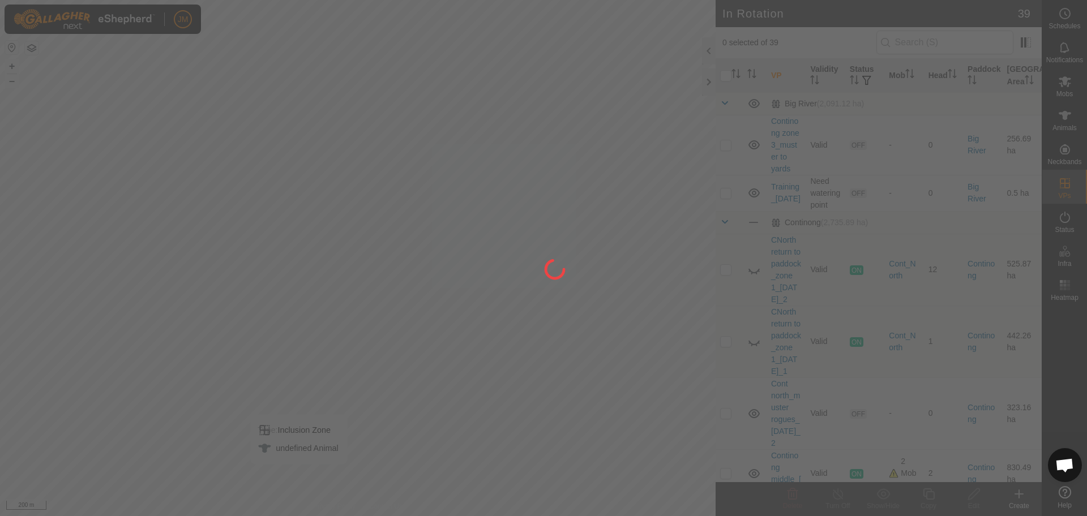
click at [1064, 85] on div at bounding box center [543, 258] width 1087 height 516
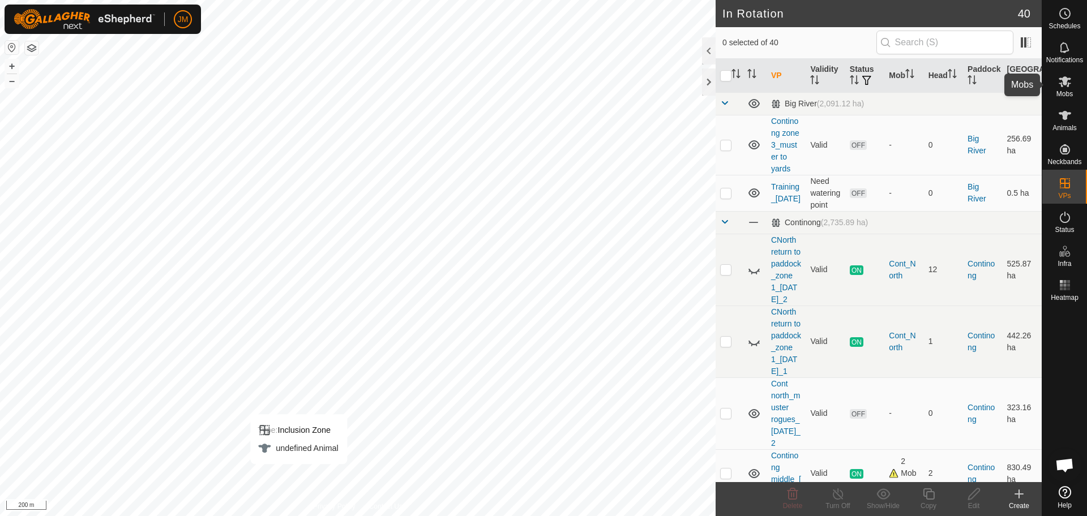
click at [1064, 85] on icon at bounding box center [1064, 81] width 12 height 11
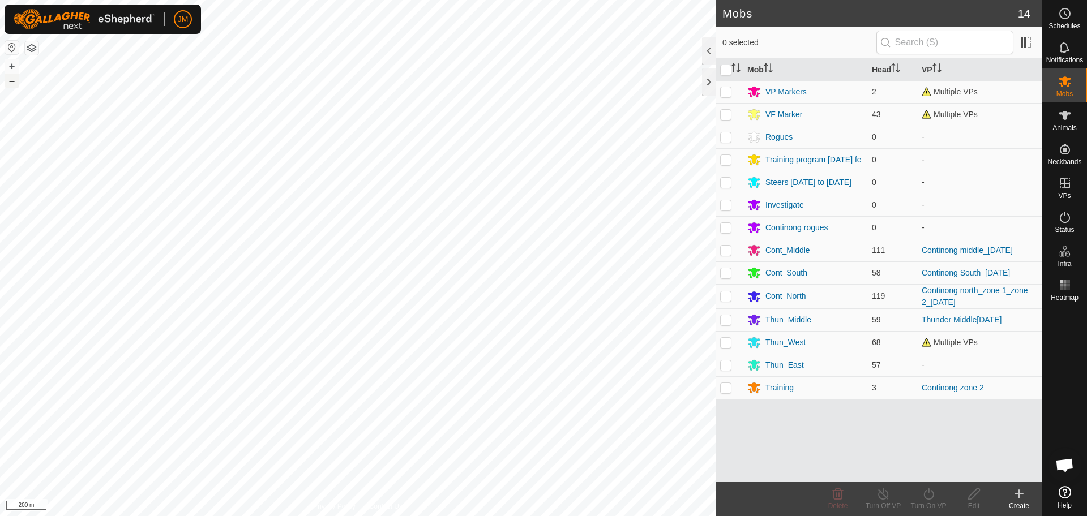
click at [10, 82] on button "–" at bounding box center [12, 81] width 14 height 14
click at [12, 83] on button "–" at bounding box center [12, 81] width 14 height 14
click at [12, 68] on button "+" at bounding box center [12, 66] width 14 height 14
click at [11, 68] on button "+" at bounding box center [12, 66] width 14 height 14
click at [724, 299] on p-checkbox at bounding box center [725, 295] width 11 height 9
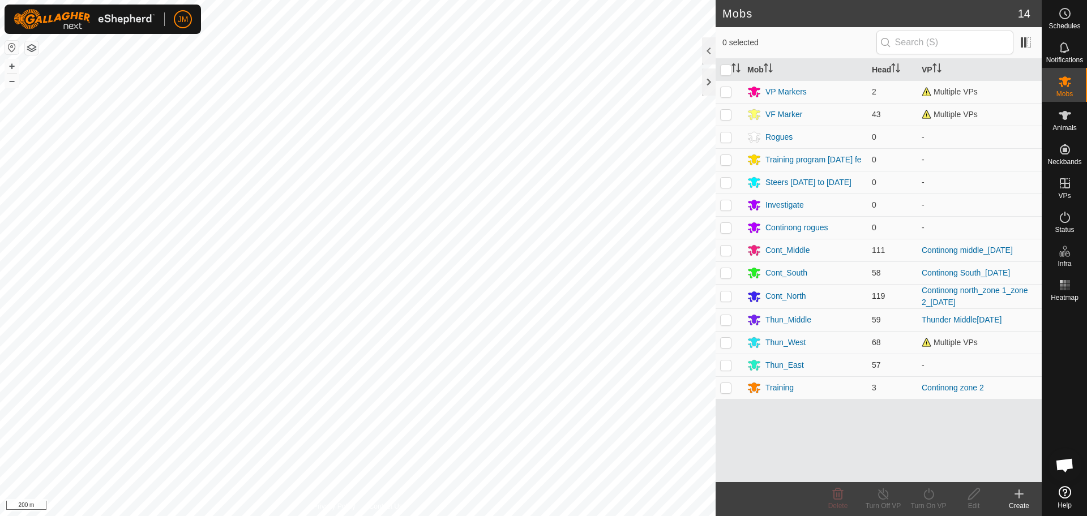
checkbox input "true"
click at [739, 70] on icon "Activate to sort" at bounding box center [735, 67] width 9 height 9
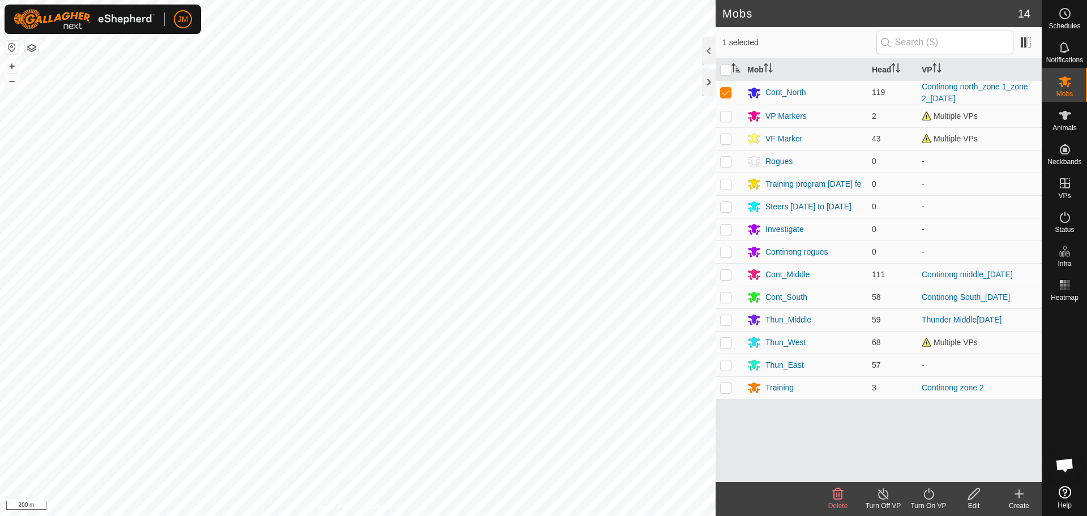
click at [929, 496] on icon at bounding box center [928, 494] width 14 height 14
click at [938, 460] on link "Now" at bounding box center [962, 469] width 112 height 23
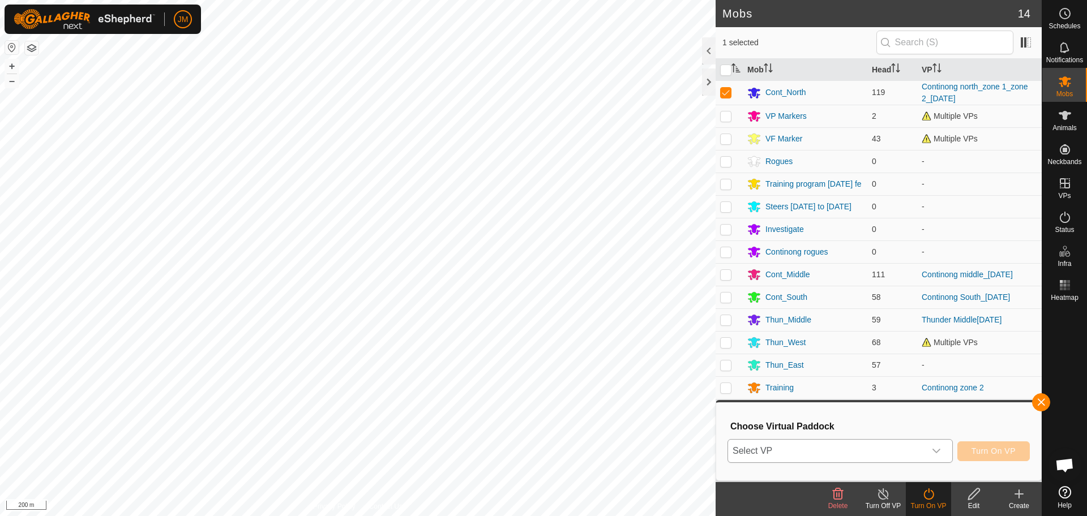
click at [827, 458] on span "Select VP" at bounding box center [826, 451] width 197 height 23
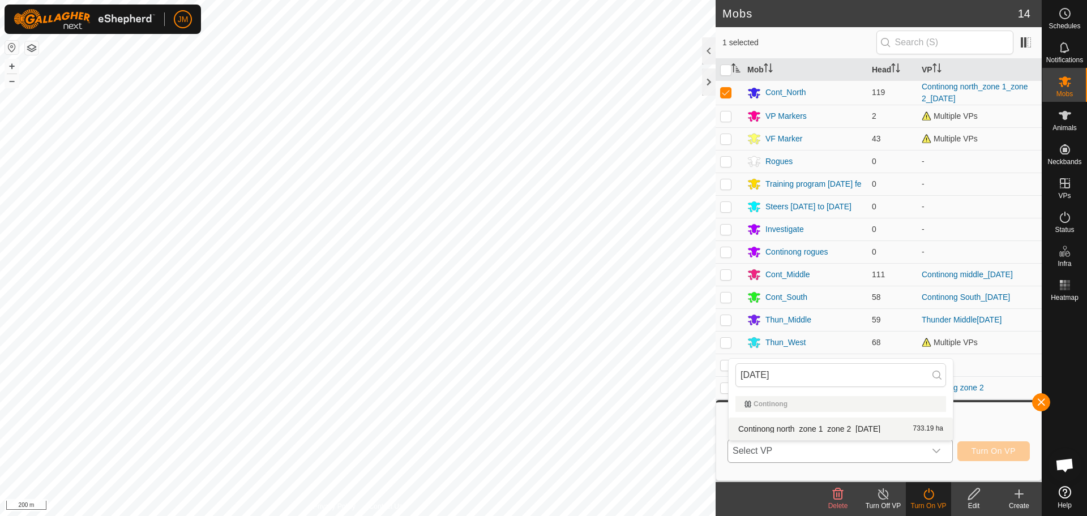
type input "[DATE]"
click at [861, 431] on li "Continong north_zone 1_zone 2_[DATE] 733.19 ha" at bounding box center [840, 429] width 224 height 23
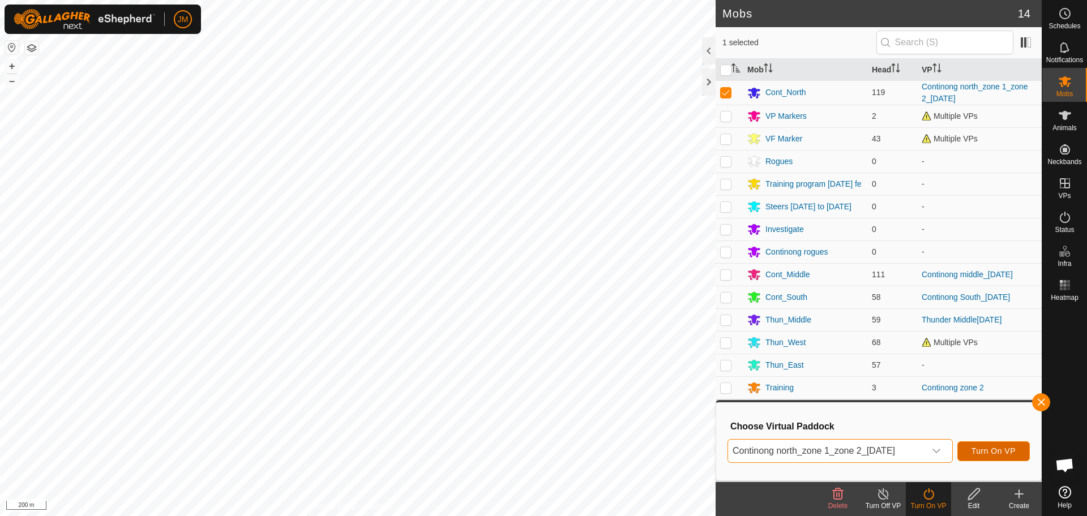
click at [995, 449] on span "Turn On VP" at bounding box center [993, 451] width 44 height 9
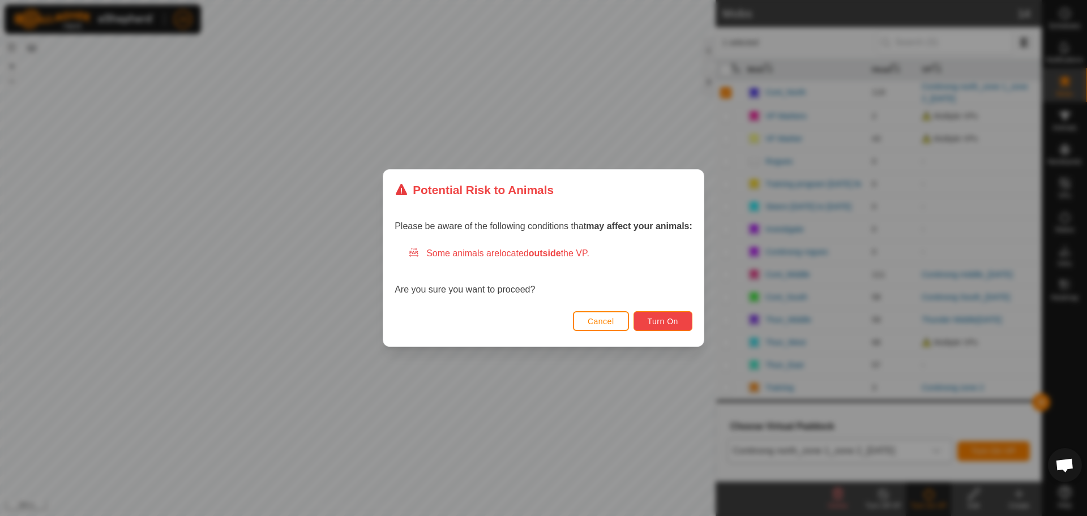
click at [678, 325] on span "Turn On" at bounding box center [662, 321] width 31 height 9
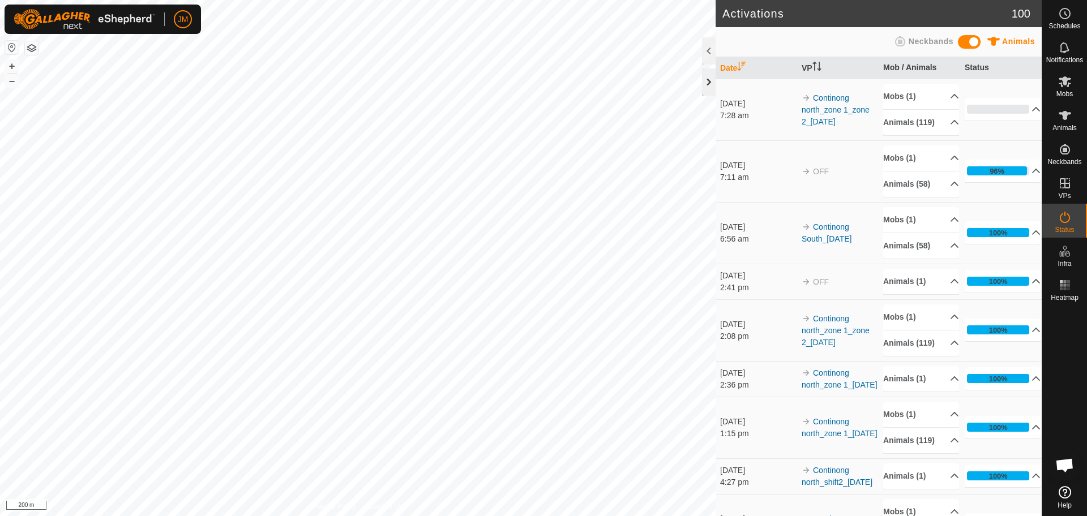
click at [713, 92] on div at bounding box center [709, 81] width 14 height 27
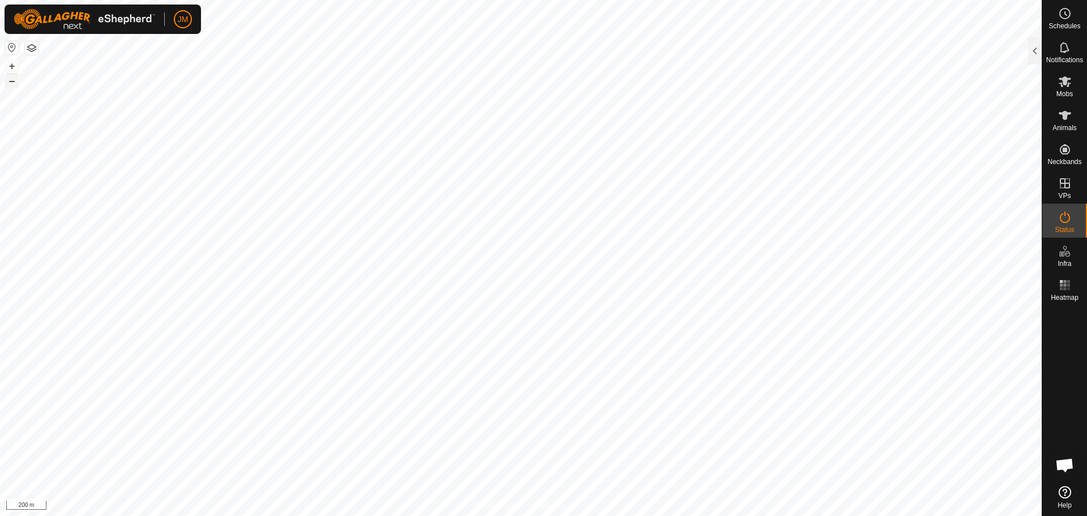
click at [12, 83] on button "–" at bounding box center [12, 81] width 14 height 14
type input "230956"
type input "-"
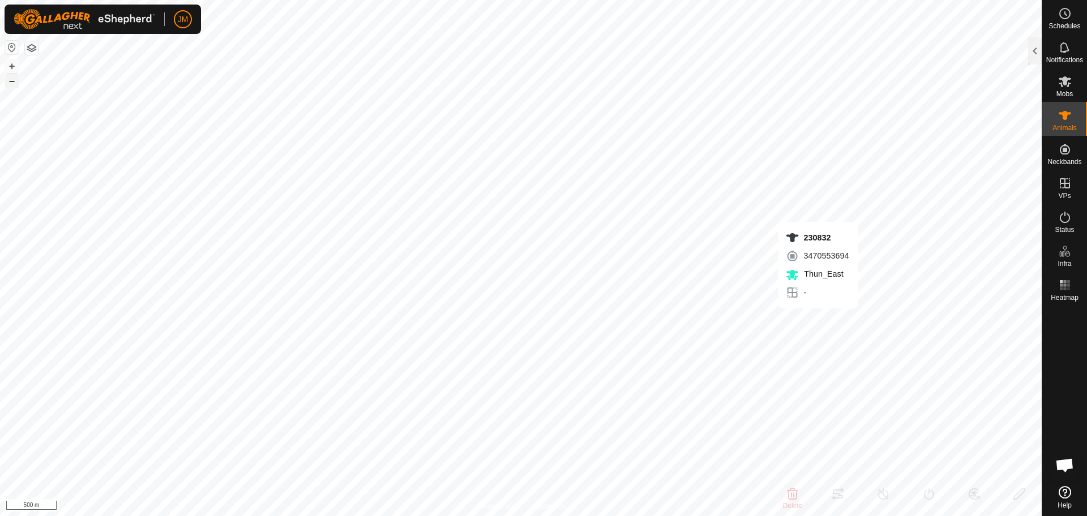
type input "-"
type input "Unknown4"
type input "-"
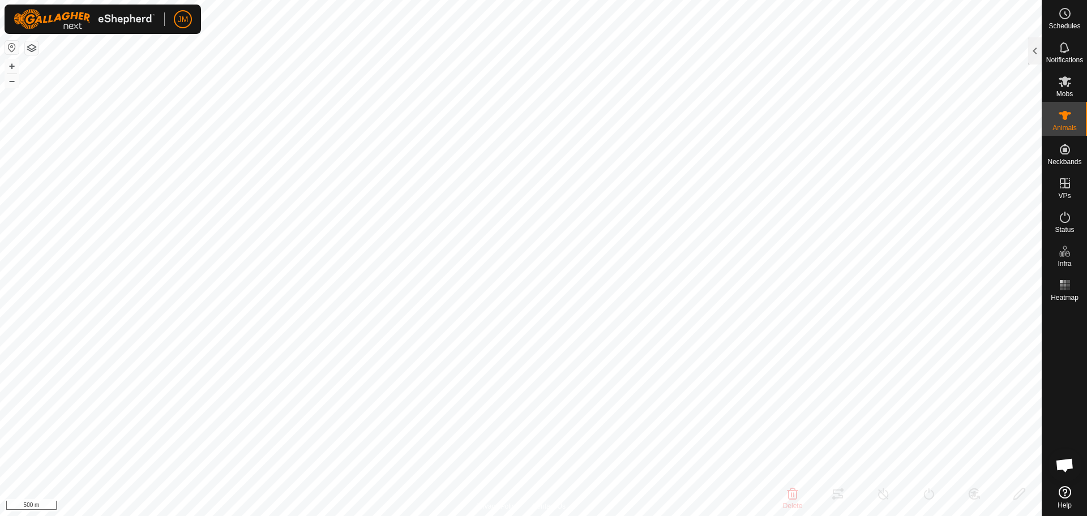
type input "-"
type input "0 kg"
type input "-"
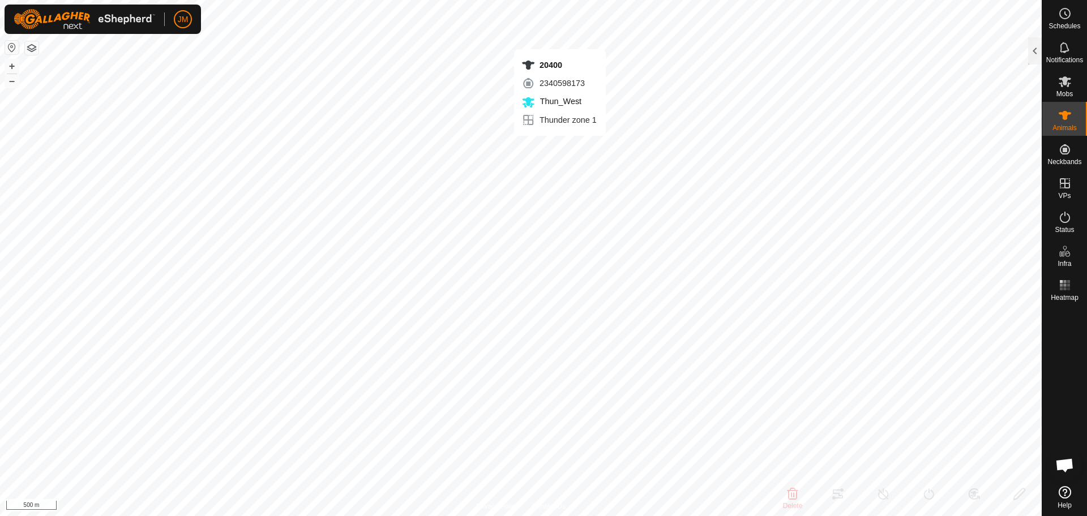
type input "20400"
type input "-"
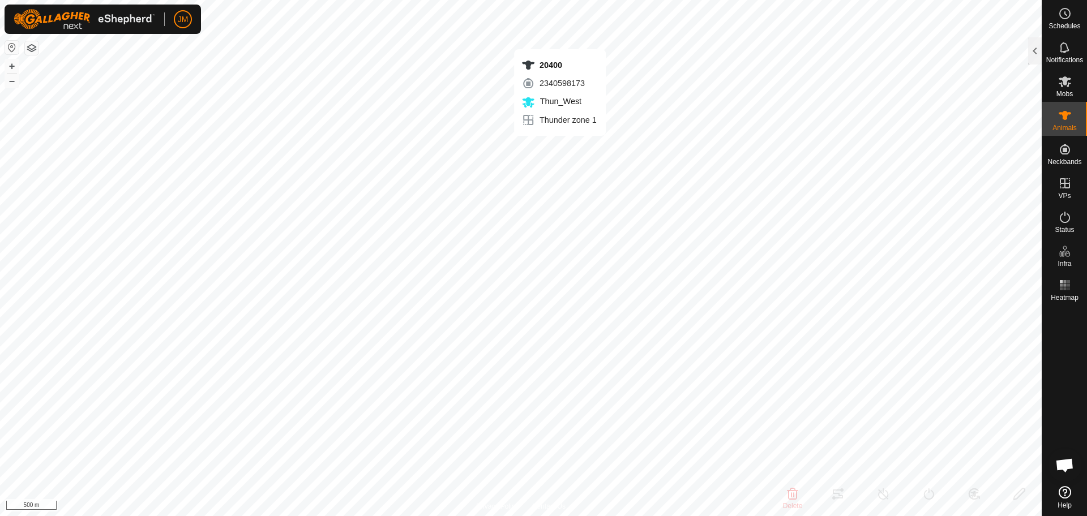
type input "-"
type input "240694"
type input "-"
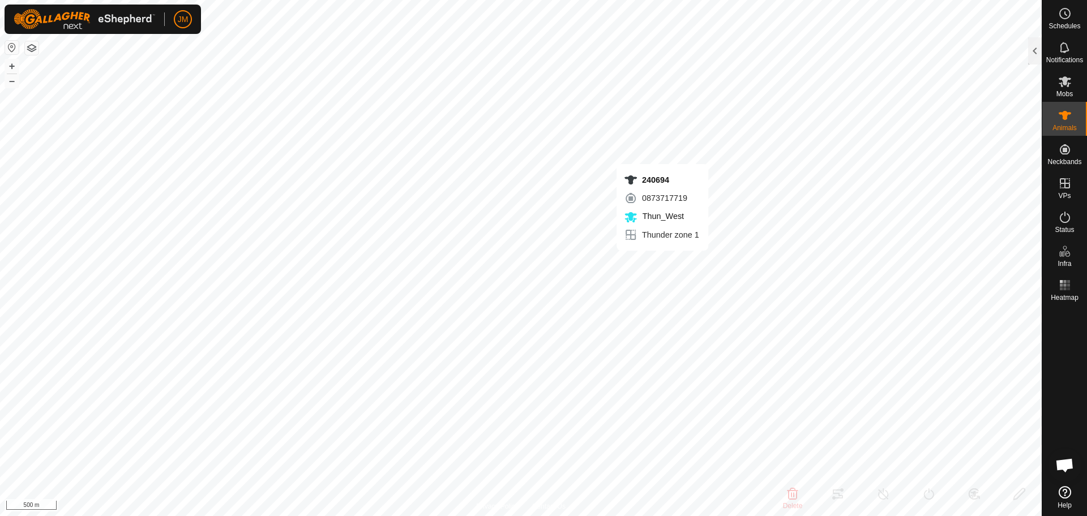
type input "-"
type input "21325"
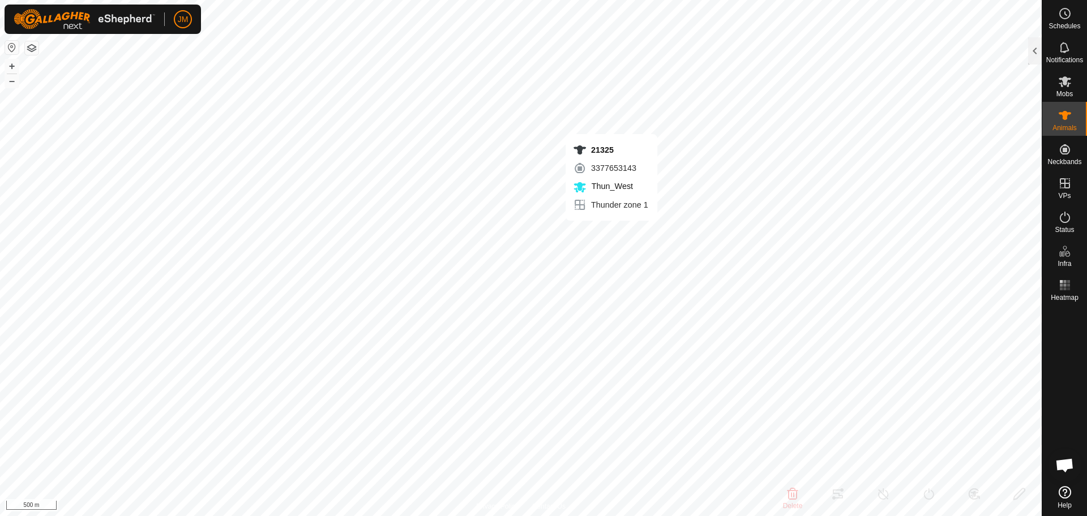
type input "-"
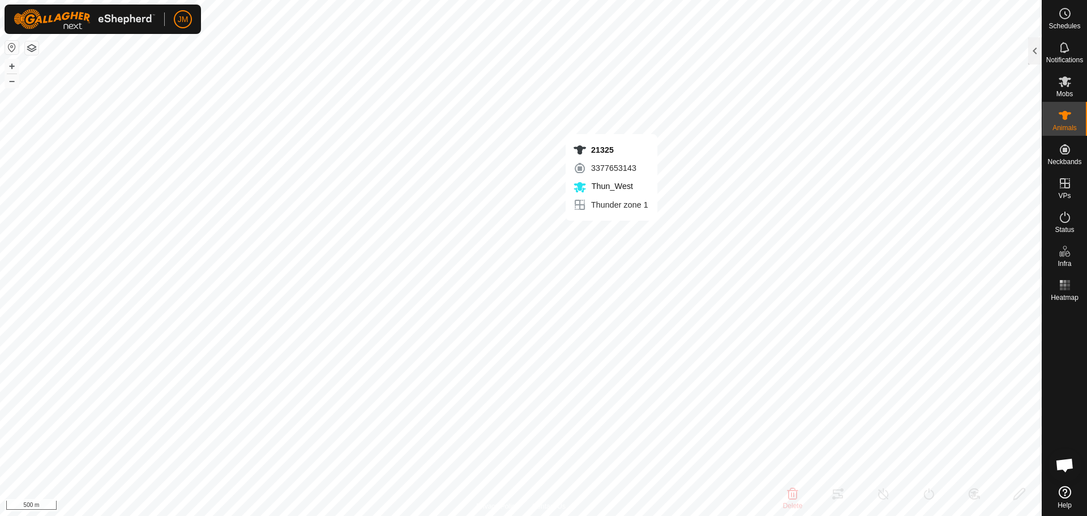
type input "-"
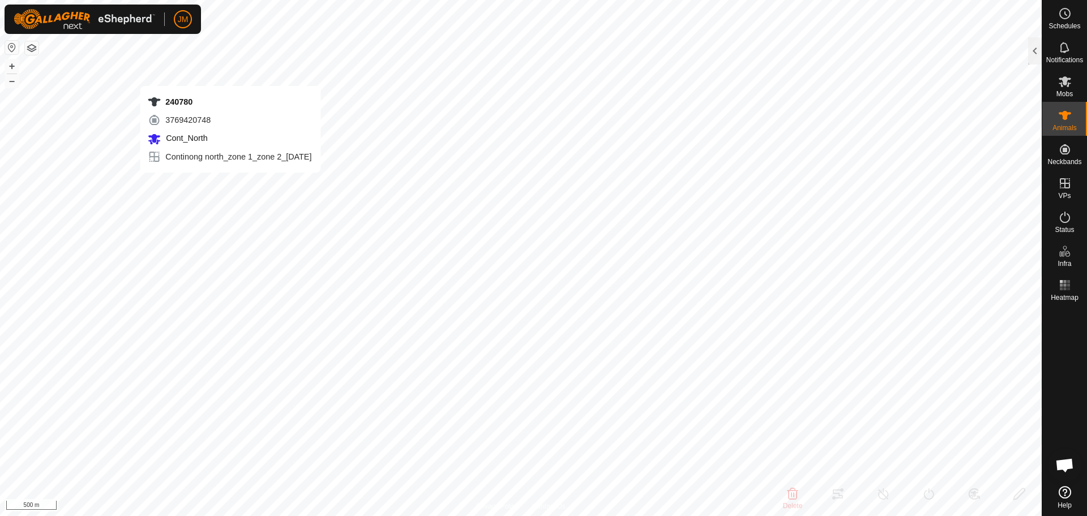
type input "240780"
type input "-"
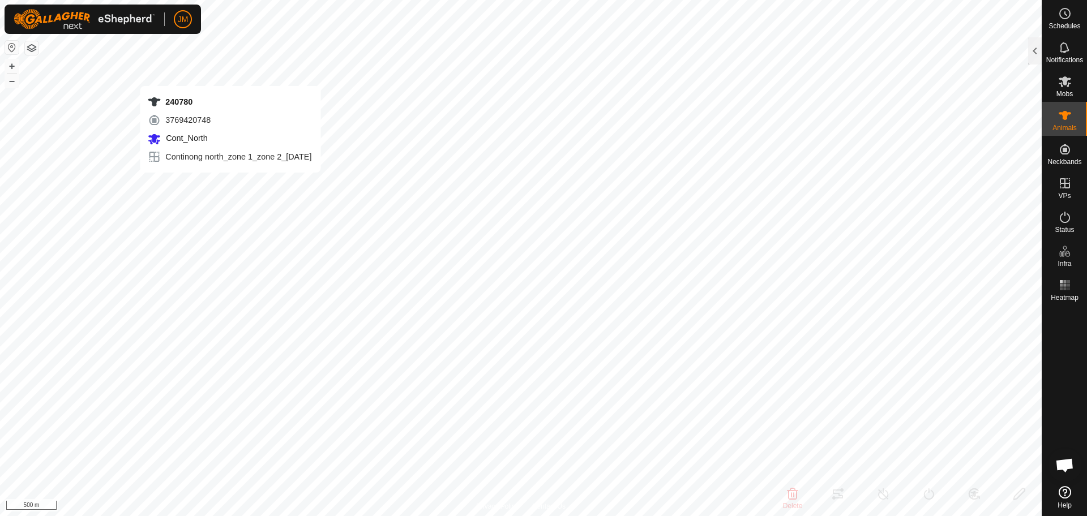
type input "-"
type input "240102"
type input "-"
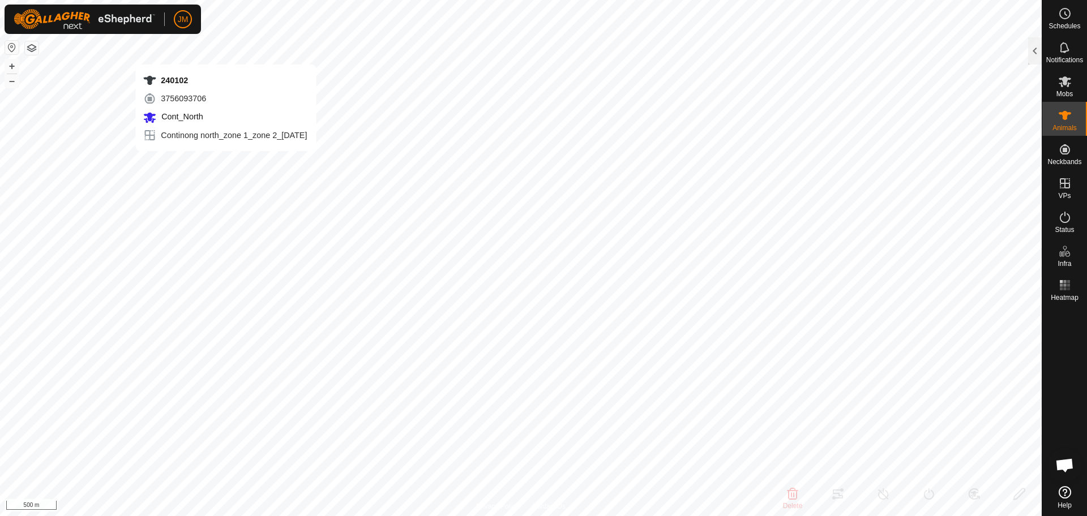
type input "-"
type input "240419"
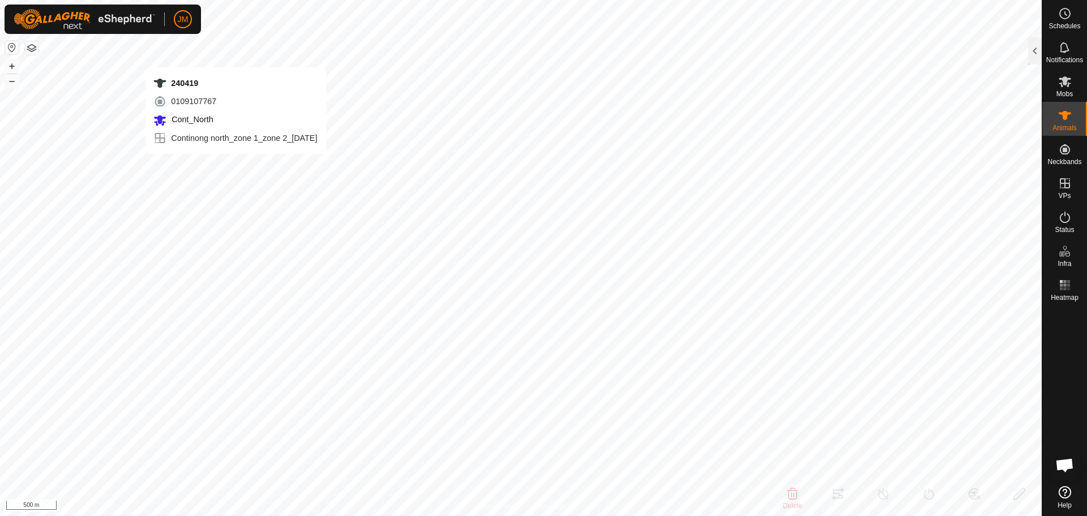
type input "-"
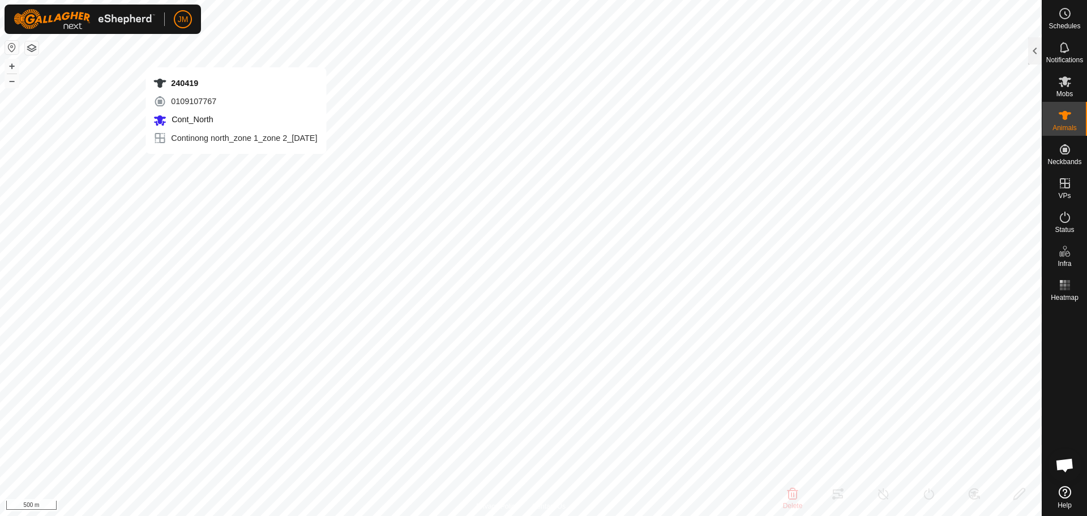
type input "-"
type input "240102"
type input "-"
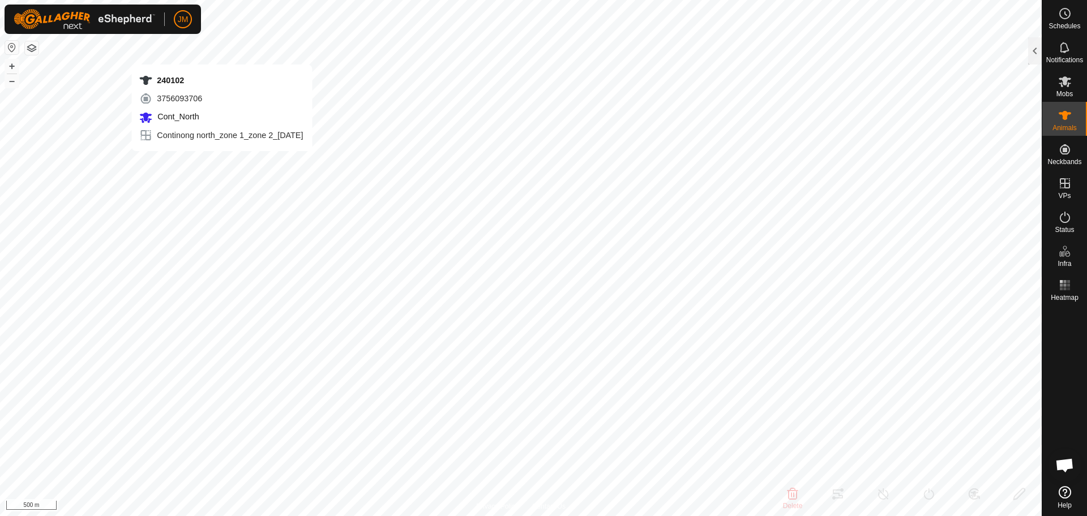
type input "-"
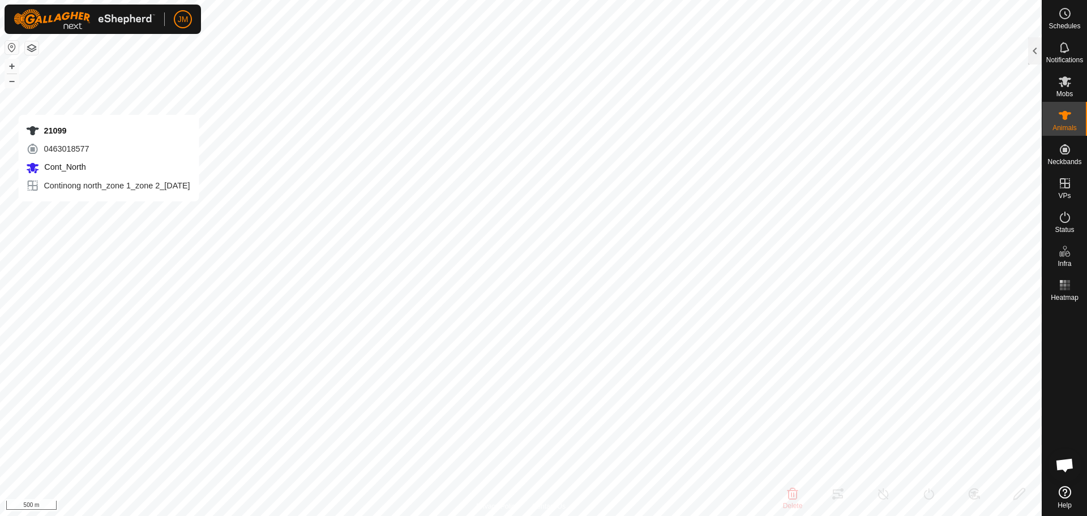
type input "21099"
type input "-"
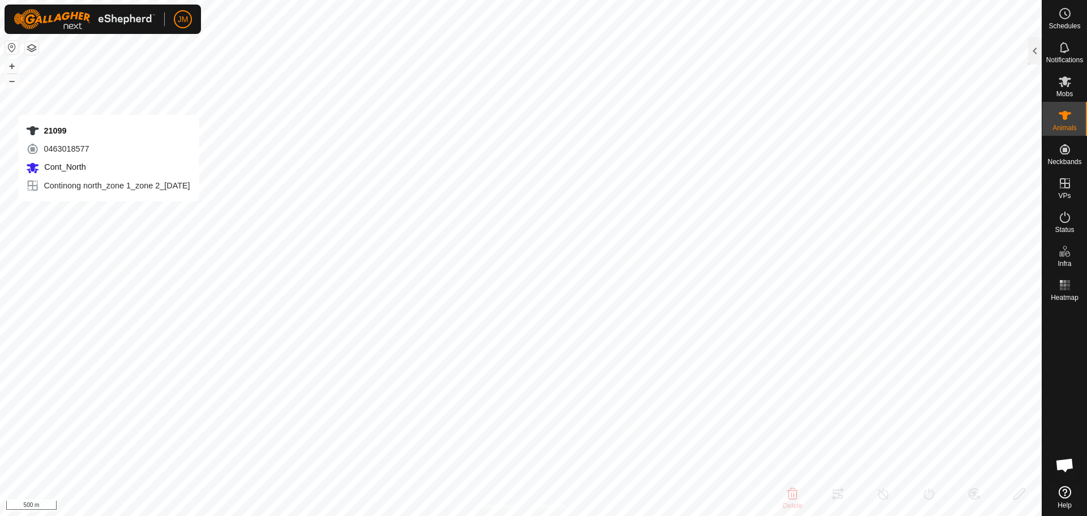
type input "-"
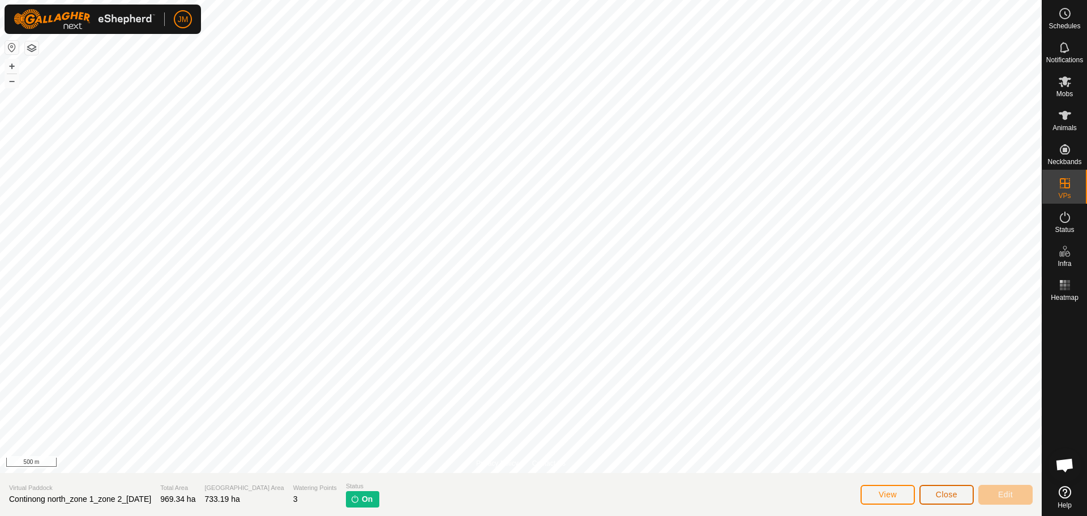
click at [945, 493] on span "Close" at bounding box center [947, 494] width 22 height 9
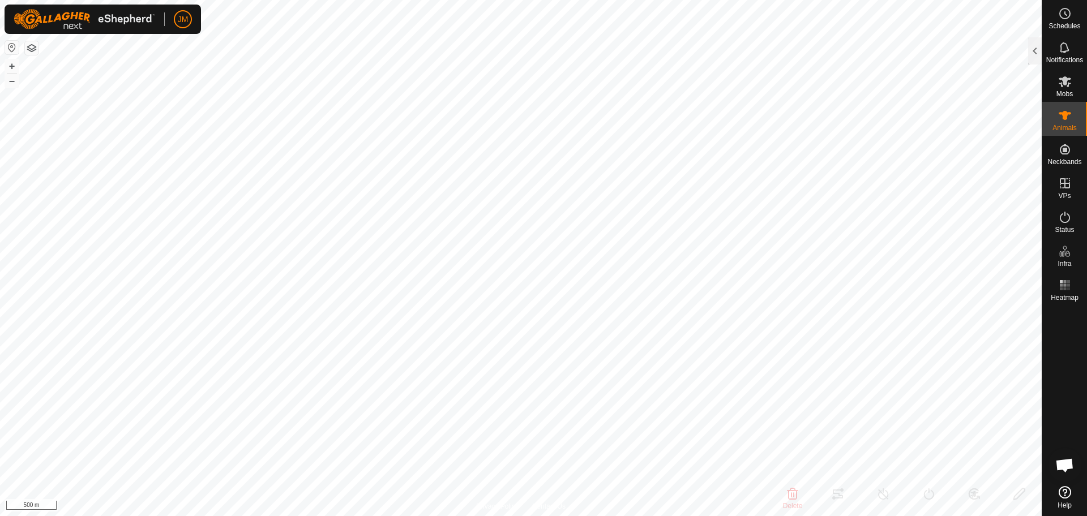
type input "21099"
type input "-"
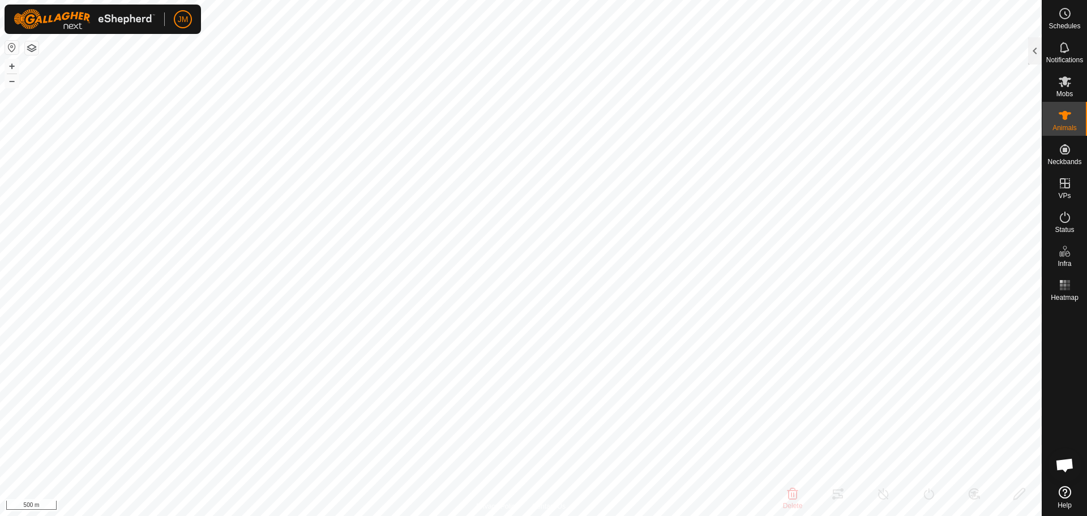
type input "-"
click at [1029, 54] on div at bounding box center [1035, 50] width 14 height 27
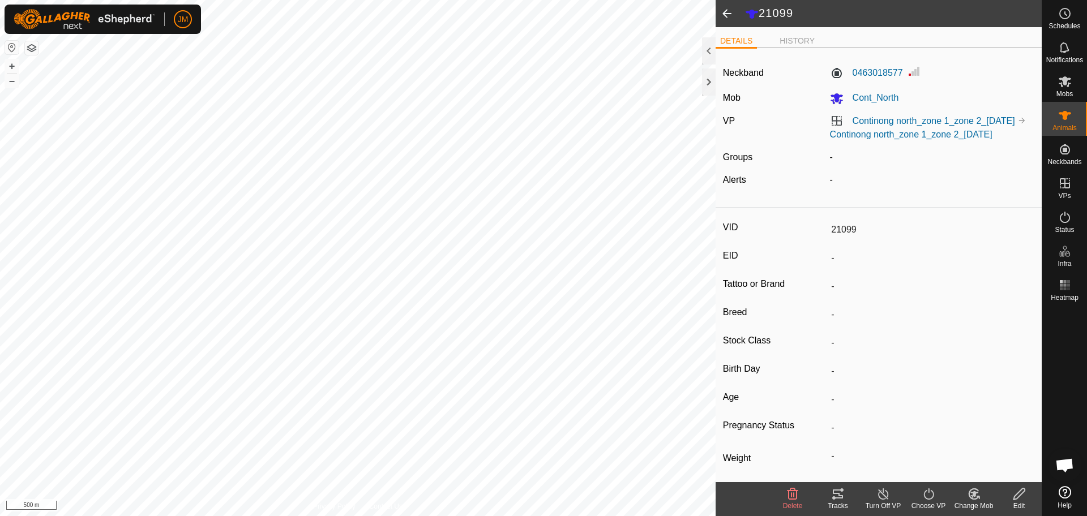
click at [844, 499] on tracks-svg-icon at bounding box center [837, 494] width 45 height 14
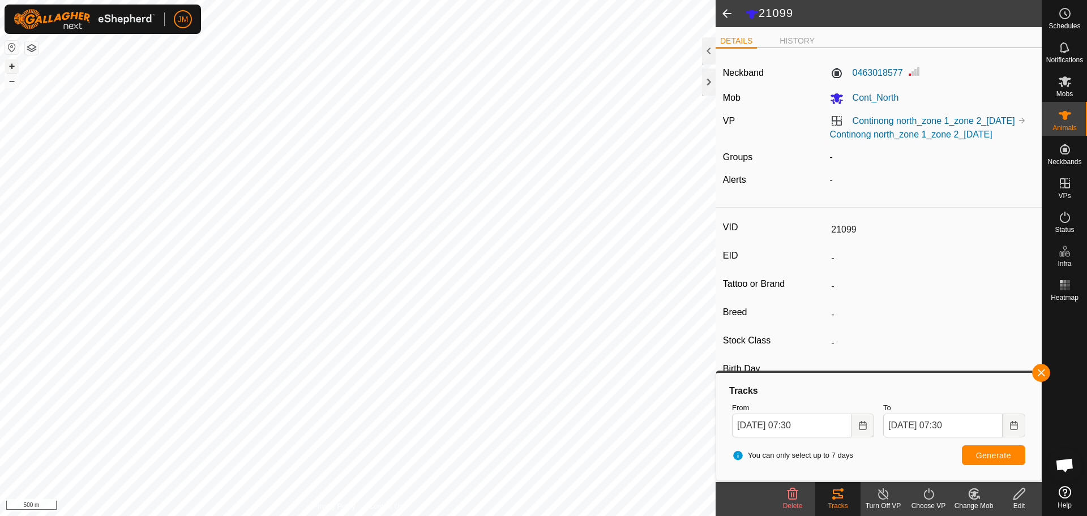
click at [14, 68] on button "+" at bounding box center [12, 66] width 14 height 14
click at [15, 84] on button "–" at bounding box center [12, 81] width 14 height 14
click at [709, 91] on div at bounding box center [709, 81] width 14 height 27
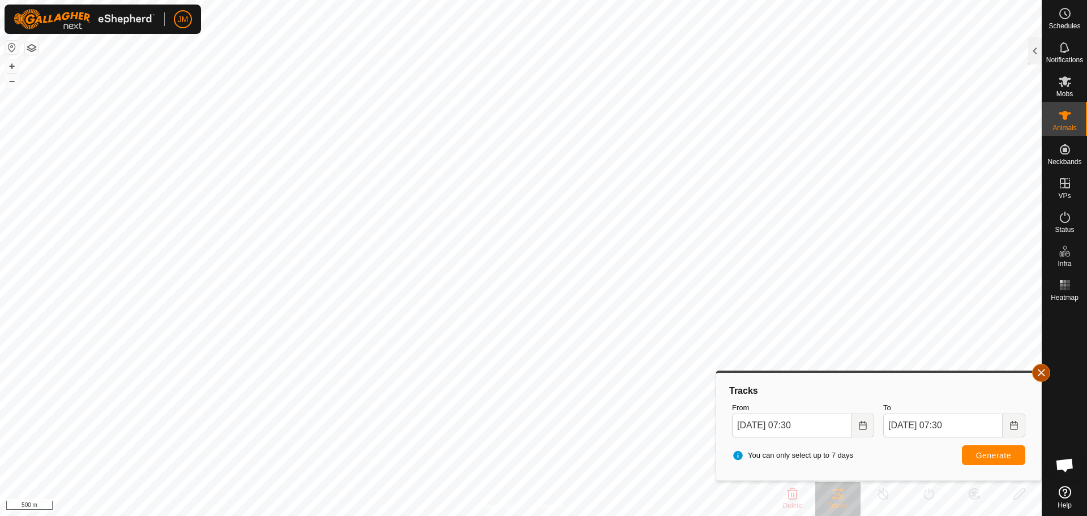
click at [1037, 371] on button "button" at bounding box center [1041, 373] width 18 height 18
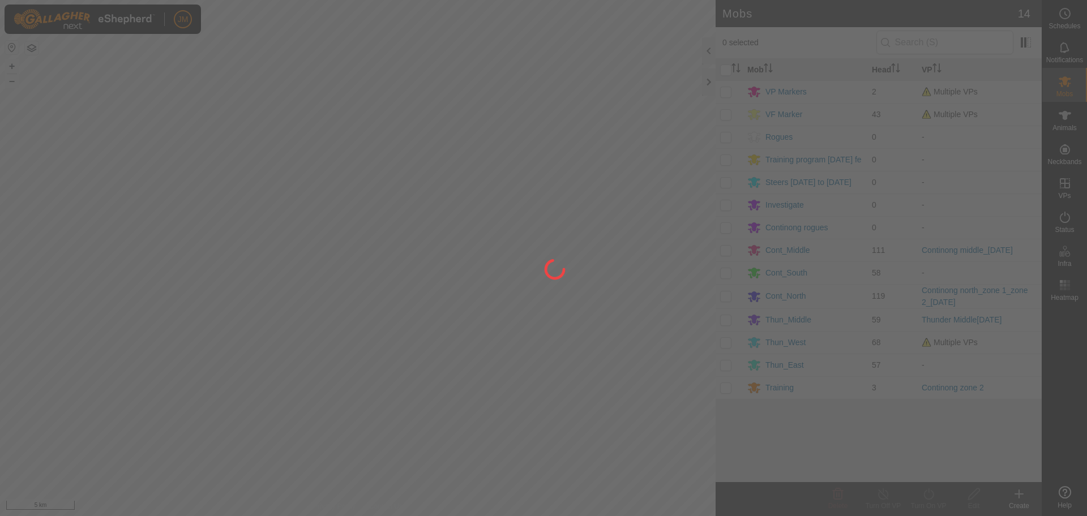
click at [709, 85] on div at bounding box center [543, 258] width 1087 height 516
click at [709, 80] on div at bounding box center [543, 258] width 1087 height 516
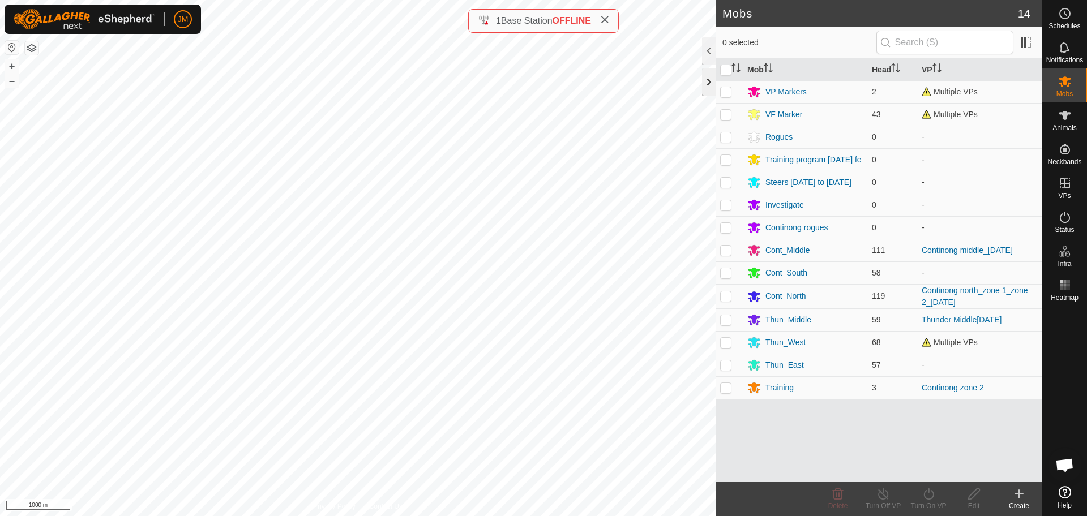
click at [708, 81] on div at bounding box center [709, 81] width 14 height 27
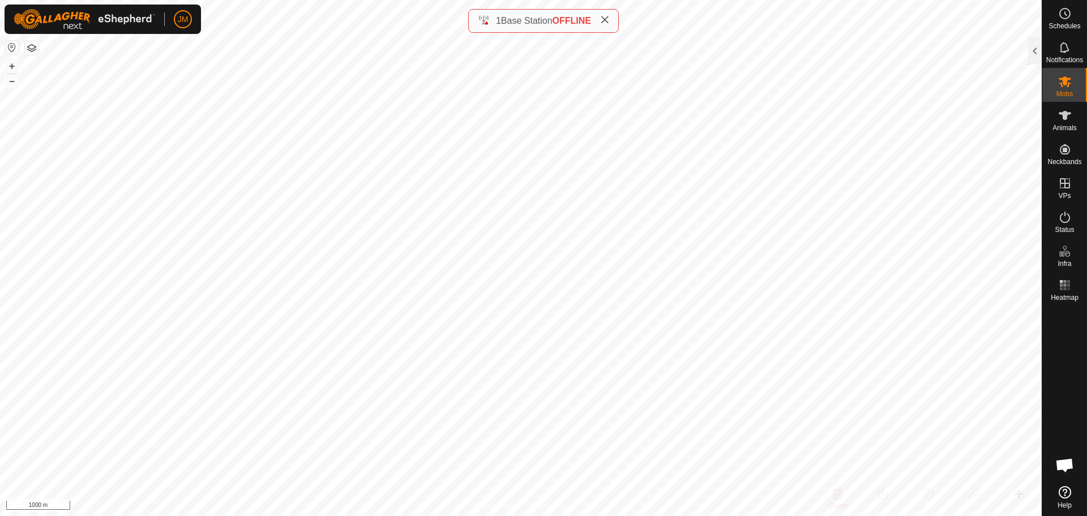
click at [609, 20] on icon at bounding box center [604, 19] width 9 height 9
type input "240419"
type input "-"
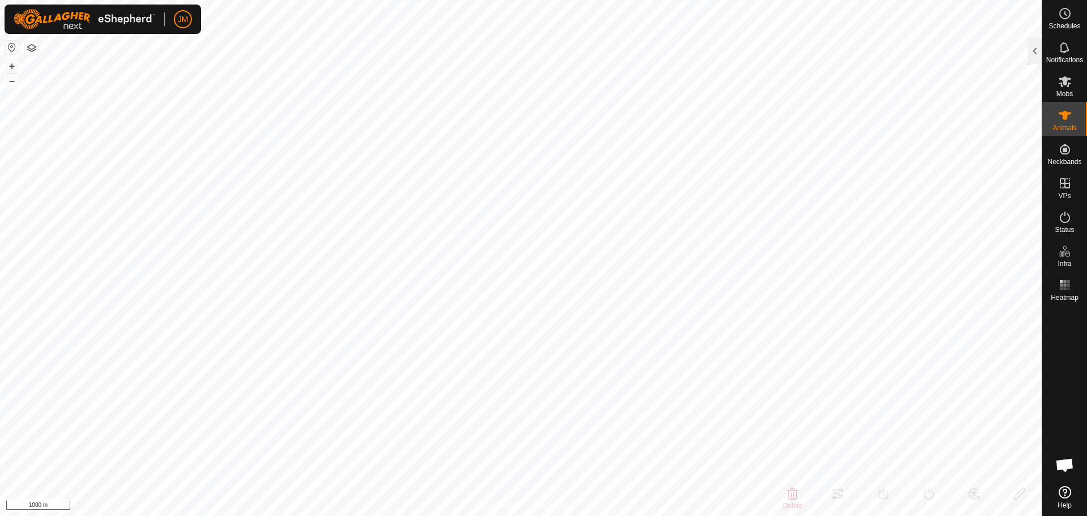
type input "-"
click at [9, 68] on button "+" at bounding box center [12, 66] width 14 height 14
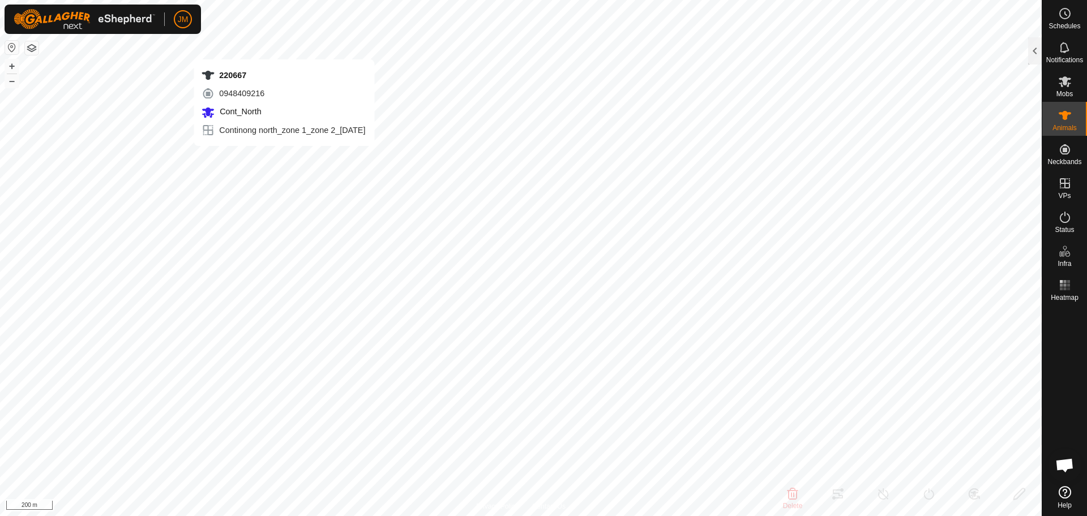
type input "220667"
type input "-"
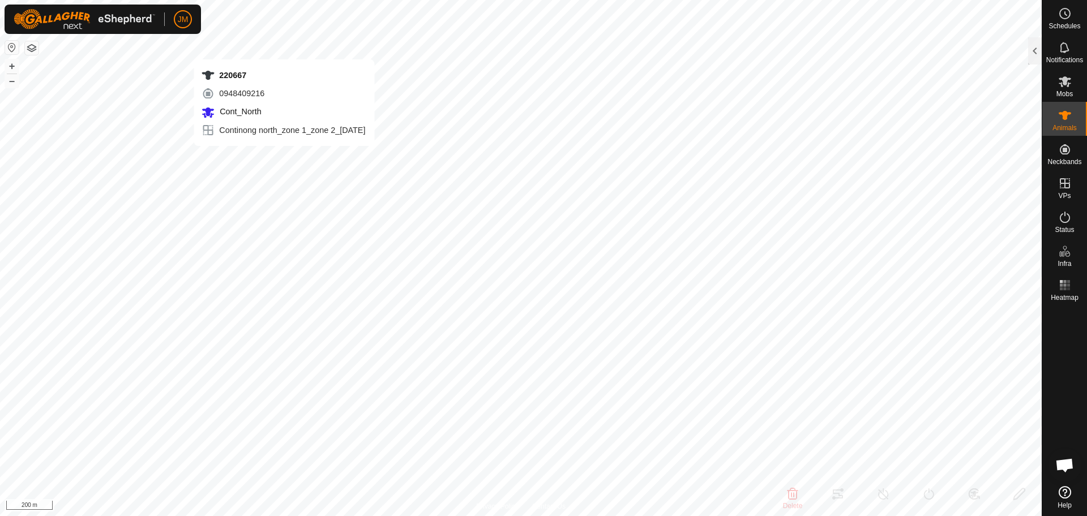
type input "-"
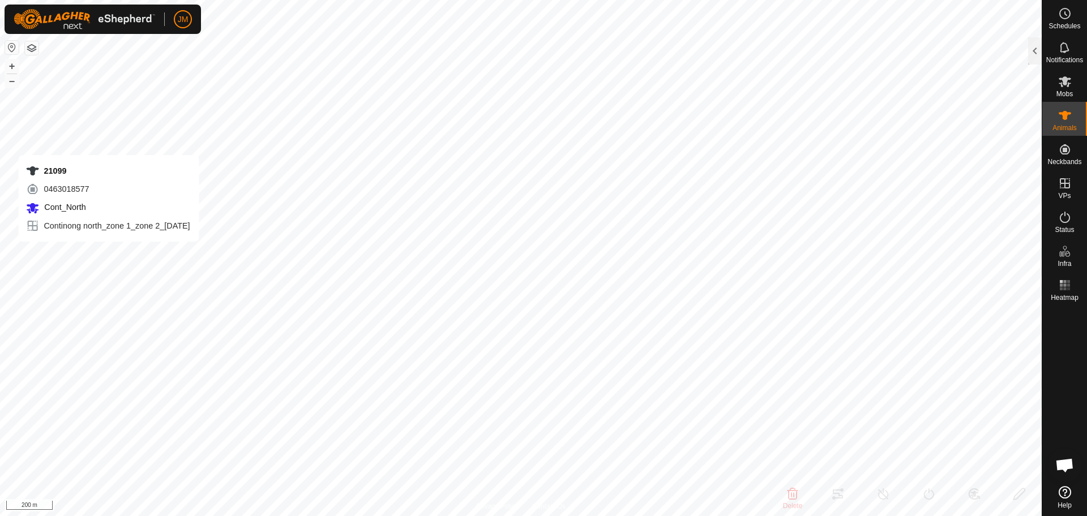
type input "21099"
type input "-"
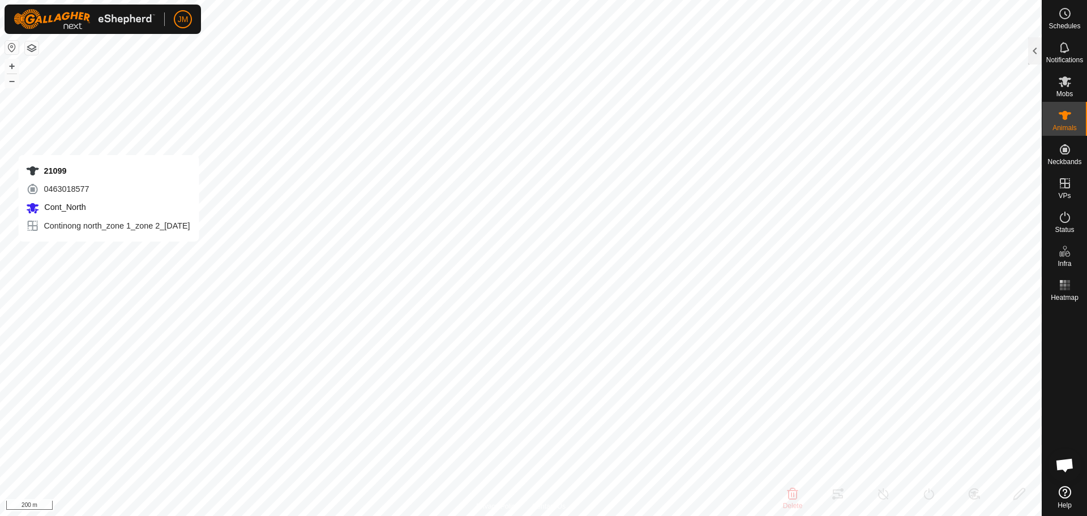
type input "-"
click at [15, 83] on button "–" at bounding box center [12, 81] width 14 height 14
click at [12, 70] on button "+" at bounding box center [12, 66] width 14 height 14
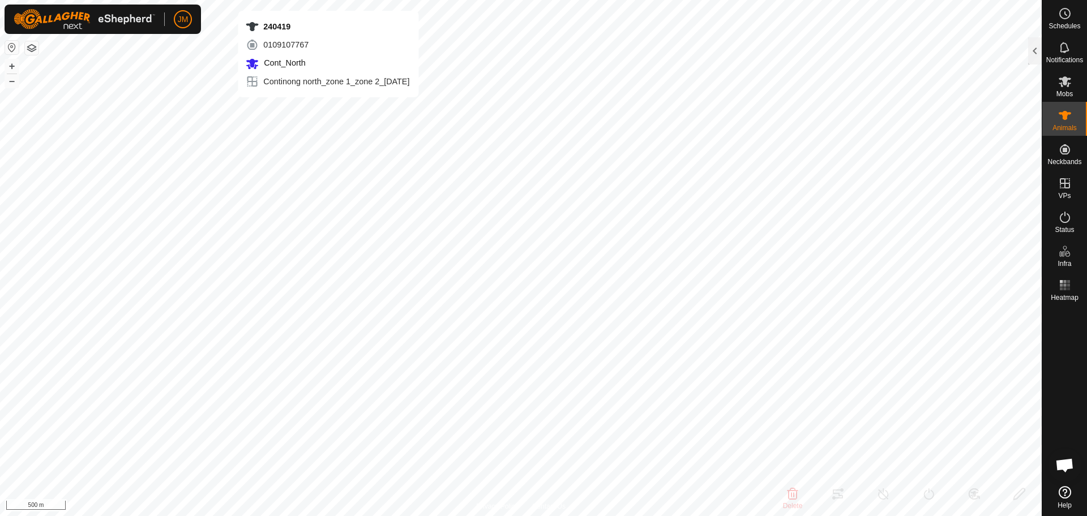
type input "240419"
type input "-"
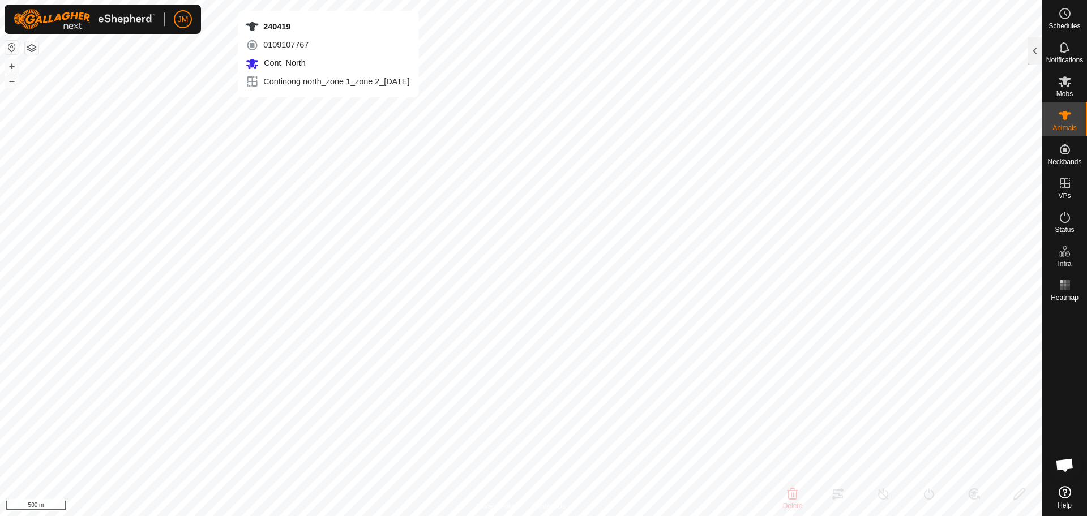
type input "-"
type input "21638"
type input "-"
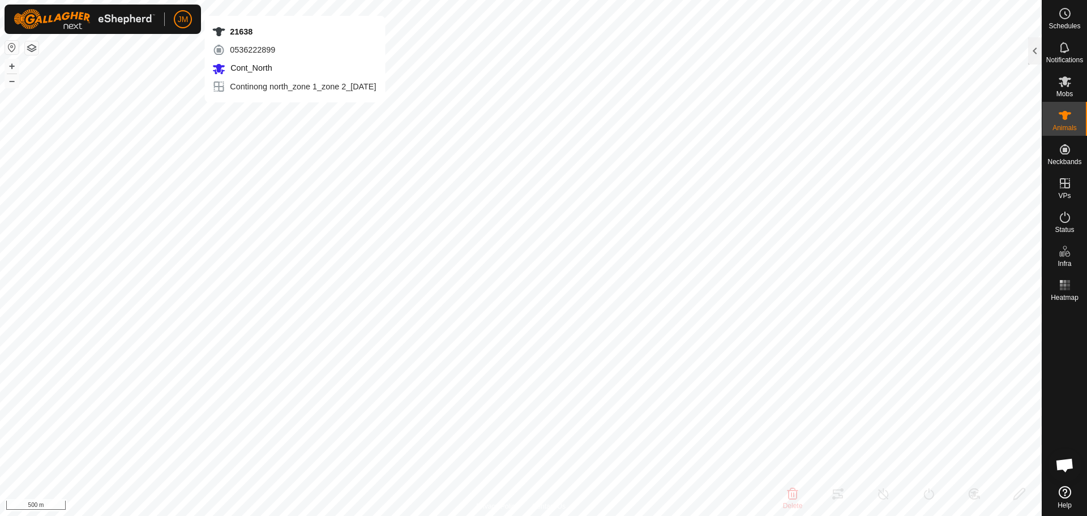
type input "-"
type input "Fitted19Jun85"
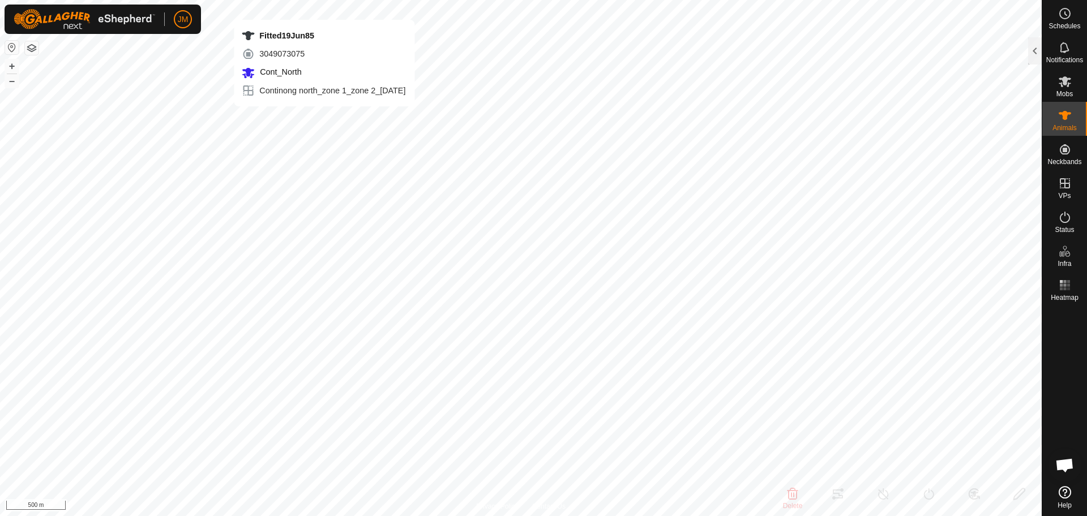
type input "-"
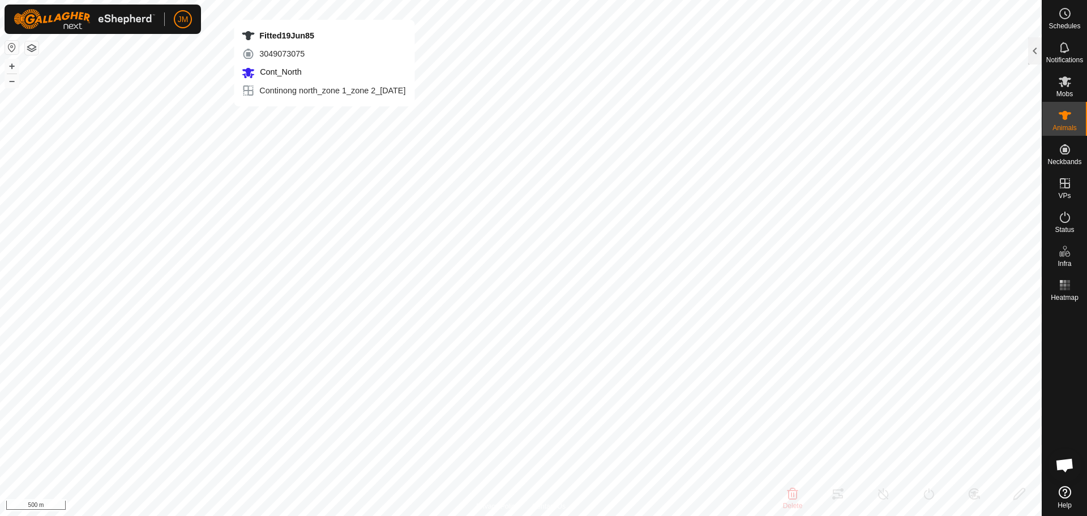
type input "-"
type input "240419"
type input "-"
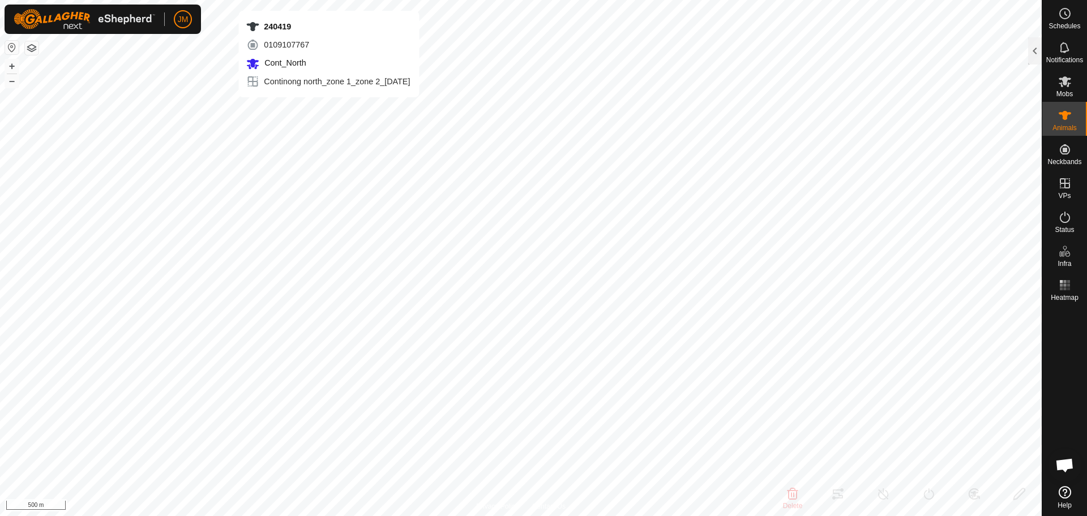
type input "-"
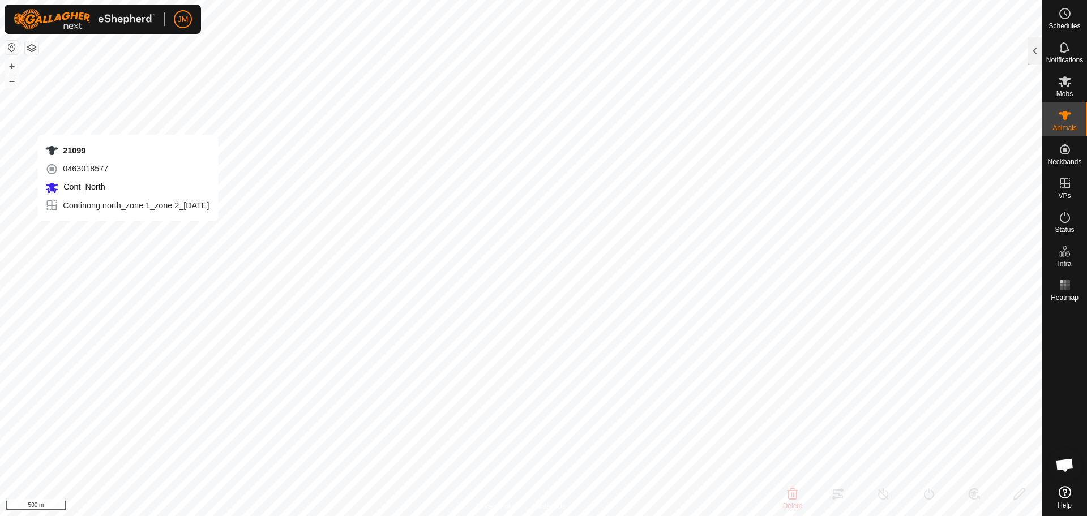
type input "21099"
type input "-"
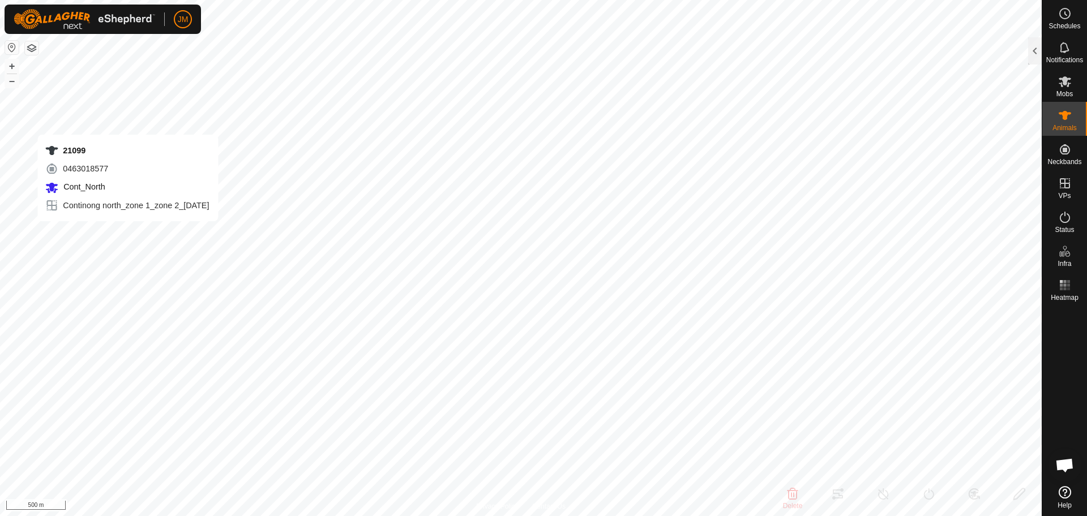
type input "-"
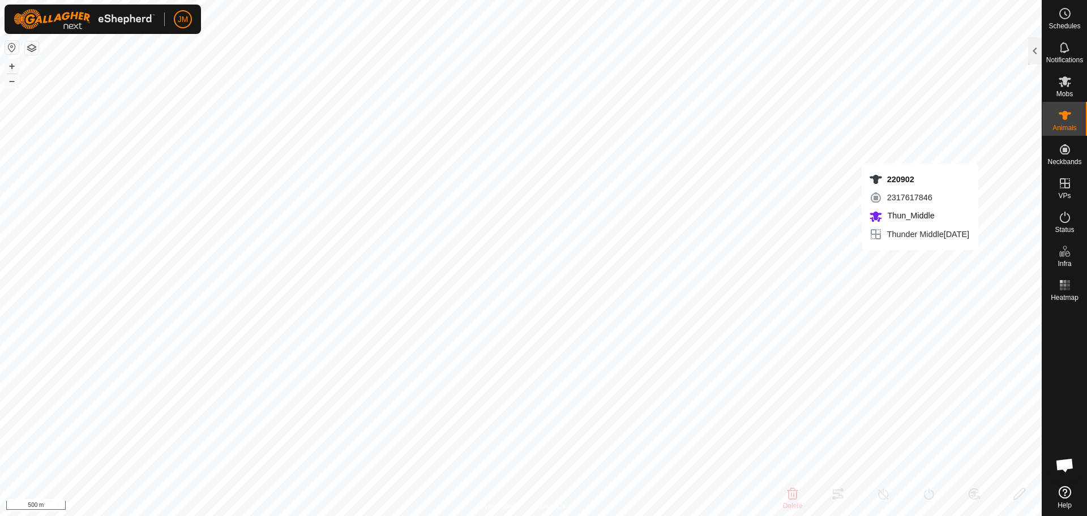
type input "220902"
type input "-"
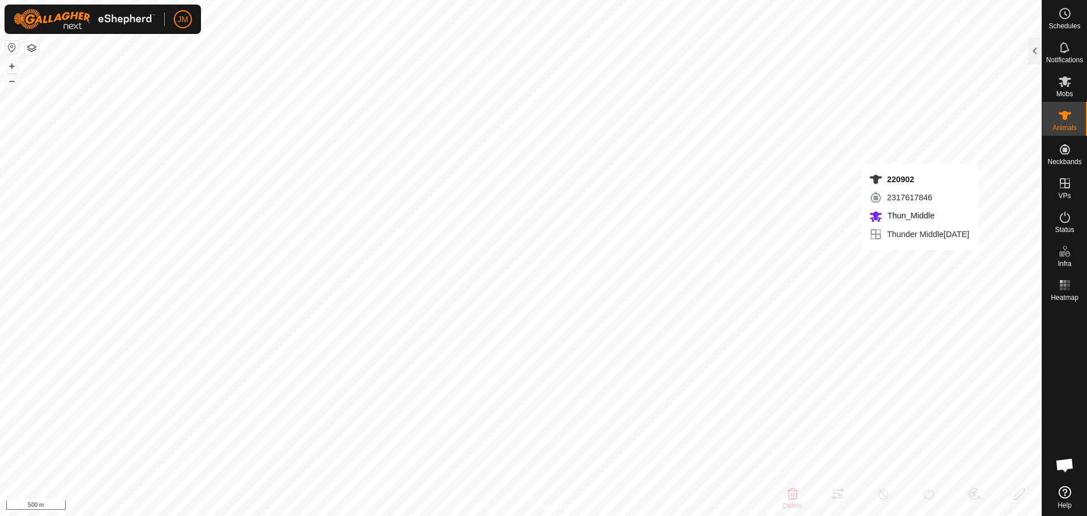
type input "-"
click at [1033, 59] on div at bounding box center [1035, 50] width 14 height 27
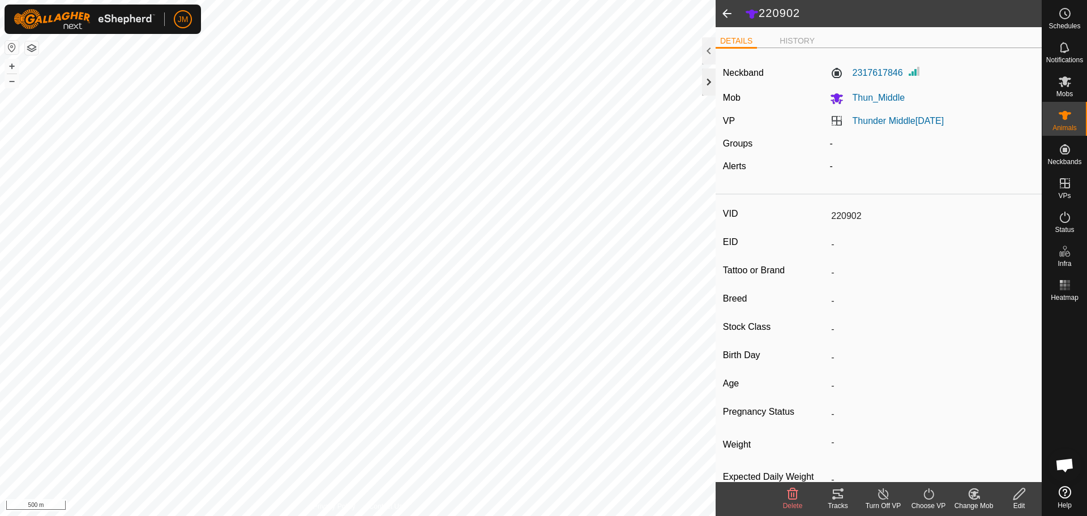
click at [704, 80] on div at bounding box center [709, 81] width 14 height 27
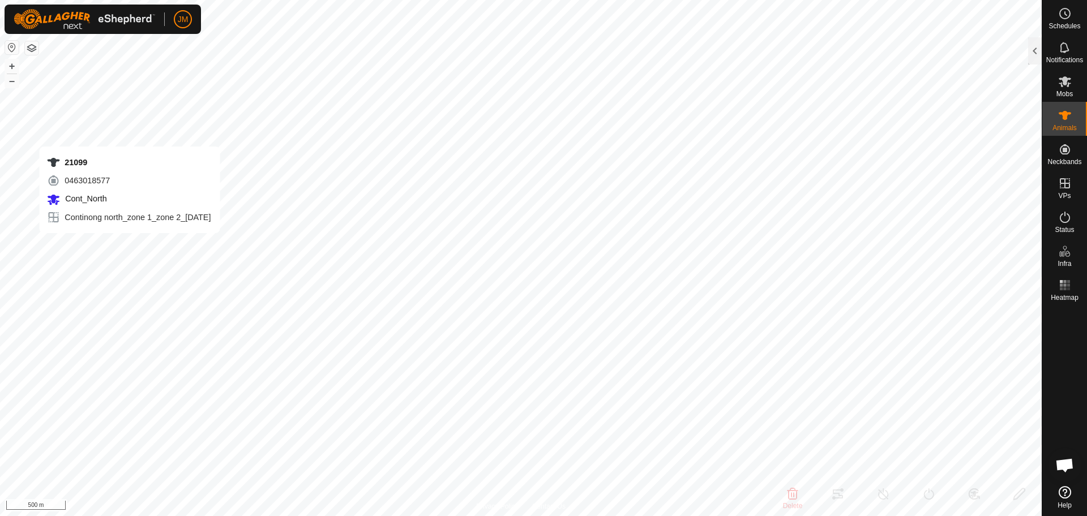
type input "21099"
type input "-"
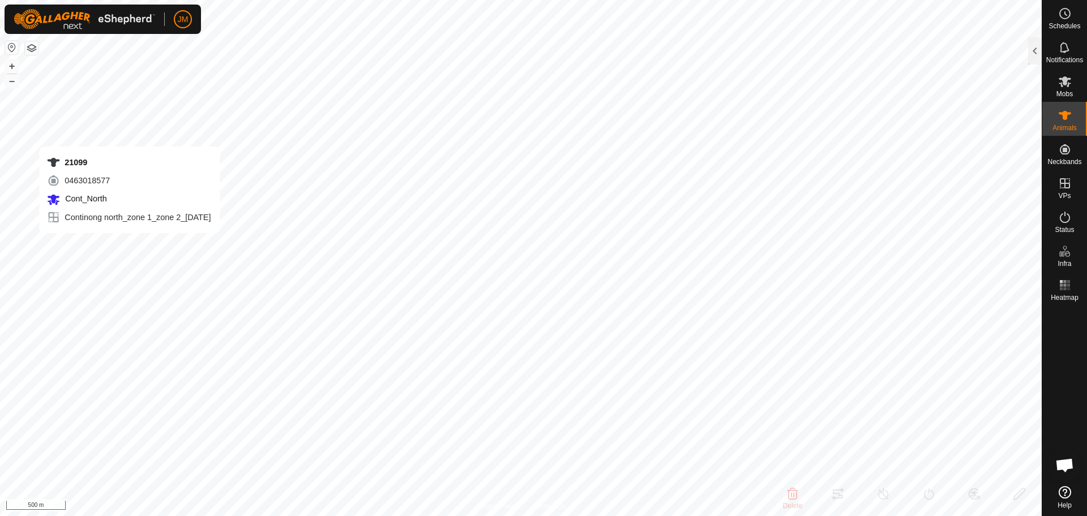
type input "-"
click at [1035, 54] on div at bounding box center [1035, 50] width 14 height 27
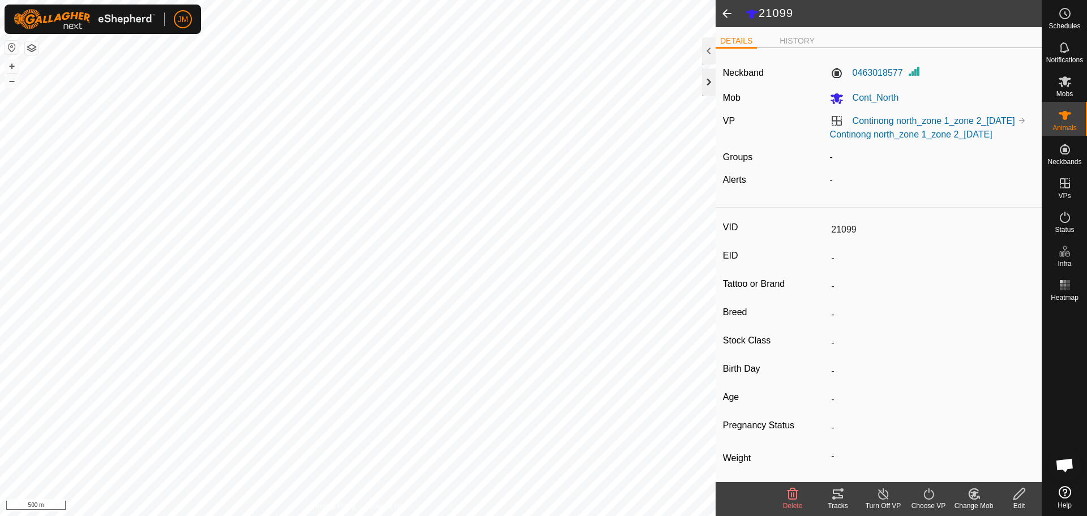
click at [708, 87] on div at bounding box center [709, 81] width 14 height 27
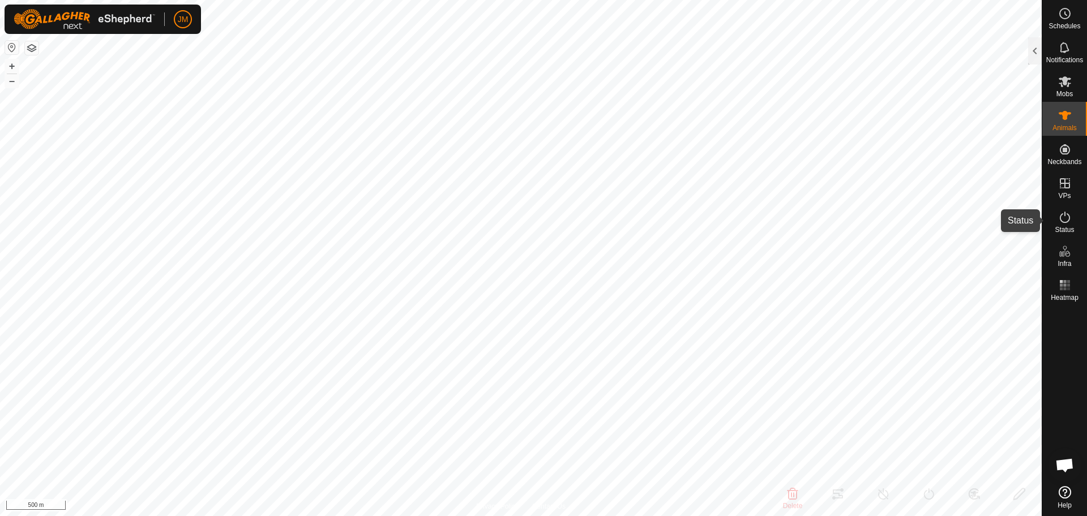
click at [1062, 222] on icon at bounding box center [1064, 217] width 10 height 11
click at [1032, 50] on div at bounding box center [1035, 50] width 14 height 27
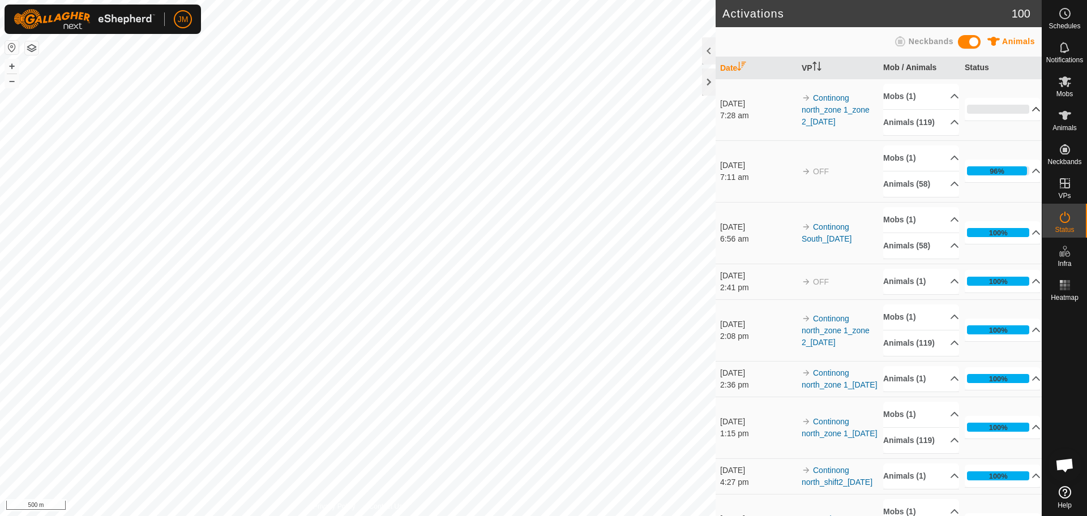
click at [1020, 115] on p-accordion-header "0%" at bounding box center [1002, 109] width 76 height 23
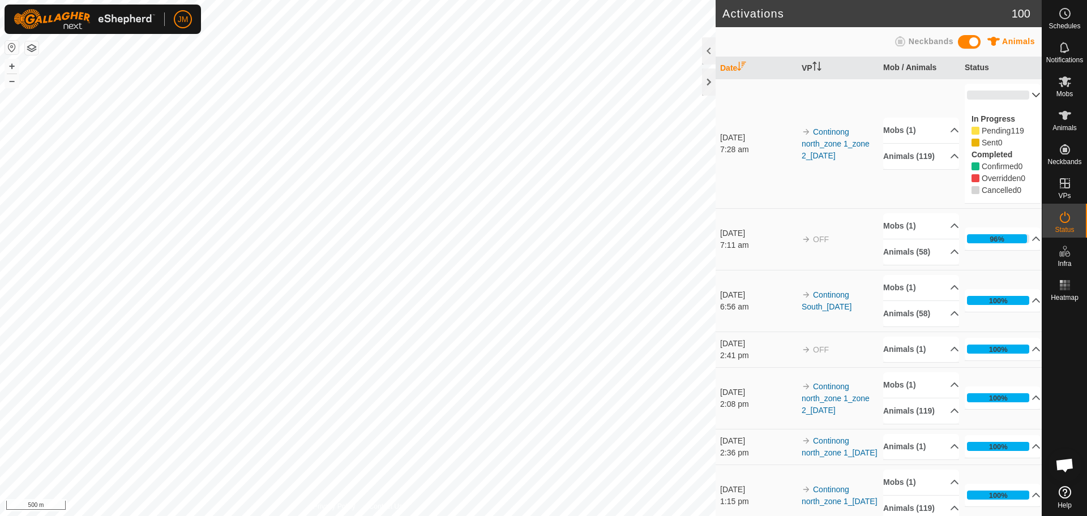
click at [1016, 97] on p-accordion-header "0%" at bounding box center [1002, 95] width 76 height 23
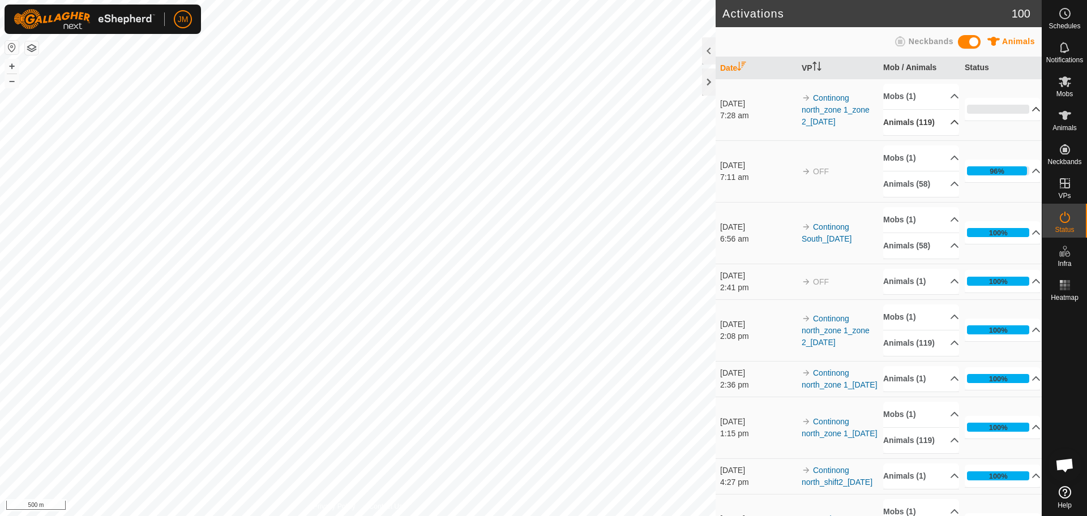
click at [936, 130] on p-accordion-header "Animals (119)" at bounding box center [921, 122] width 76 height 25
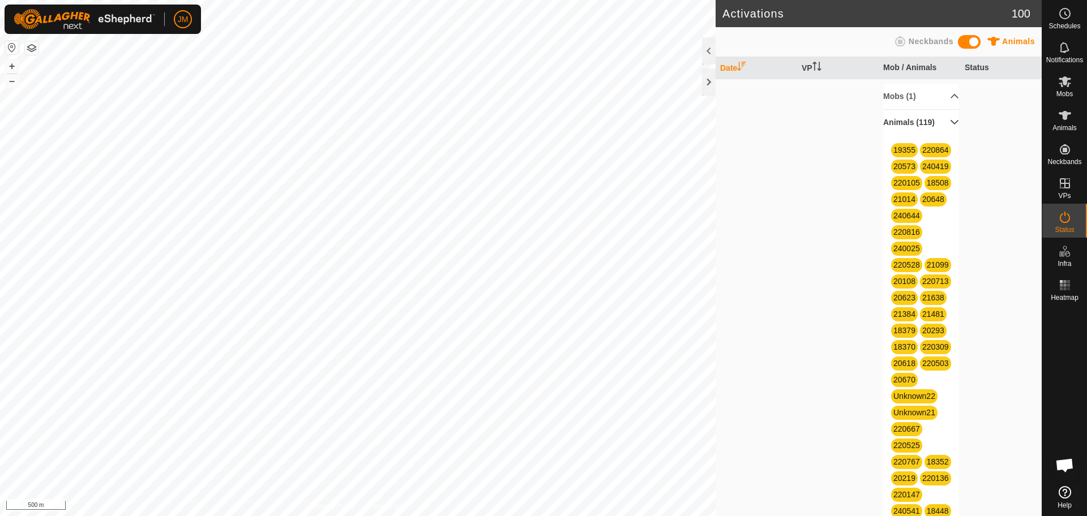
click at [937, 125] on p-accordion-header "Animals (119)" at bounding box center [921, 122] width 76 height 25
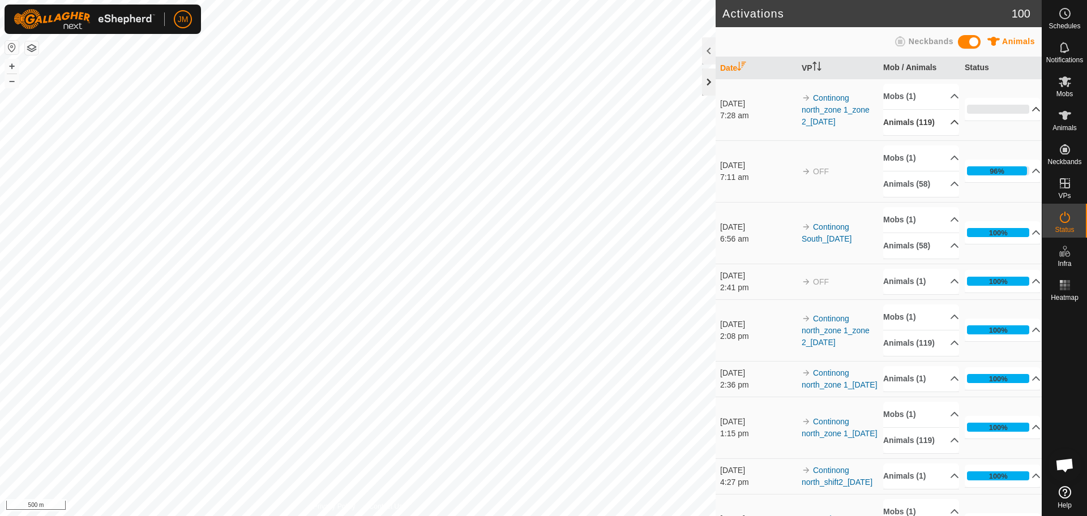
click at [711, 93] on div at bounding box center [709, 81] width 14 height 27
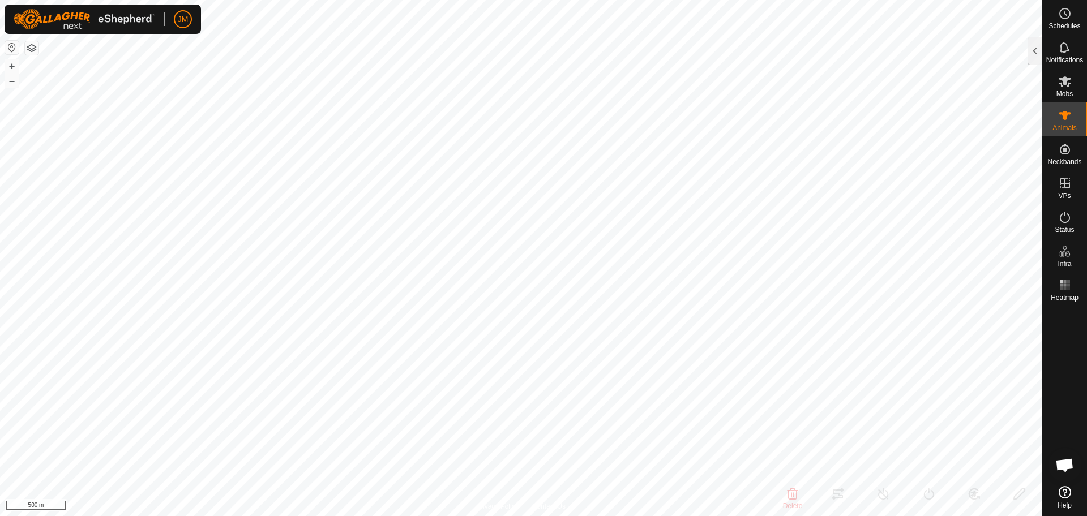
type input "240419"
type input "-"
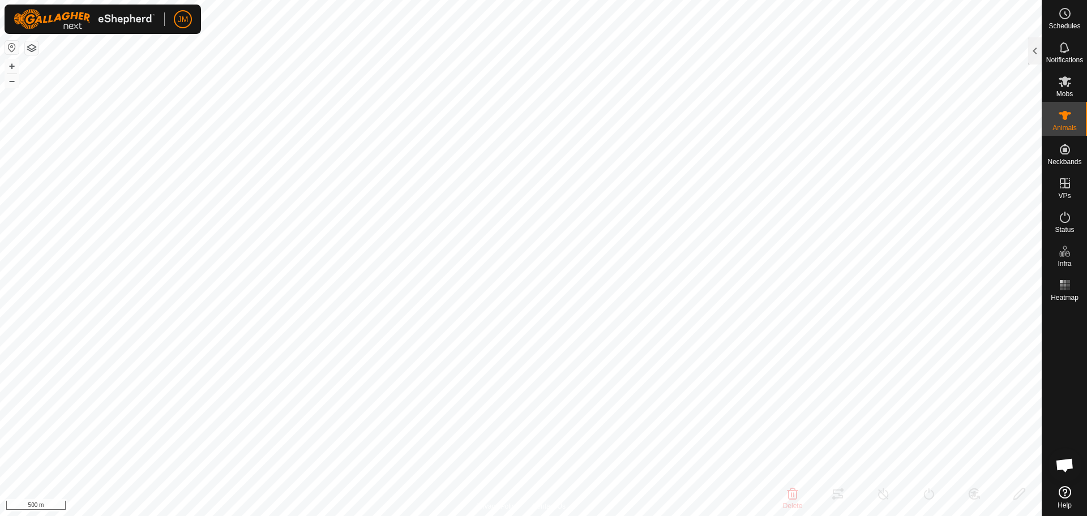
type input "-"
